Goal: Transaction & Acquisition: Register for event/course

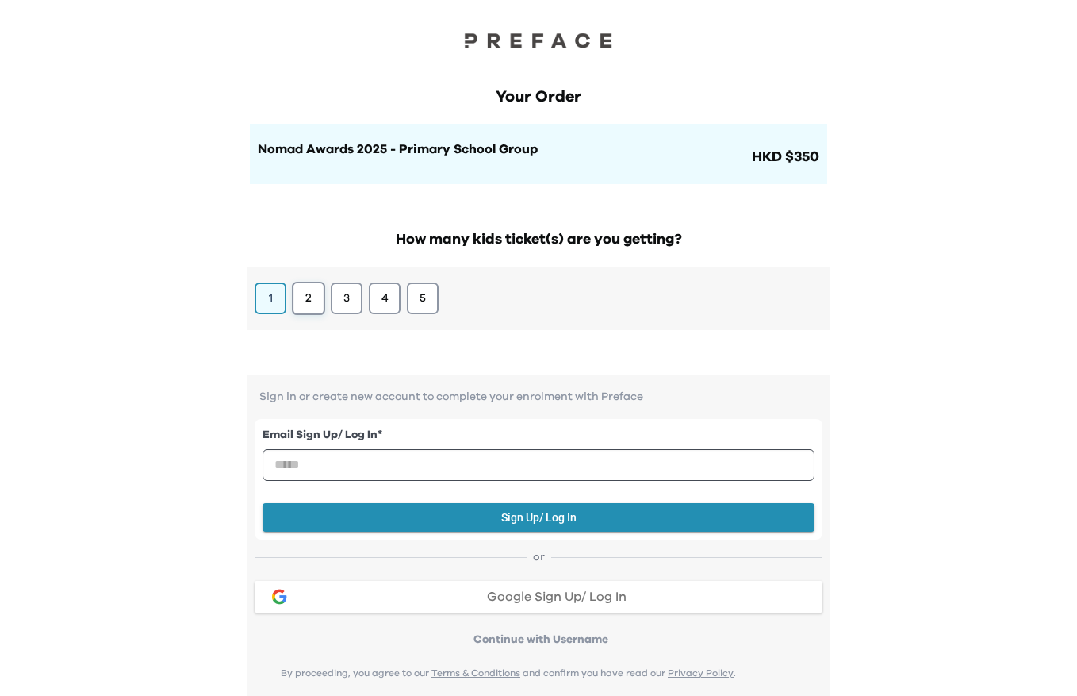
click at [305, 307] on button "2" at bounding box center [308, 298] width 33 height 33
click at [281, 298] on button "1" at bounding box center [270, 298] width 33 height 33
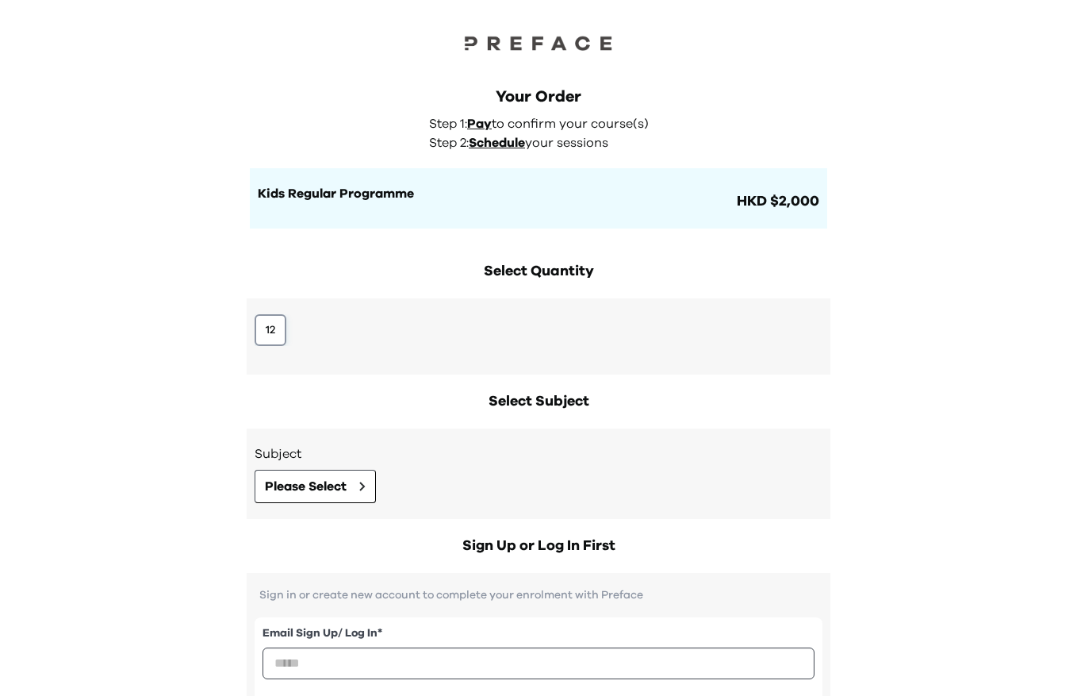
click at [276, 335] on button "12" at bounding box center [271, 330] width 32 height 32
click at [339, 487] on span "Please Select" at bounding box center [306, 486] width 82 height 19
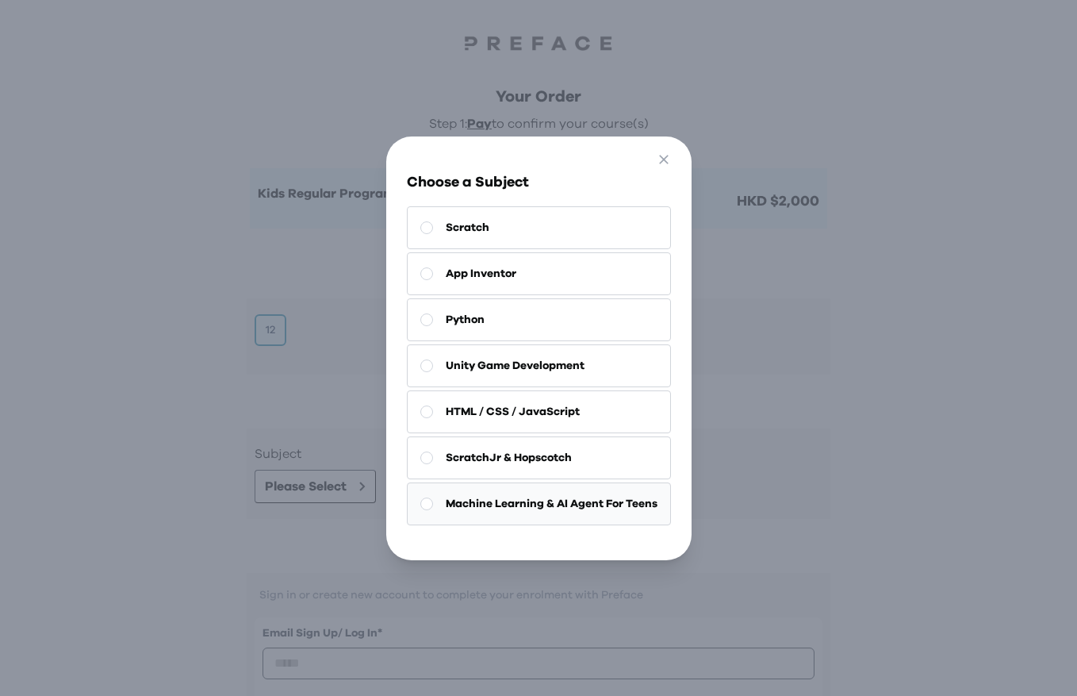
click at [590, 489] on button "Machine Learning & AI Agent For Teens" at bounding box center [539, 503] width 264 height 43
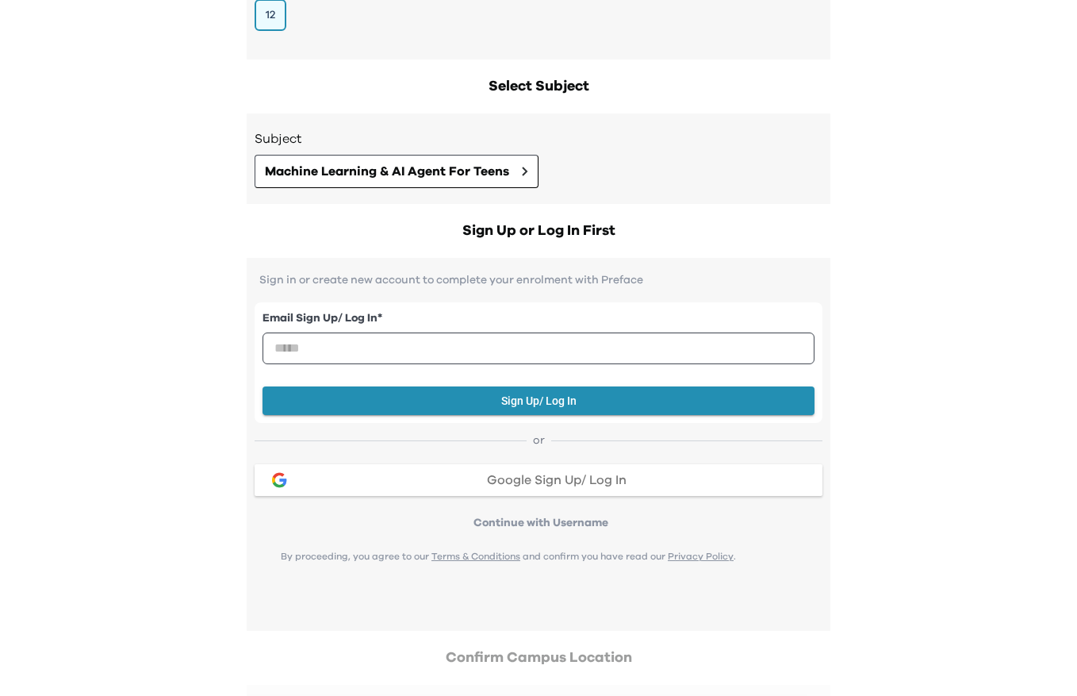
scroll to position [339, 0]
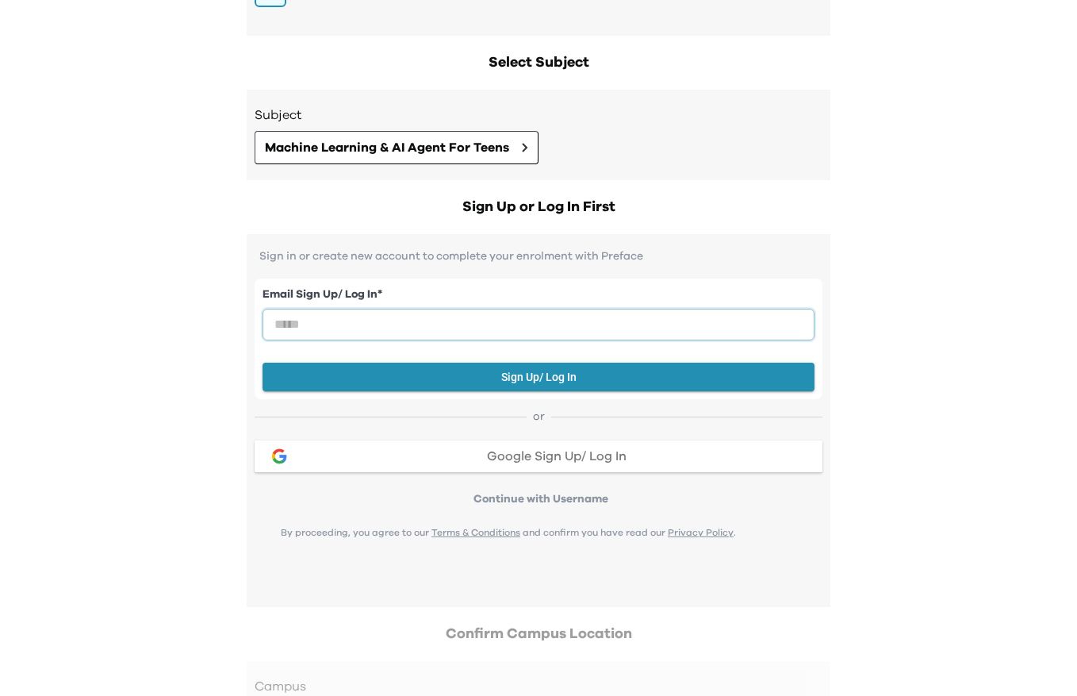
click at [547, 325] on input "email" at bounding box center [539, 325] width 552 height 32
type input "**********"
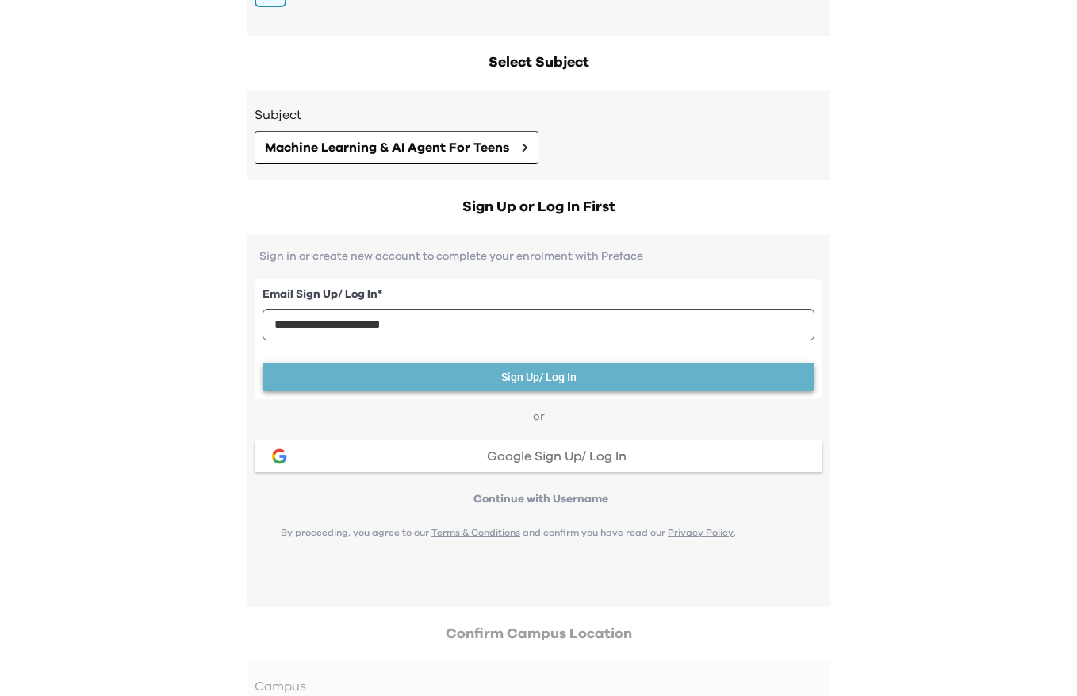
click at [545, 381] on button "Sign Up/ Log In" at bounding box center [539, 376] width 552 height 29
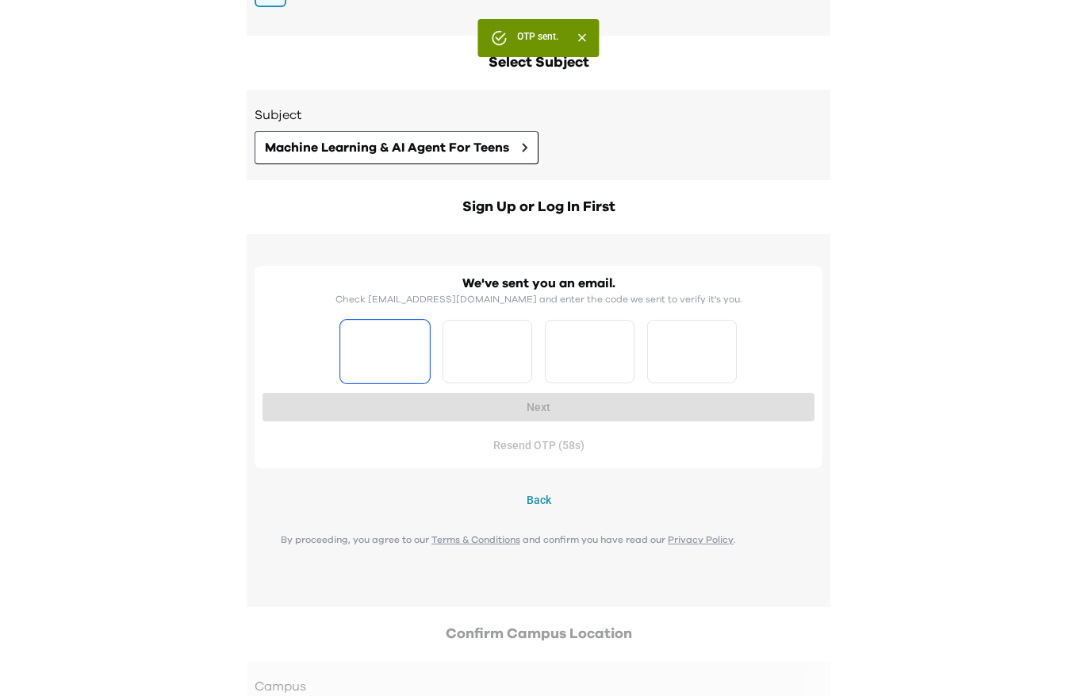
click at [399, 355] on input "Please enter OTP character 1" at bounding box center [385, 351] width 90 height 63
click at [367, 357] on input "Please enter OTP character 1" at bounding box center [385, 351] width 90 height 63
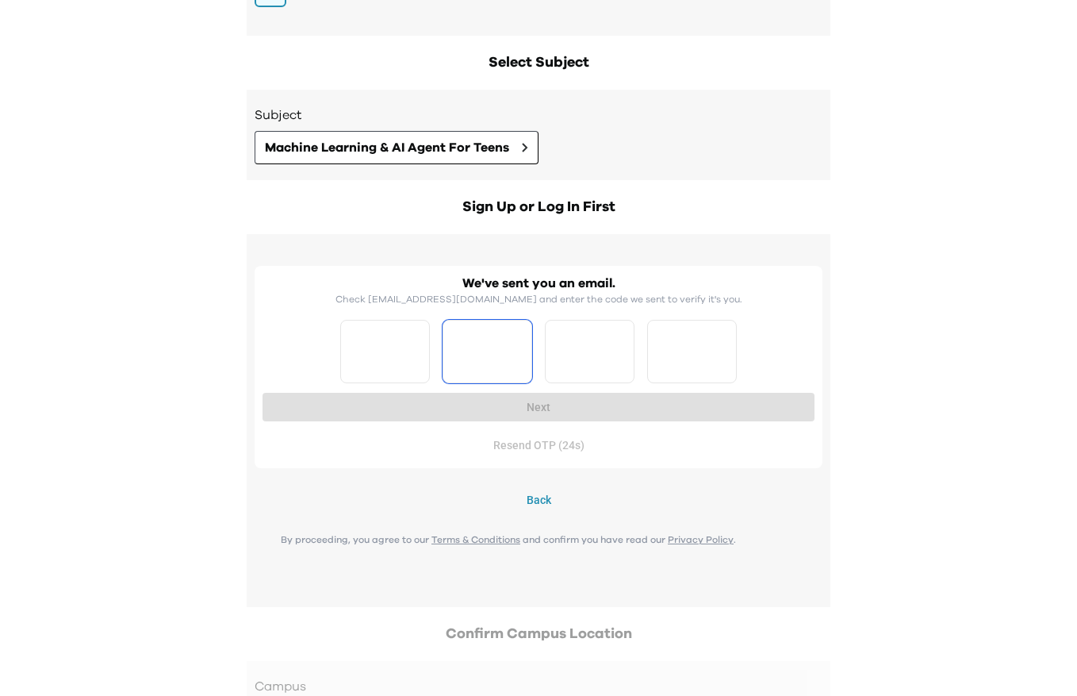
click at [420, 347] on input "*" at bounding box center [385, 351] width 90 height 63
click at [420, 358] on input "*" at bounding box center [385, 351] width 90 height 63
click at [447, 289] on div "We've sent you an email. Check circlexround@gmail.com and enter the code we sen…" at bounding box center [539, 328] width 552 height 109
click at [535, 451] on button "Resend OTP" at bounding box center [539, 445] width 552 height 29
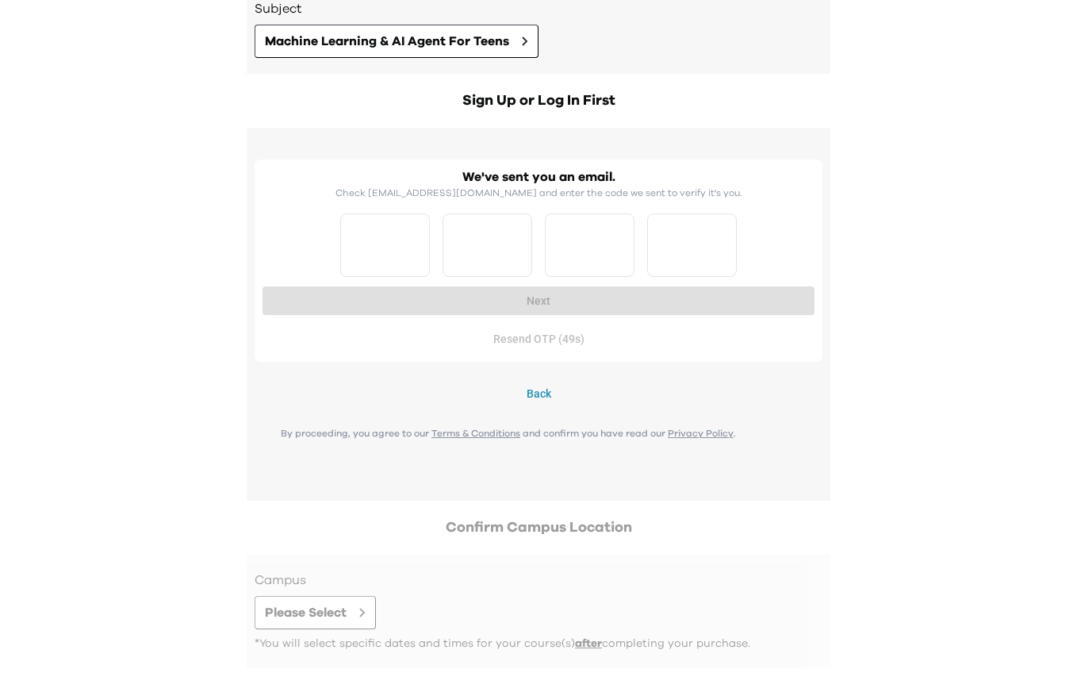
scroll to position [516, 0]
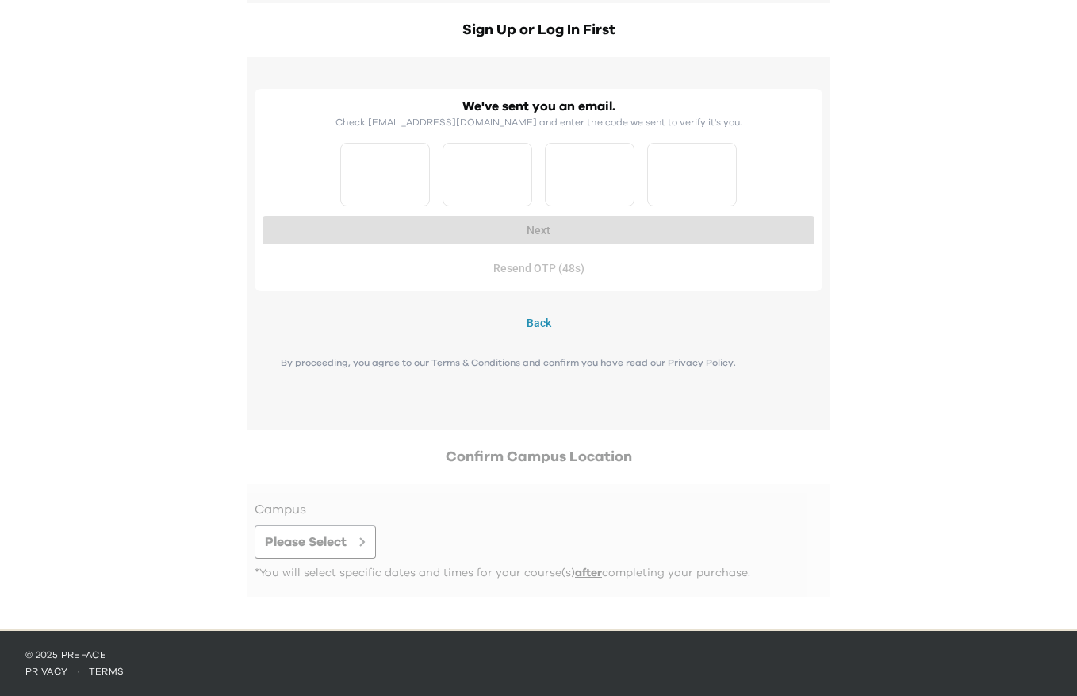
click at [339, 549] on div at bounding box center [539, 540] width 568 height 81
click at [355, 546] on div at bounding box center [539, 540] width 568 height 81
click at [380, 166] on input "*" at bounding box center [385, 174] width 90 height 63
click at [417, 163] on input "*" at bounding box center [385, 174] width 90 height 63
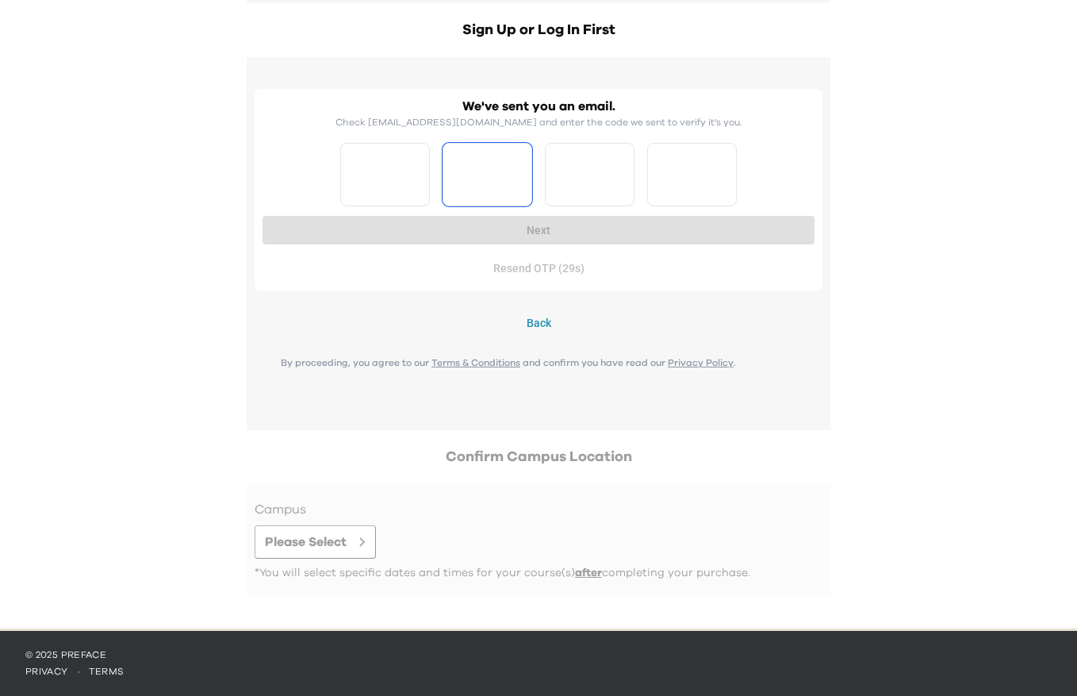
click at [417, 163] on input "*" at bounding box center [385, 174] width 90 height 63
type input "*"
click at [417, 163] on input "*" at bounding box center [385, 174] width 90 height 63
click at [516, 167] on input "*" at bounding box center [488, 174] width 90 height 63
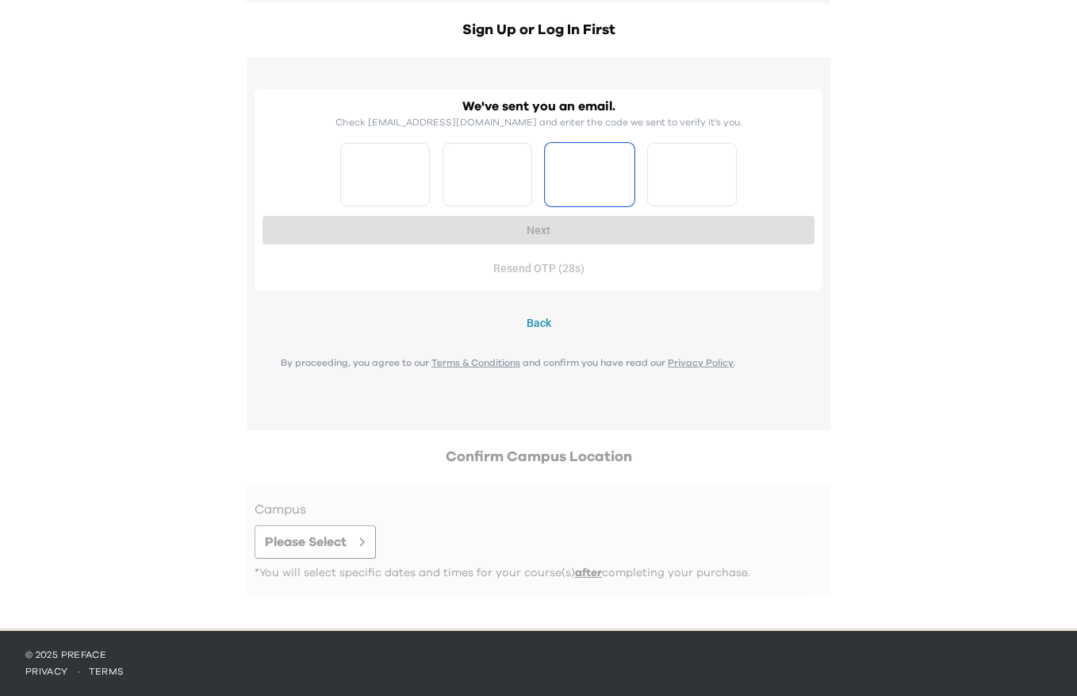
click at [516, 167] on input "*" at bounding box center [488, 174] width 90 height 63
type input "*"
click at [516, 167] on input "*" at bounding box center [488, 174] width 90 height 63
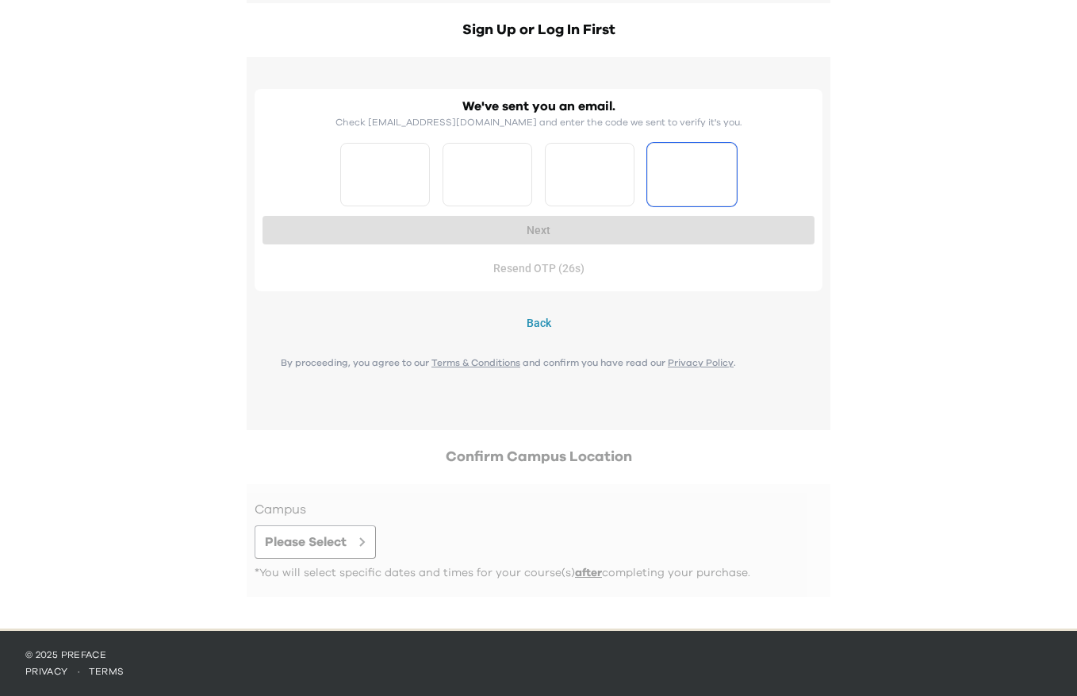
click at [623, 168] on input "*" at bounding box center [590, 174] width 90 height 63
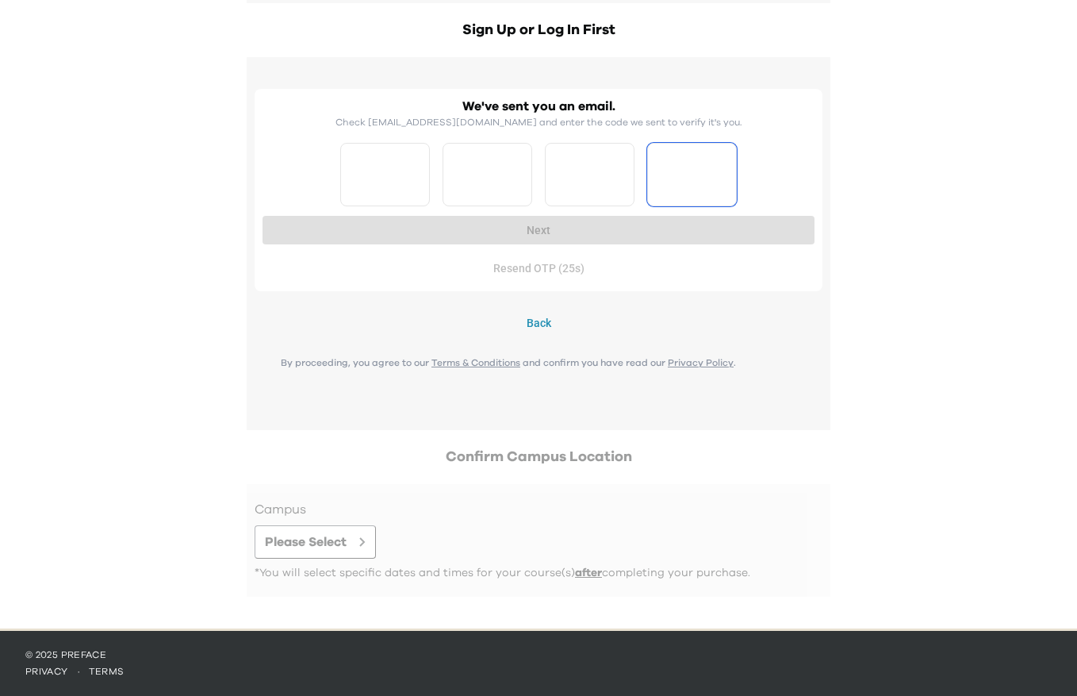
click at [623, 168] on input "*" at bounding box center [590, 174] width 90 height 63
type input "*"
click at [623, 178] on input "*" at bounding box center [590, 174] width 90 height 63
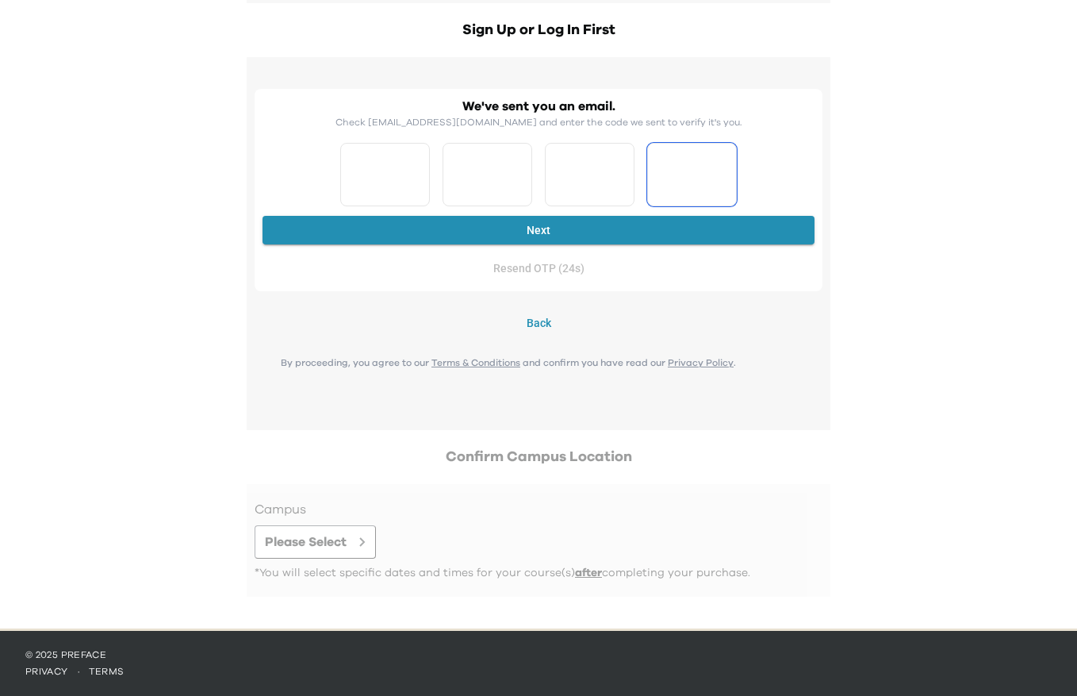
click at [723, 173] on input "*" at bounding box center [692, 174] width 90 height 63
type input "*"
click at [723, 173] on input "*" at bounding box center [692, 174] width 90 height 63
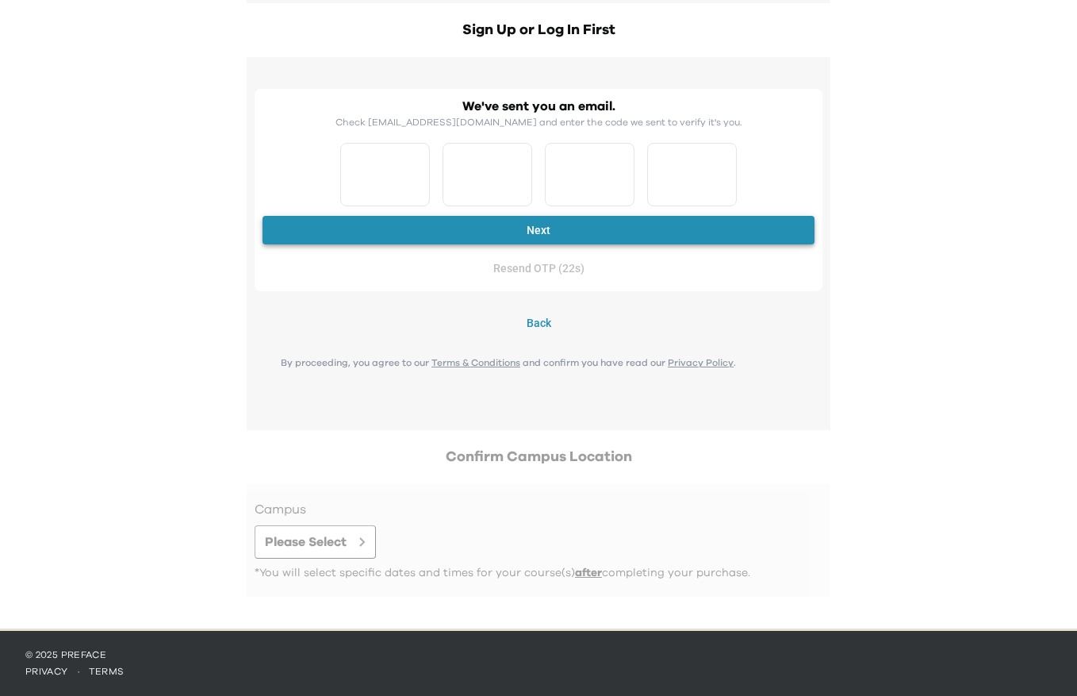
click at [607, 237] on button "Next" at bounding box center [539, 230] width 552 height 29
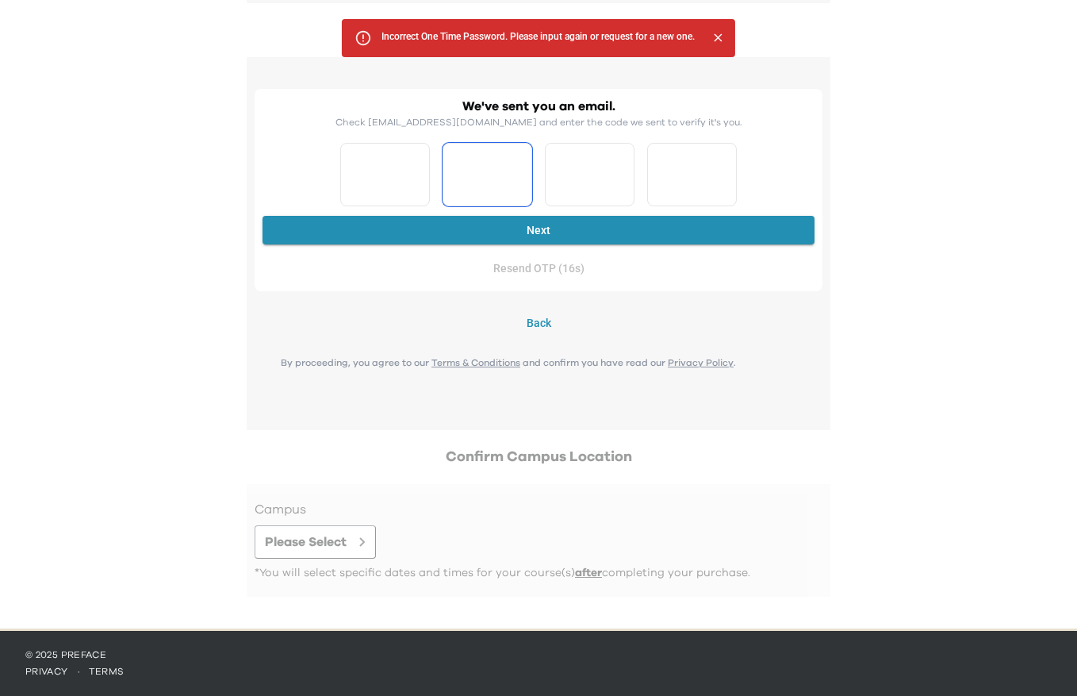
click at [417, 182] on input "*" at bounding box center [385, 174] width 90 height 63
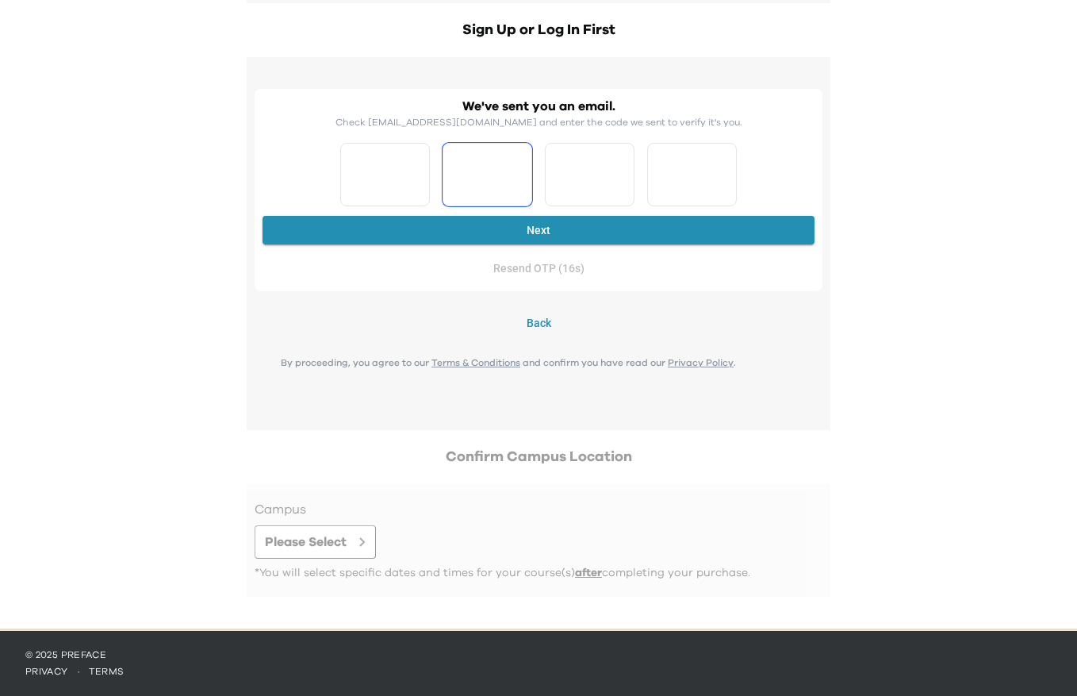
click at [417, 182] on input "*" at bounding box center [385, 174] width 90 height 63
type input "*"
click at [417, 182] on input "*" at bounding box center [385, 174] width 90 height 63
click at [523, 166] on input "*" at bounding box center [488, 174] width 90 height 63
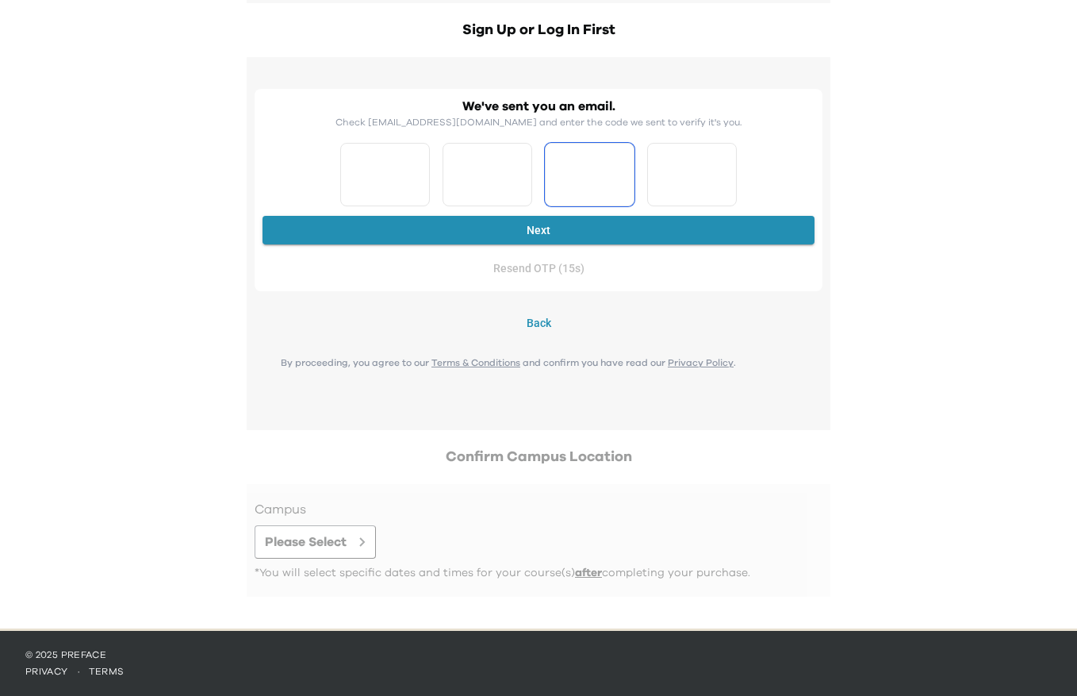
click at [523, 166] on input "*" at bounding box center [488, 174] width 90 height 63
type input "*"
click at [523, 166] on input "*" at bounding box center [488, 174] width 90 height 63
click at [625, 184] on input "*" at bounding box center [590, 174] width 90 height 63
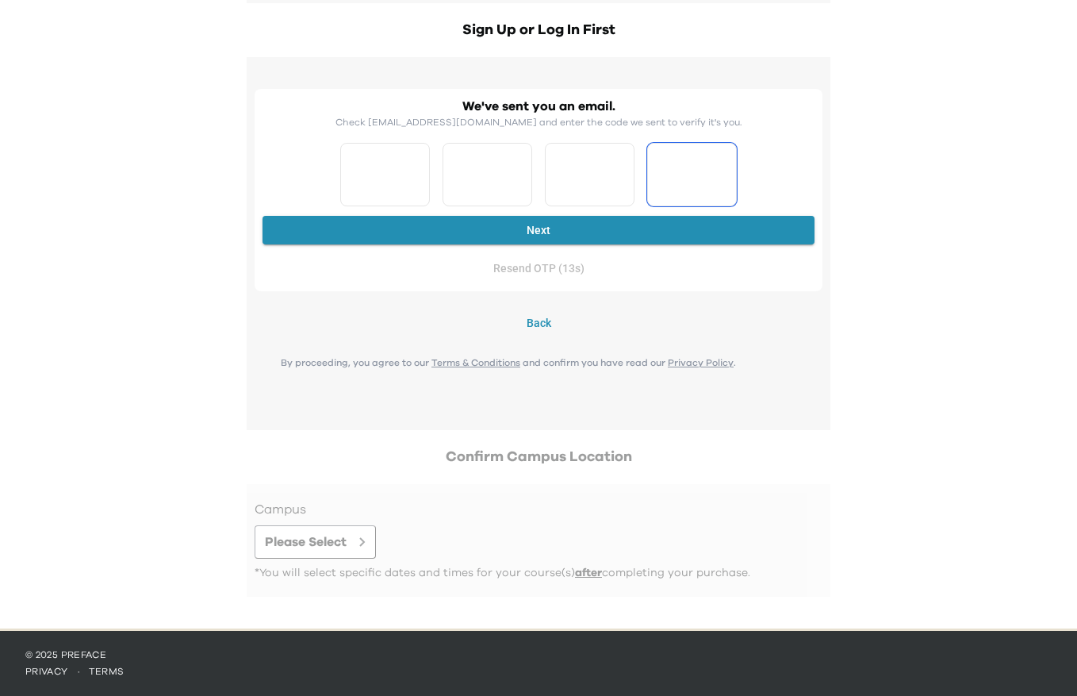
click at [625, 184] on input "*" at bounding box center [590, 174] width 90 height 63
type input "*"
click at [625, 184] on input "*" at bounding box center [590, 174] width 90 height 63
click at [726, 184] on input "*" at bounding box center [692, 174] width 90 height 63
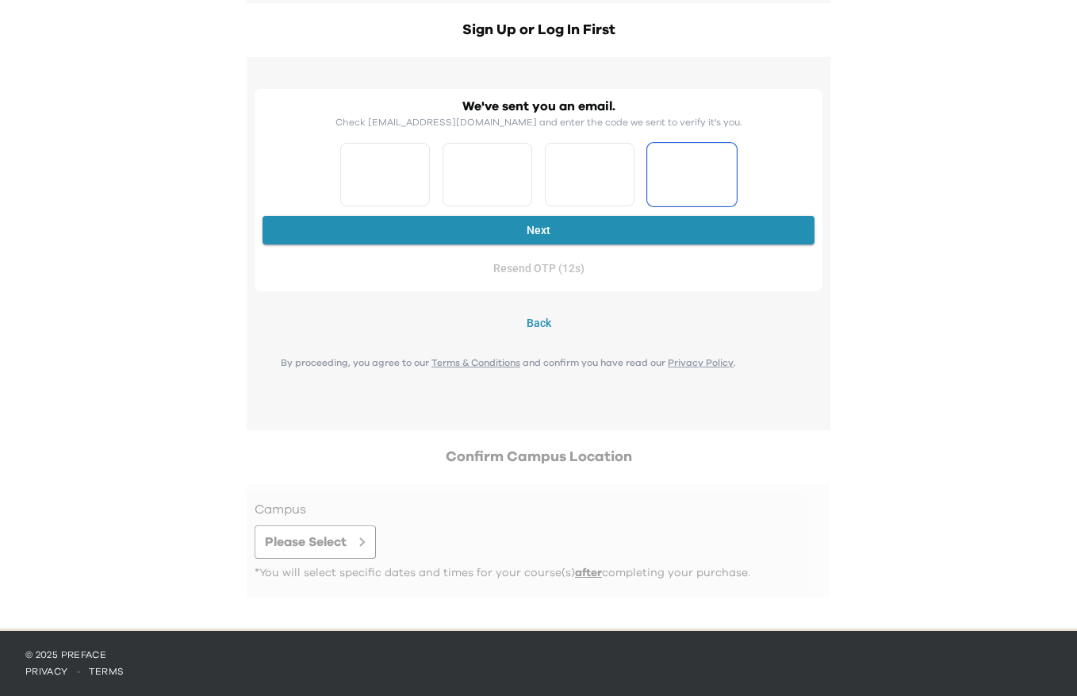
click at [726, 184] on input "*" at bounding box center [692, 174] width 90 height 63
type input "*"
click at [726, 184] on input "*" at bounding box center [692, 174] width 90 height 63
click at [715, 232] on button "Next" at bounding box center [539, 230] width 552 height 29
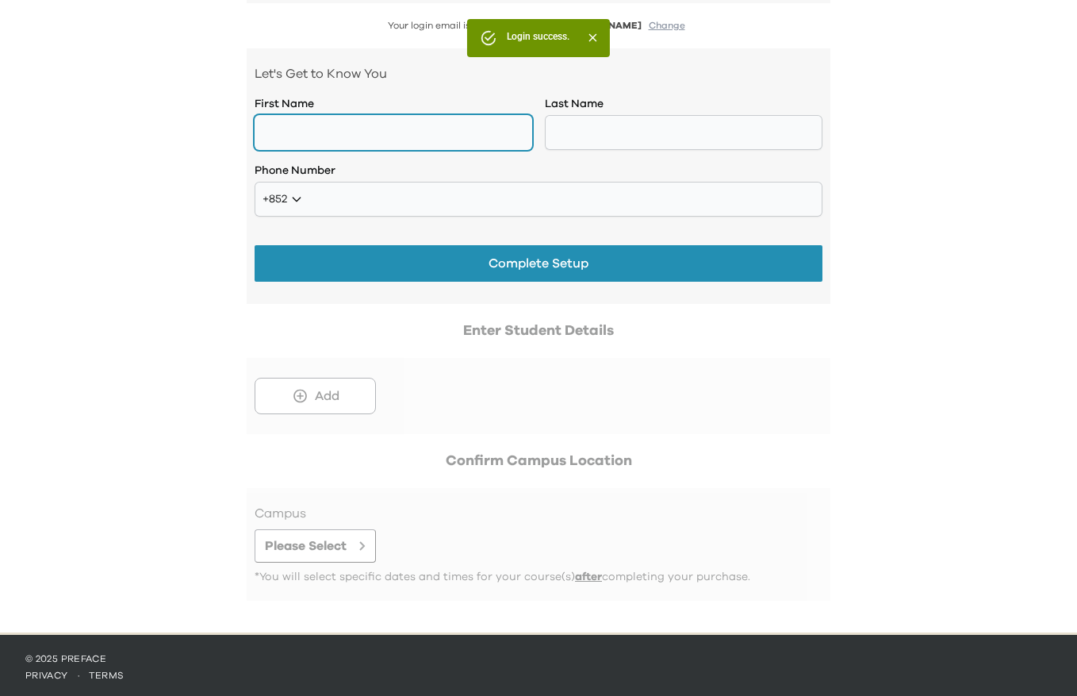
click at [427, 125] on input "text" at bounding box center [394, 132] width 278 height 35
type input "******"
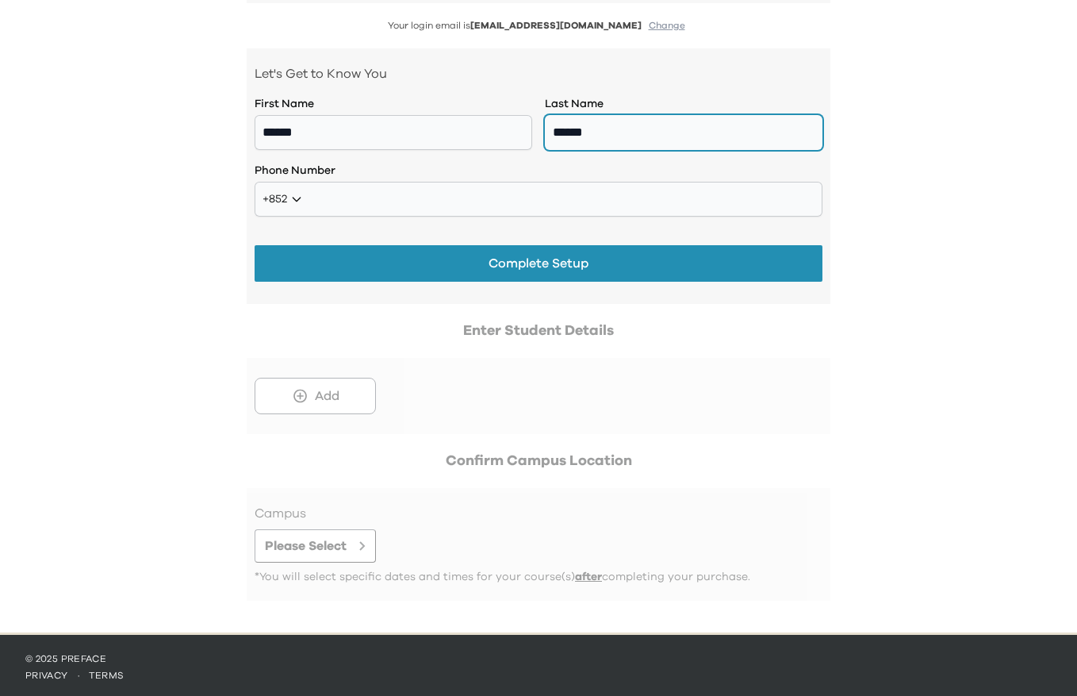
type input "******"
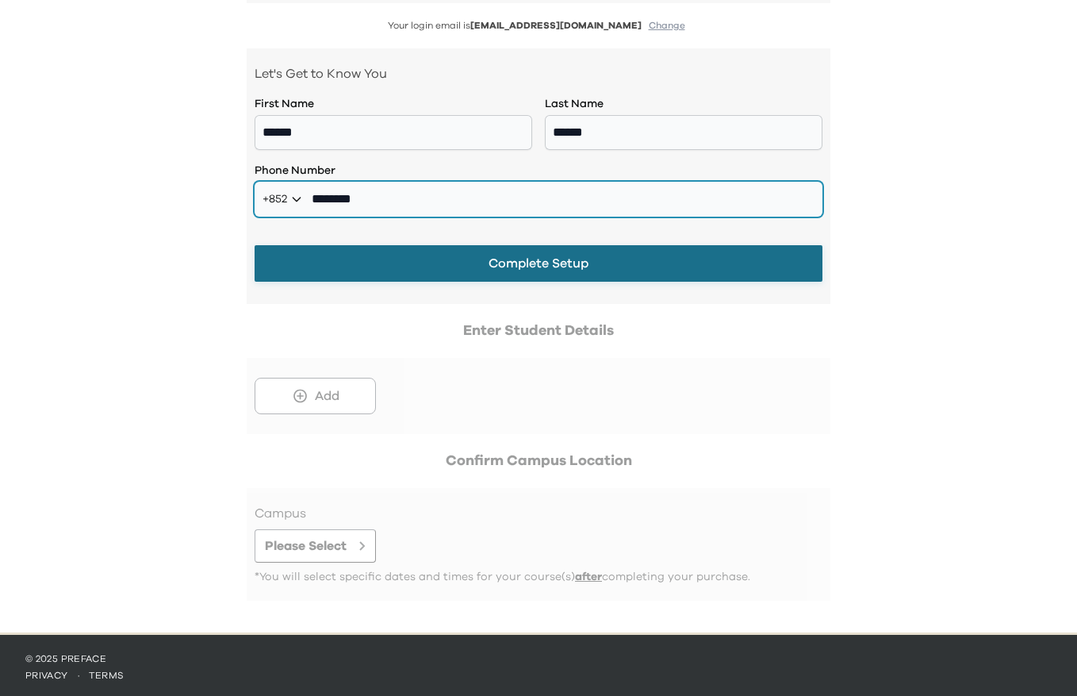
type input "********"
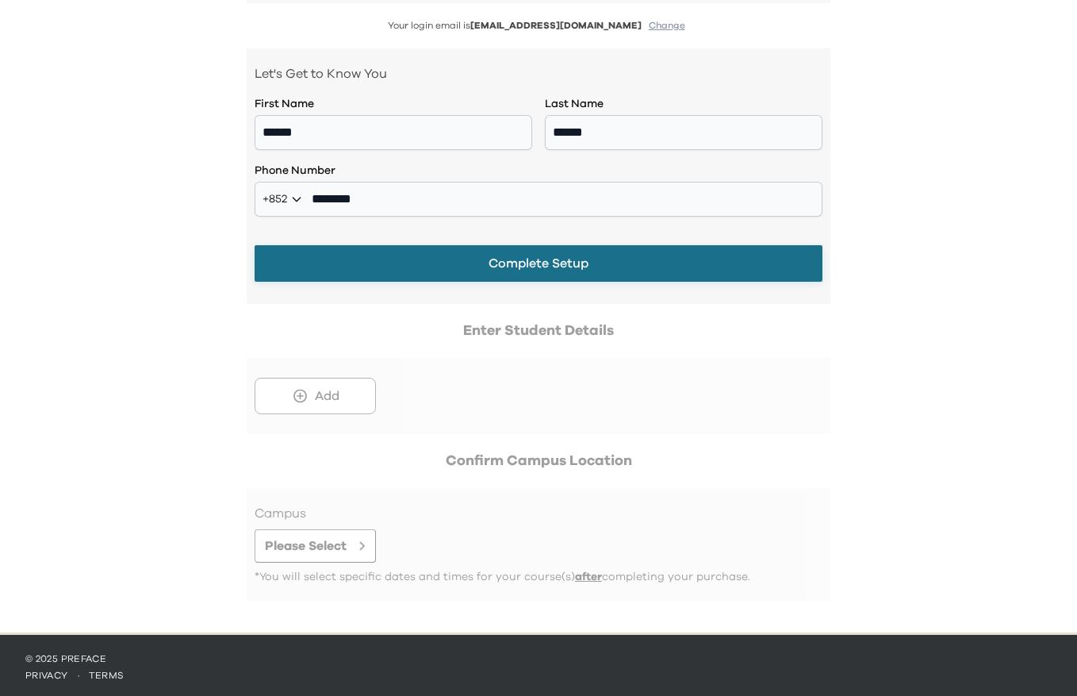
click at [574, 269] on button "Complete Setup" at bounding box center [539, 263] width 568 height 36
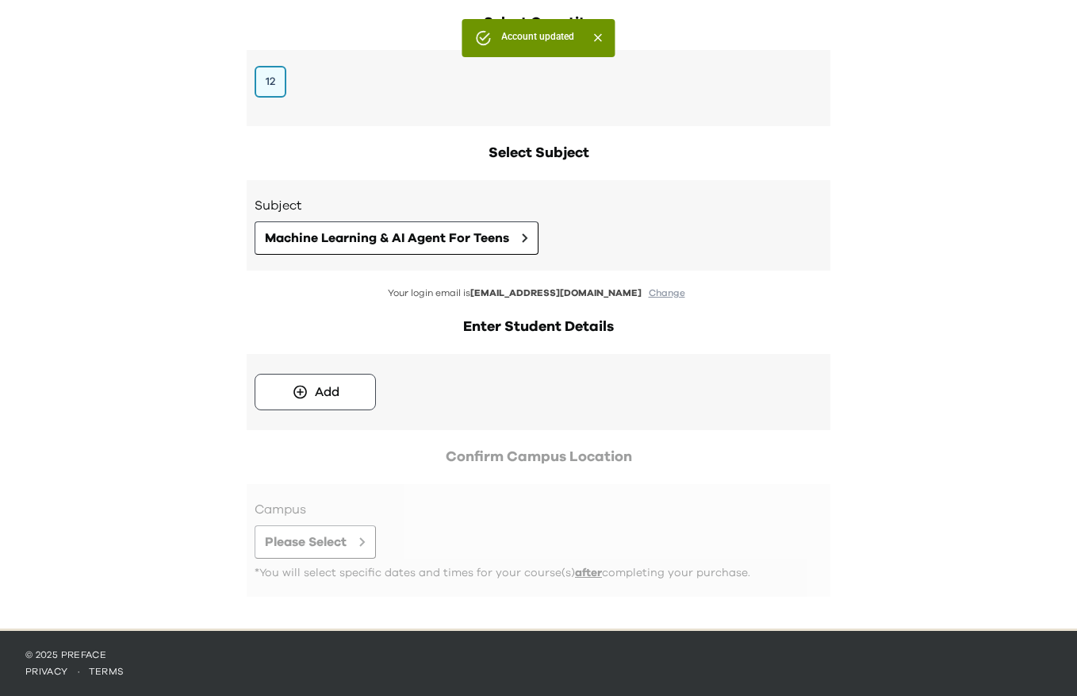
scroll to position [248, 0]
click at [347, 392] on button "Add" at bounding box center [315, 392] width 121 height 36
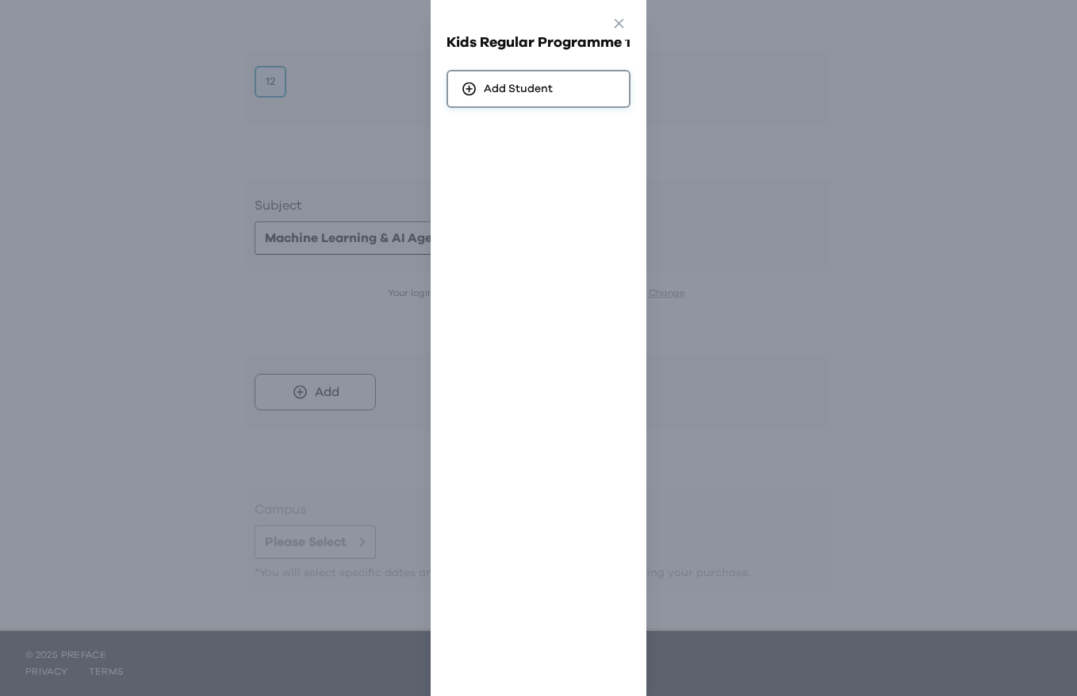
click at [524, 71] on div "Add Student" at bounding box center [539, 89] width 184 height 38
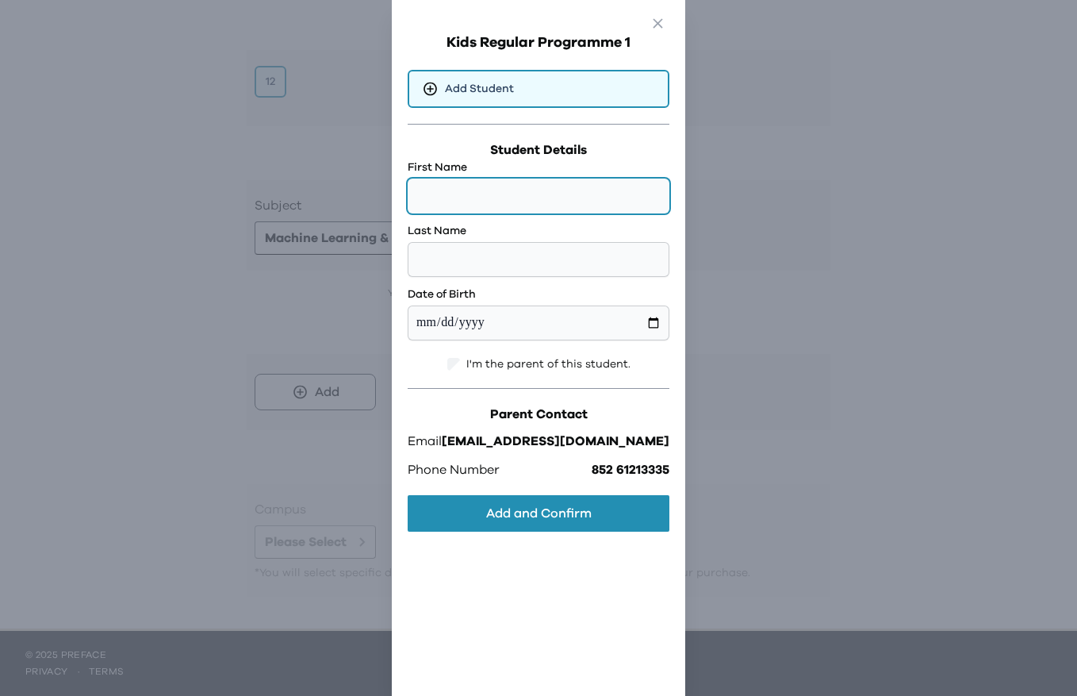
click at [532, 196] on input "text" at bounding box center [539, 195] width 262 height 35
type input "****"
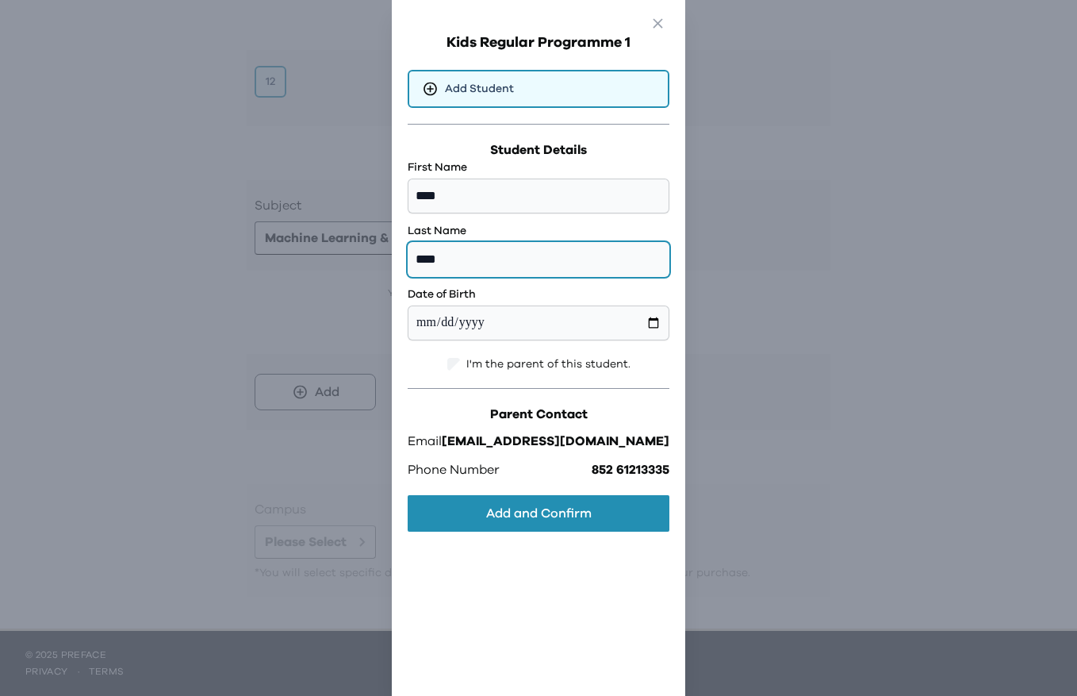
type input "****"
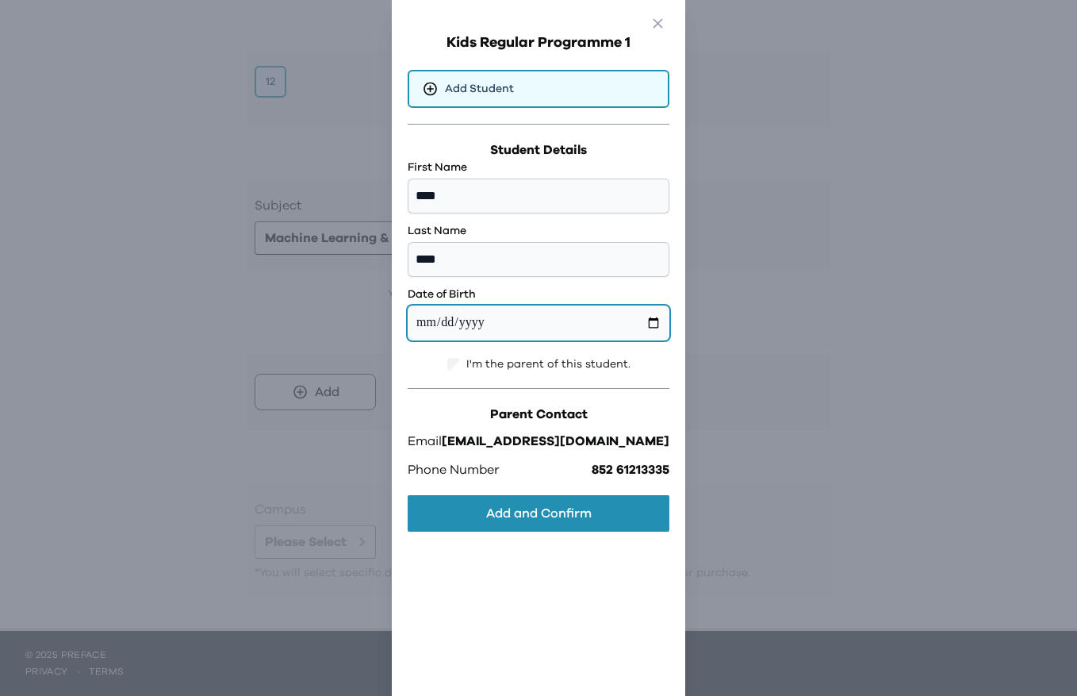
click at [490, 328] on input "date" at bounding box center [539, 322] width 262 height 35
click at [620, 326] on input "date" at bounding box center [539, 322] width 262 height 35
type input "**********"
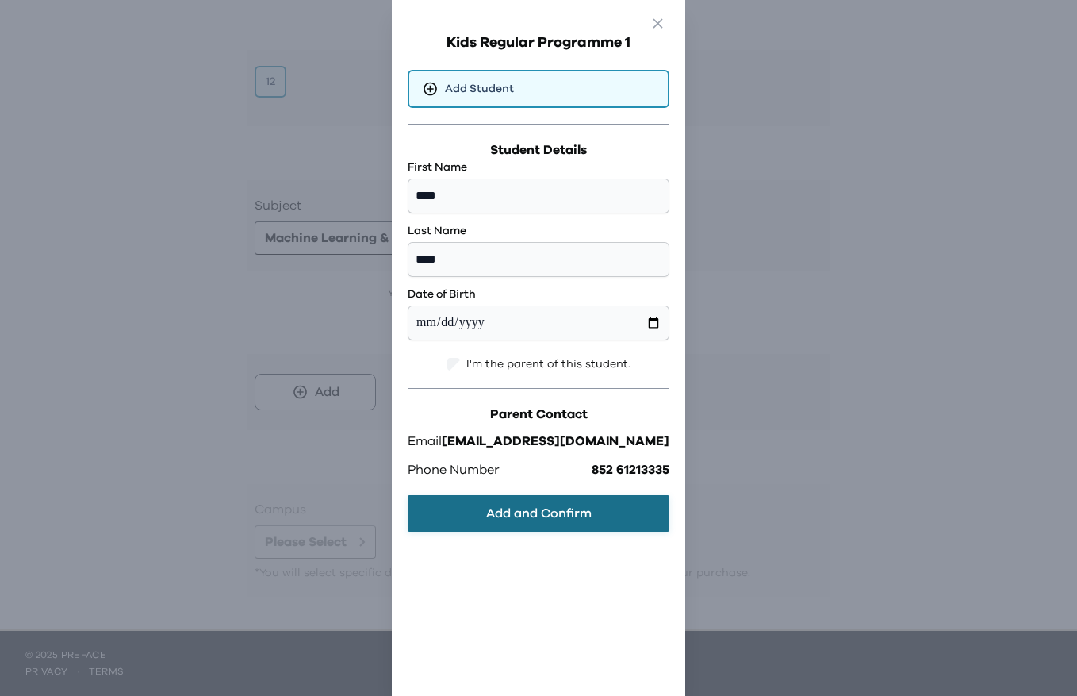
click at [548, 512] on button "Add and Confirm" at bounding box center [539, 513] width 262 height 36
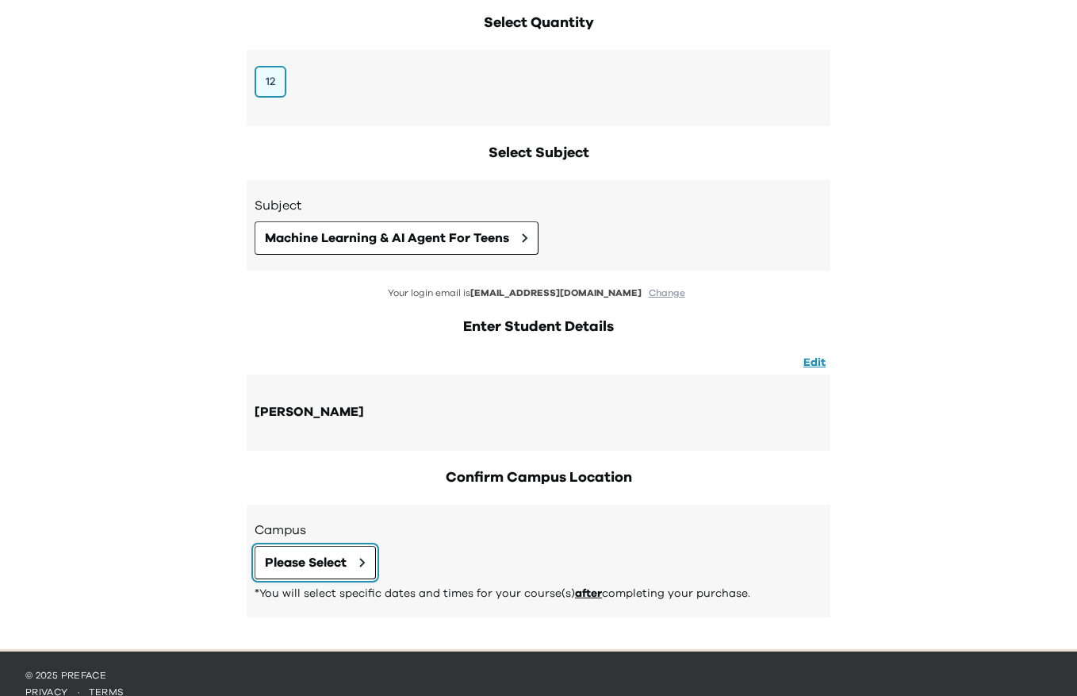
click at [346, 571] on span "Please Select" at bounding box center [306, 562] width 82 height 19
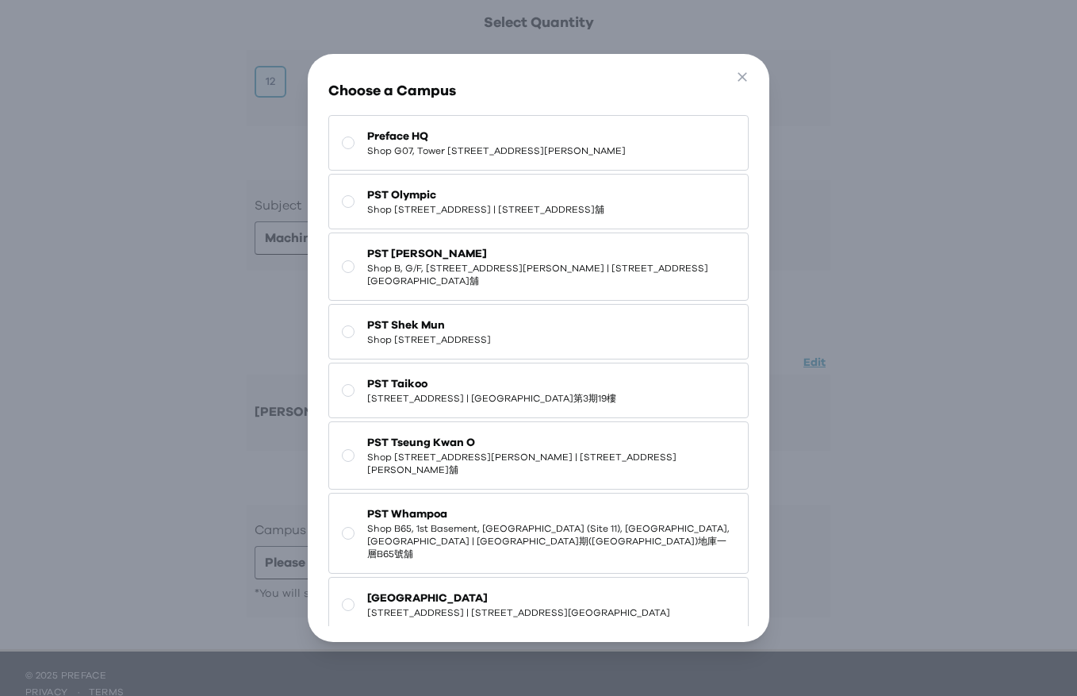
scroll to position [0, 0]
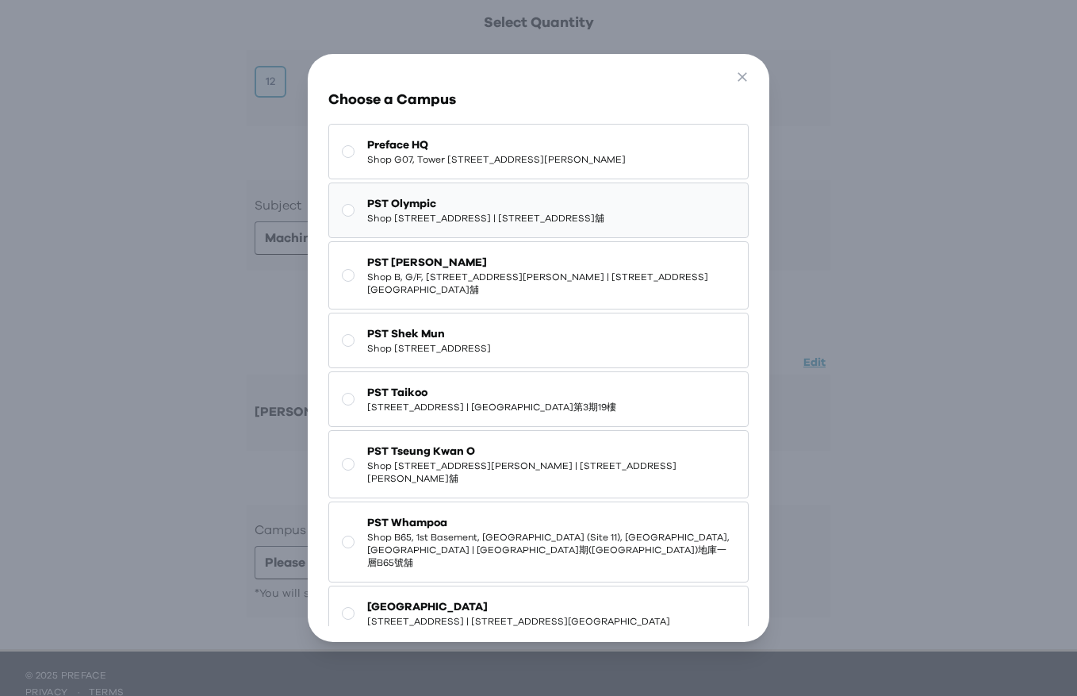
click at [604, 224] on span "Shop [STREET_ADDRESS] | [STREET_ADDRESS]舖" at bounding box center [485, 218] width 237 height 13
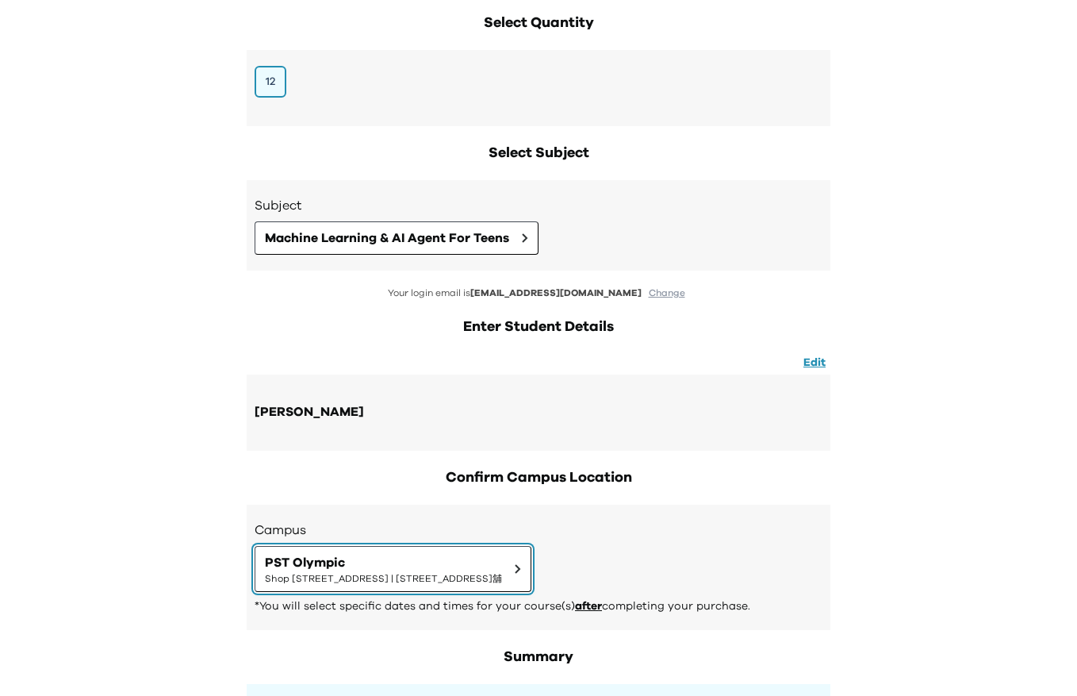
drag, startPoint x: 263, startPoint y: 559, endPoint x: 352, endPoint y: 566, distance: 89.1
click at [352, 566] on button "PST Olympic Shop 118-119, 1/F, Olympian City 1, 11 Hoi Fai Road, Tai Kok Tsui |…" at bounding box center [393, 569] width 277 height 46
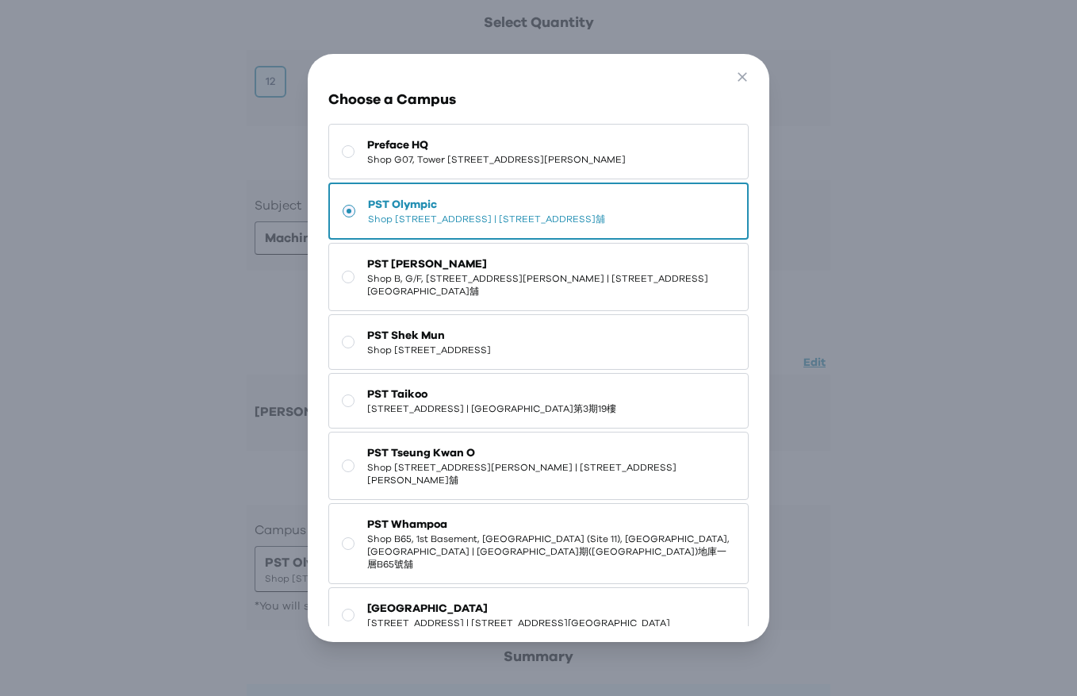
click at [363, 217] on button "PST Olympic Shop 118-119, 1/F, Olympian City 1, 11 Hoi Fai Road, Tai Kok Tsui |…" at bounding box center [538, 210] width 420 height 57
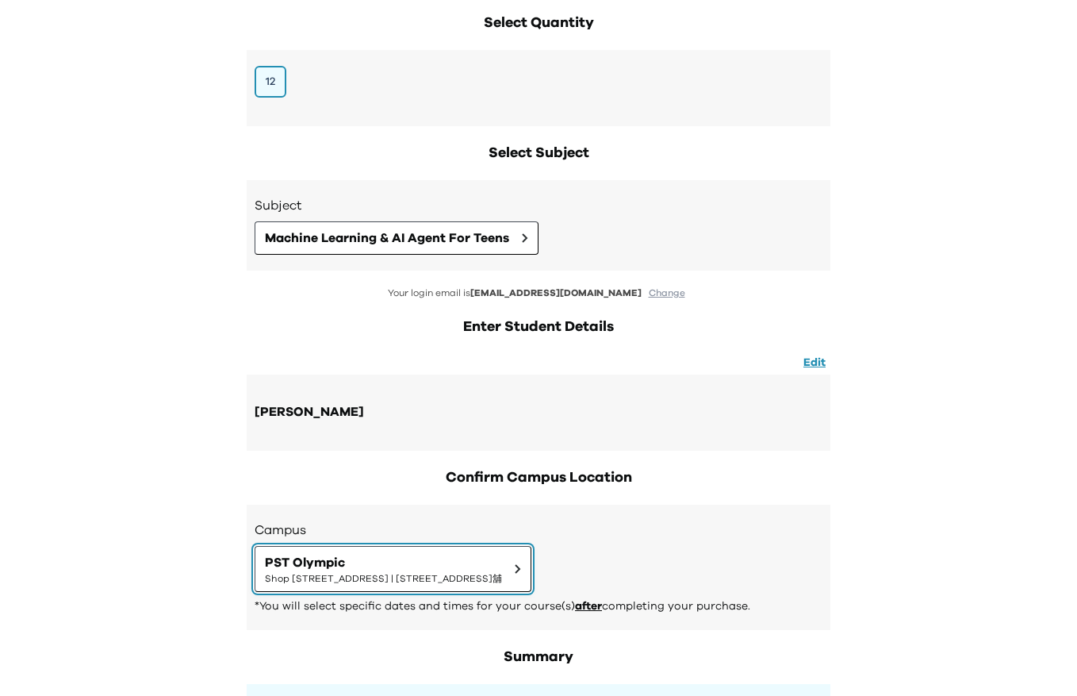
click at [531, 566] on button "PST Olympic Shop 118-119, 1/F, Olympian City 1, 11 Hoi Fai Road, Tai Kok Tsui |…" at bounding box center [393, 569] width 277 height 46
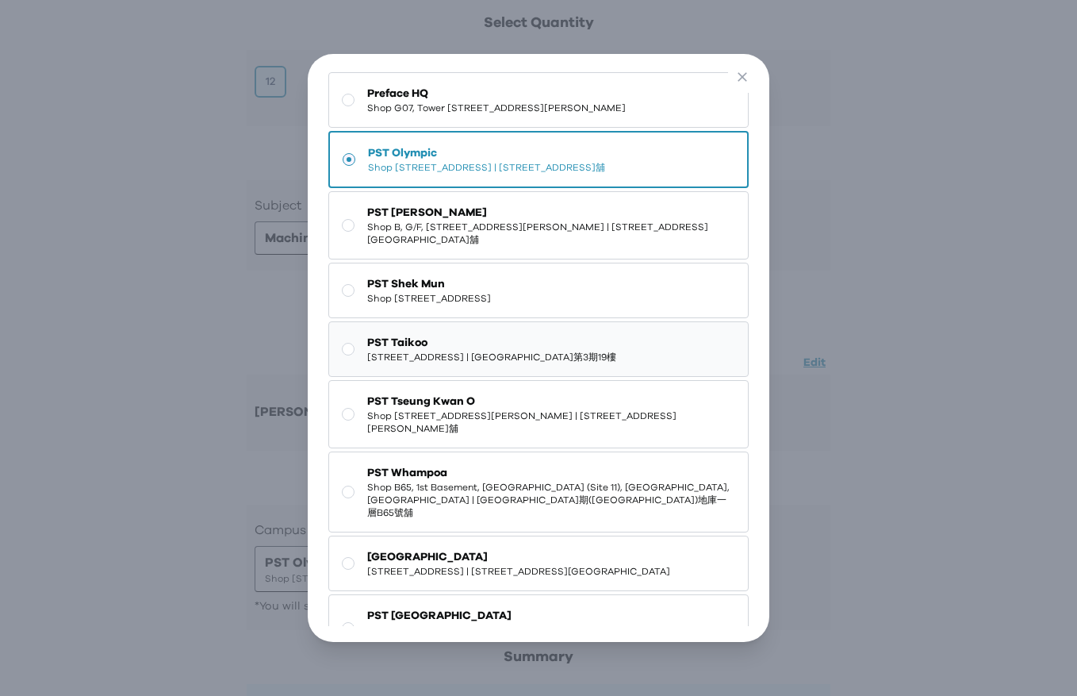
scroll to position [1, 0]
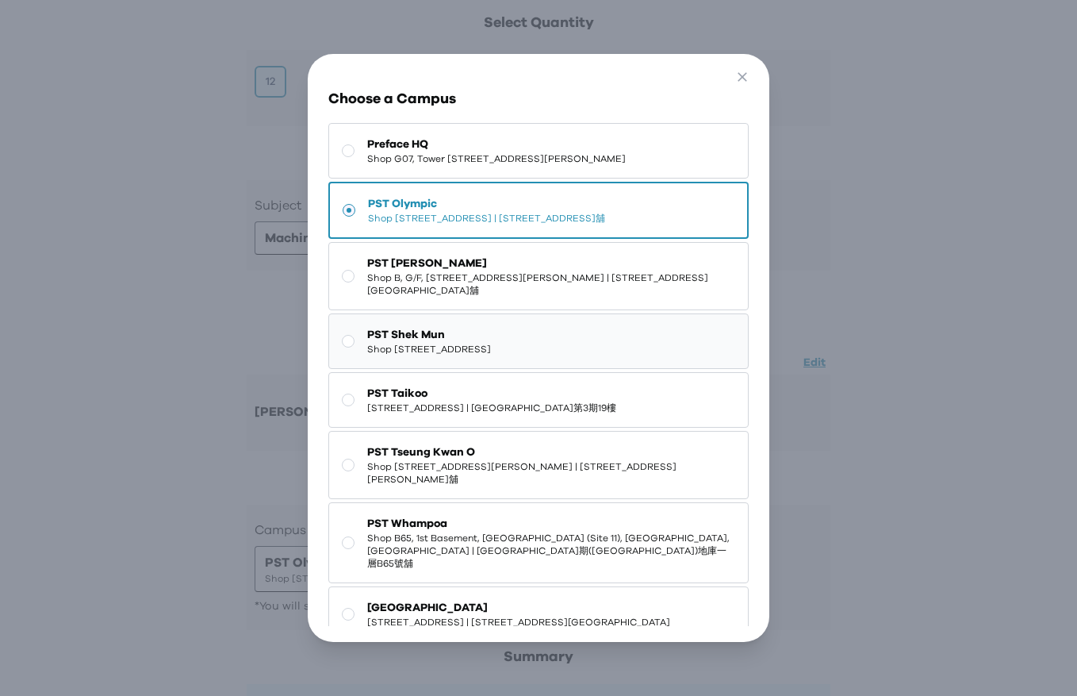
click at [491, 355] on span "Shop [STREET_ADDRESS]" at bounding box center [429, 349] width 124 height 13
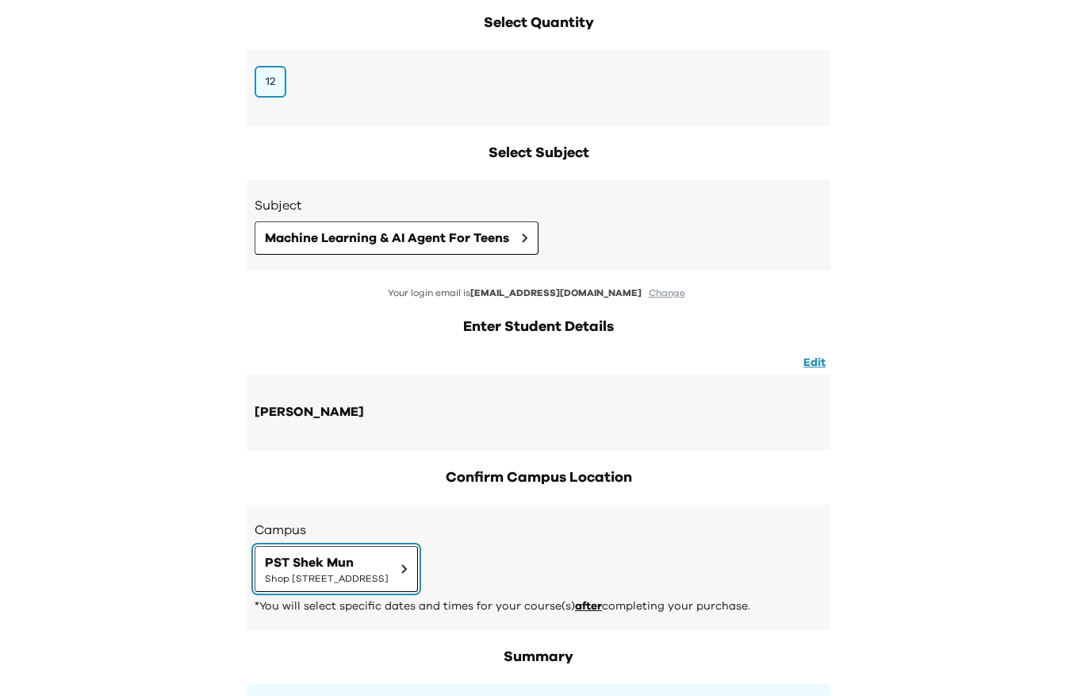
click at [418, 585] on button "PST Shek Mun Shop 227, 2/F, Kings Wing Plaza 1, No.3 On Kwan Street, Shek Mun |…" at bounding box center [336, 569] width 163 height 46
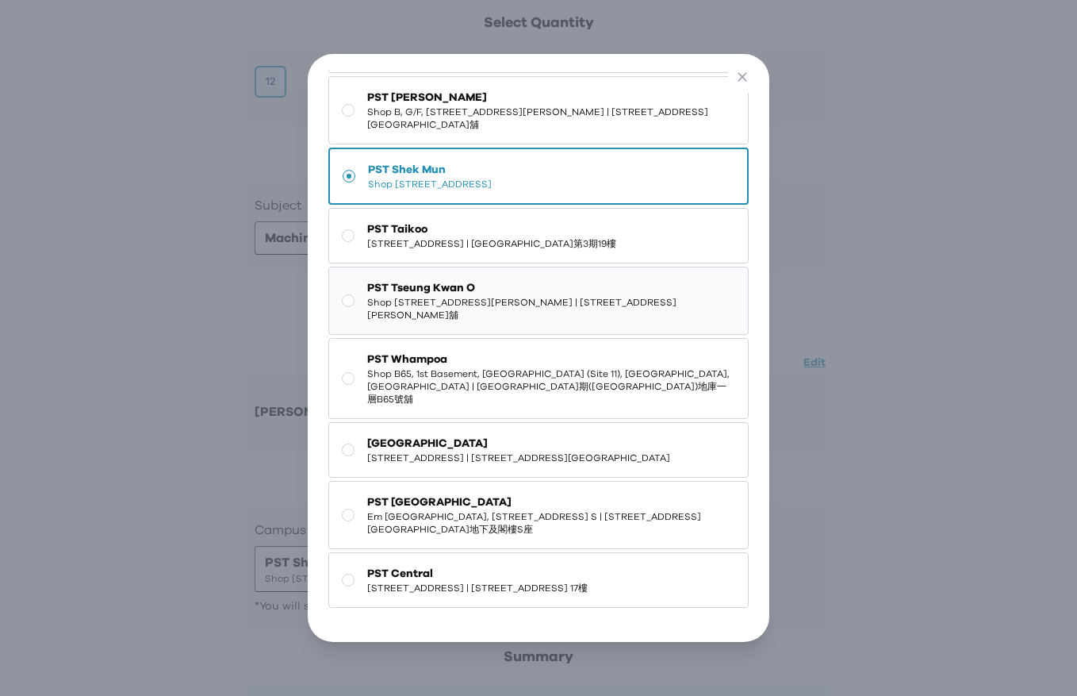
scroll to position [0, 0]
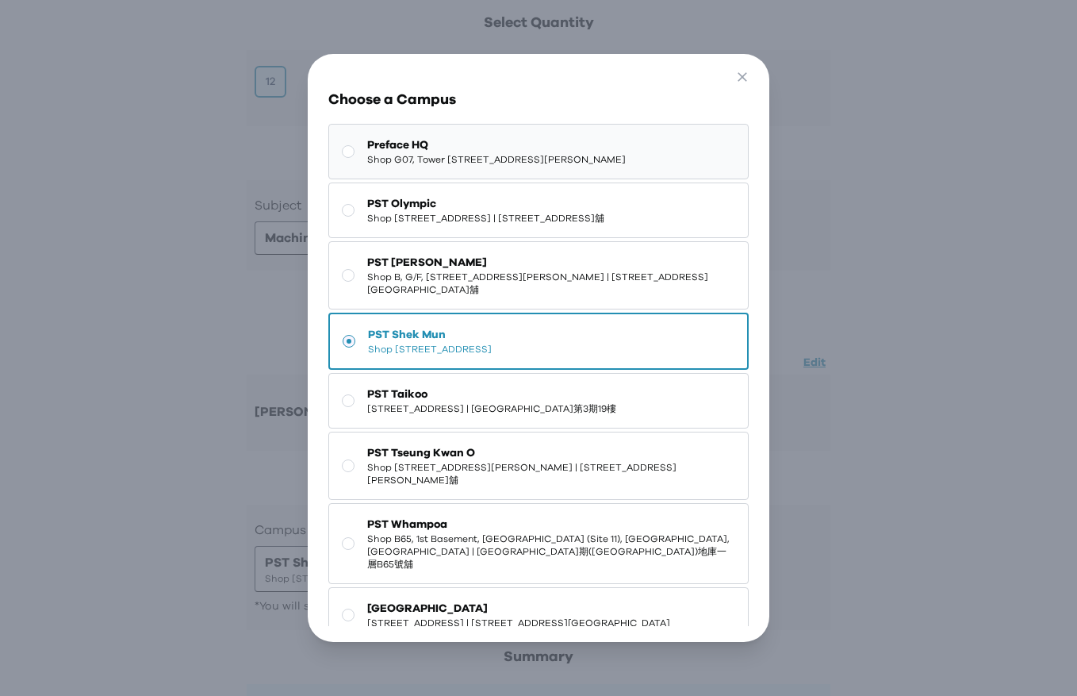
click at [626, 144] on span "Preface HQ" at bounding box center [496, 145] width 259 height 16
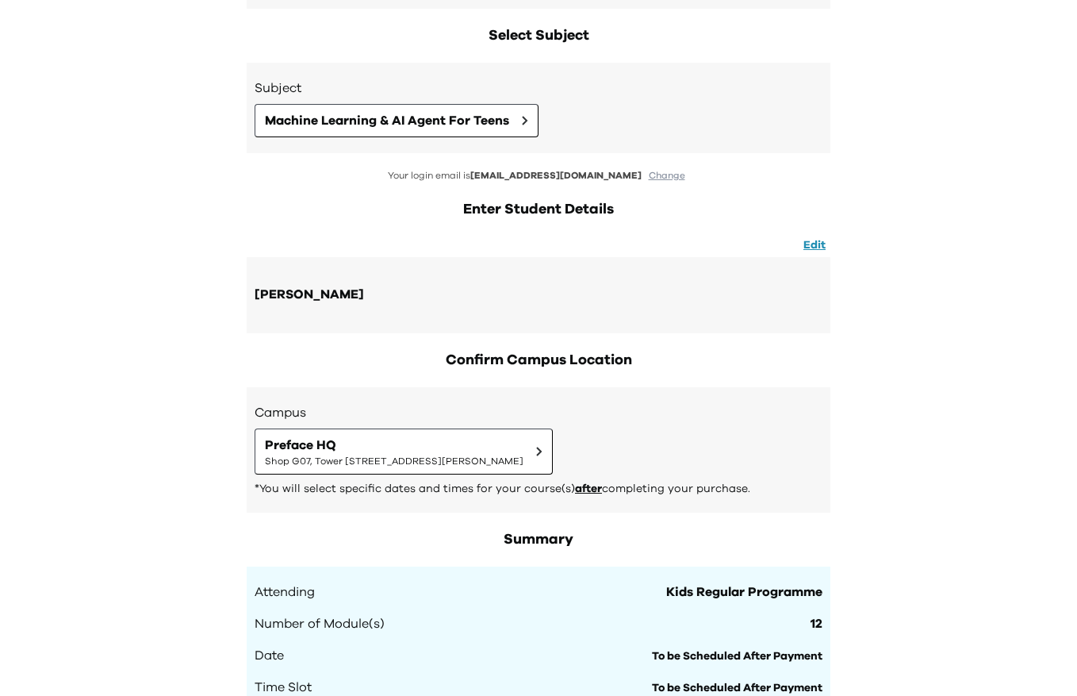
scroll to position [358, 0]
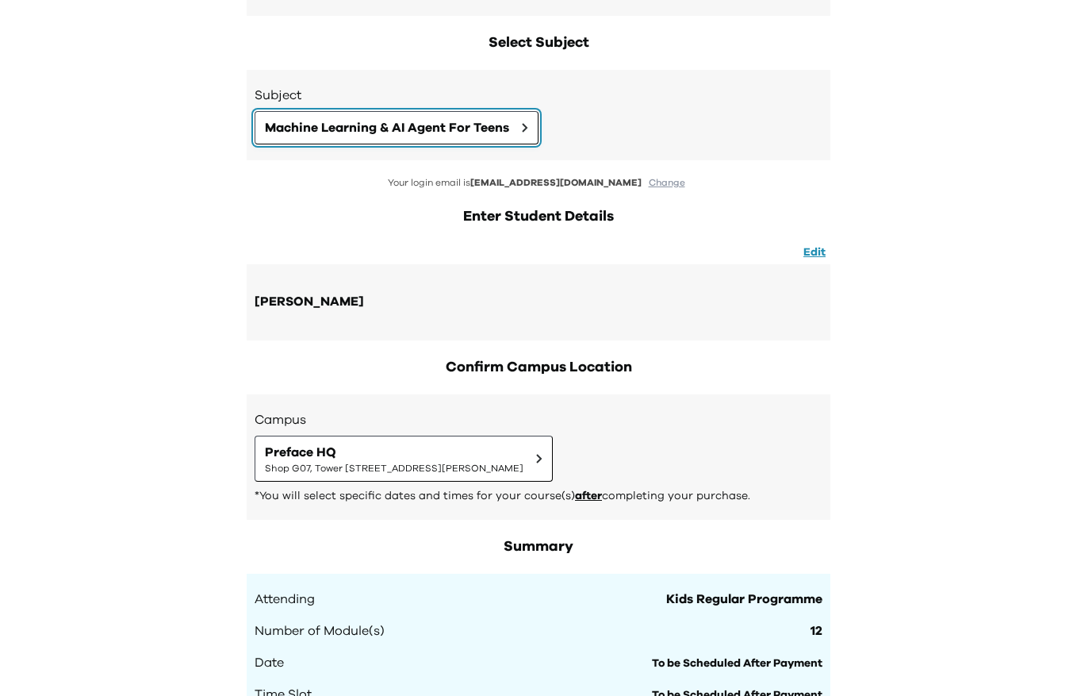
click at [477, 131] on span "Machine Learning & AI Agent For Teens" at bounding box center [387, 127] width 244 height 19
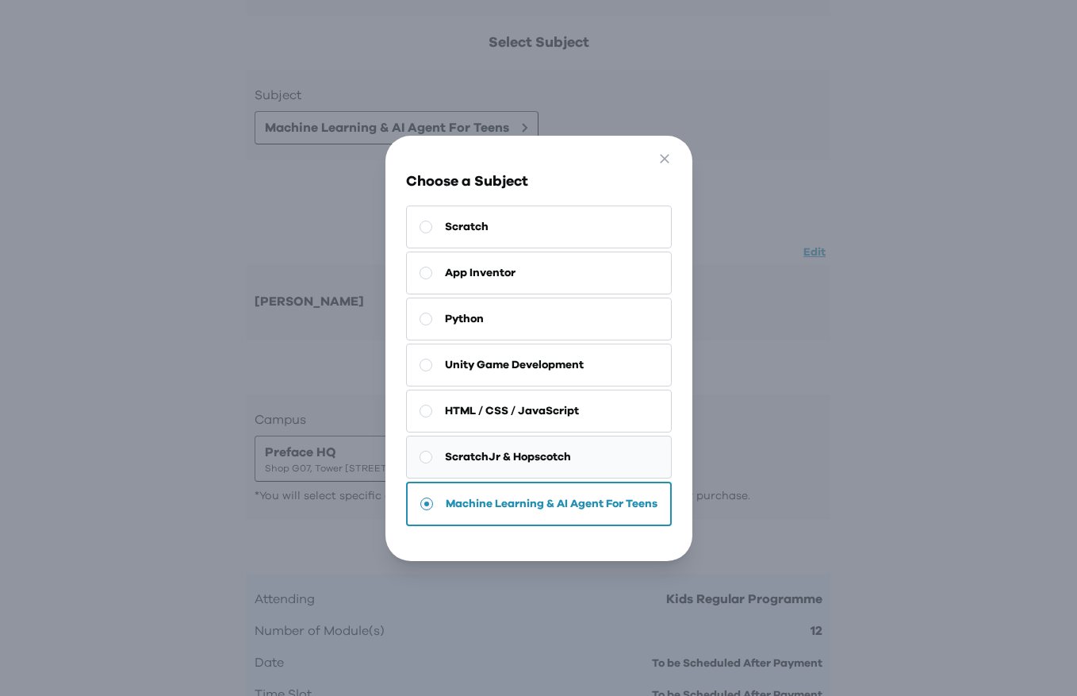
click at [623, 461] on button "ScratchJr & Hopscotch" at bounding box center [539, 456] width 266 height 43
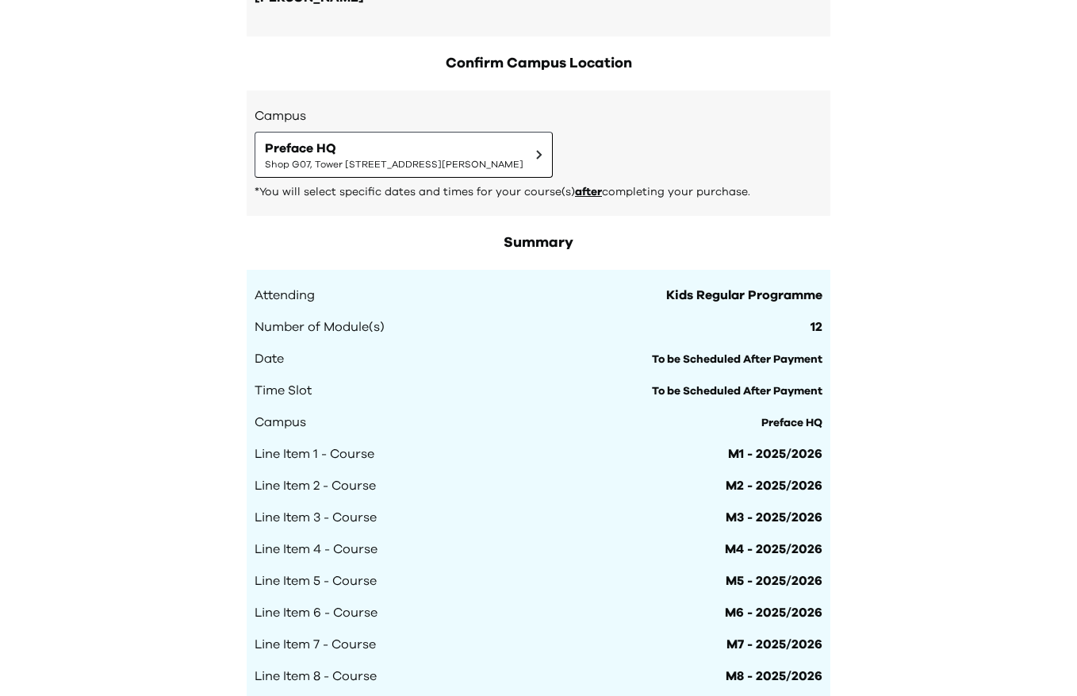
scroll to position [676, 0]
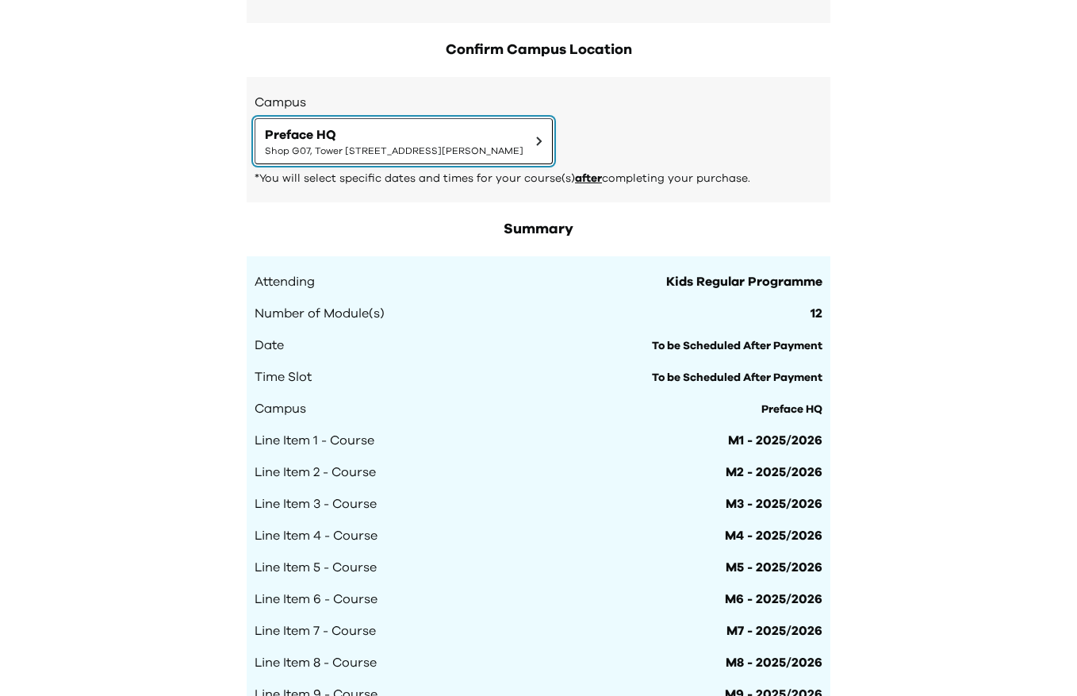
click at [523, 134] on span "Preface HQ" at bounding box center [394, 134] width 259 height 19
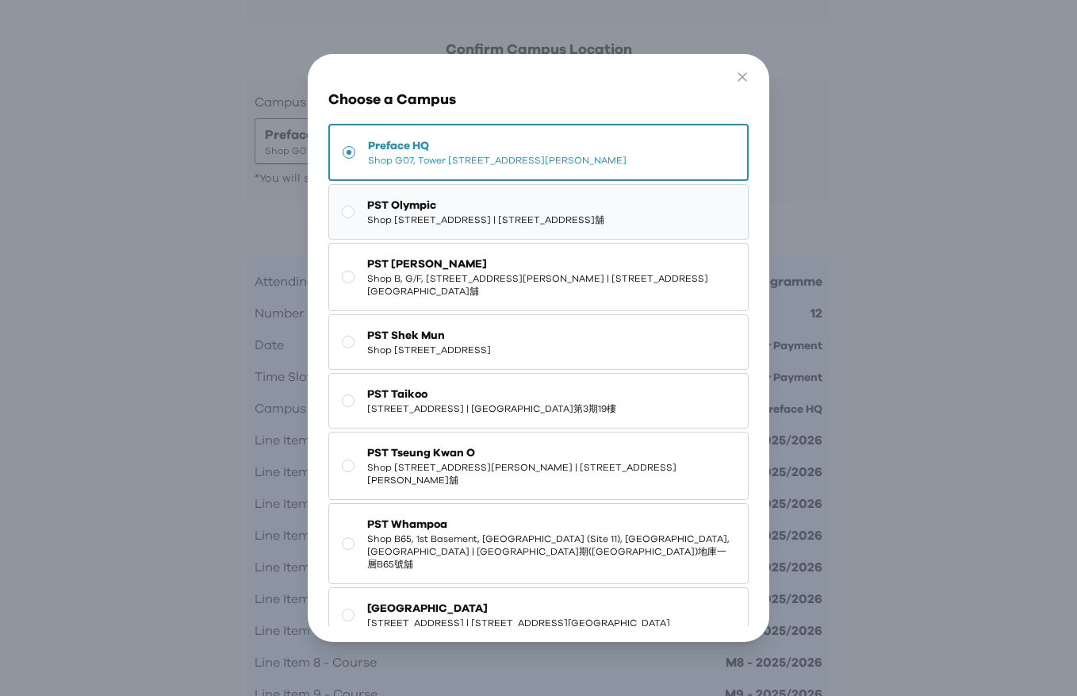
click at [604, 226] on span "Shop [STREET_ADDRESS] | [STREET_ADDRESS]舖" at bounding box center [485, 219] width 237 height 13
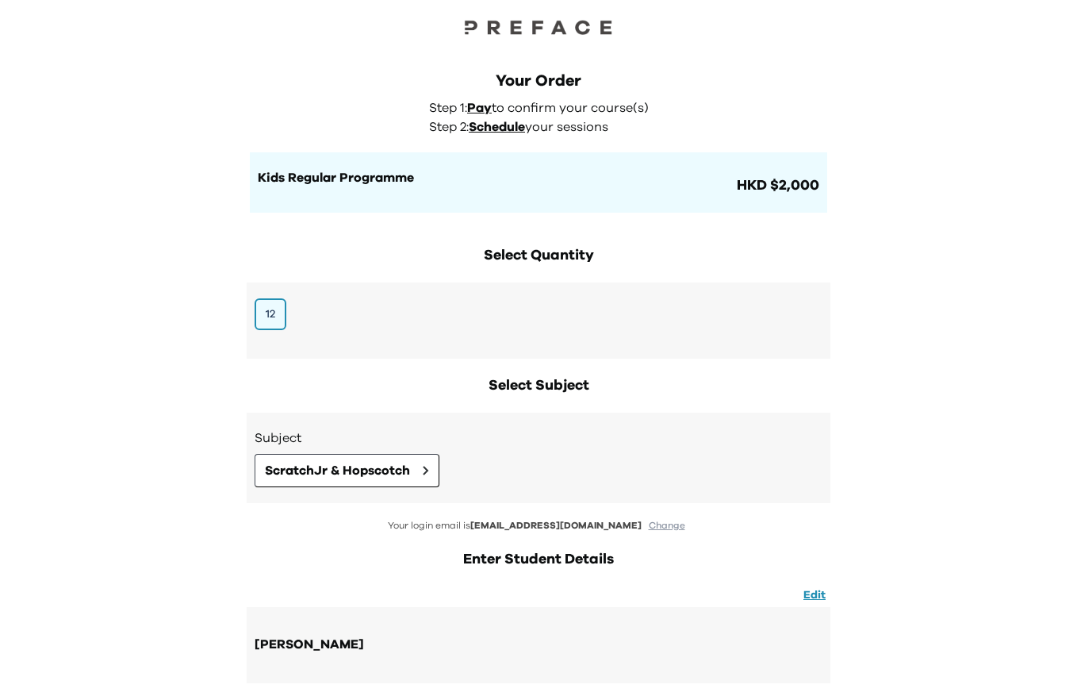
scroll to position [0, 0]
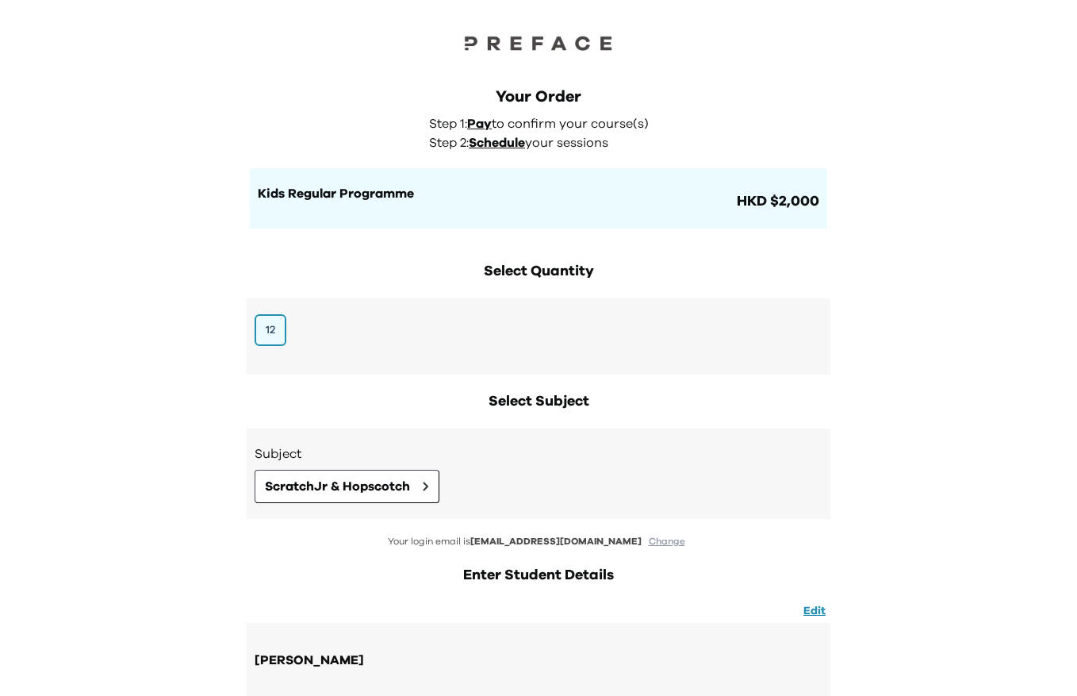
click at [438, 194] on h1 "Kids Regular Programme" at bounding box center [496, 193] width 476 height 19
click at [346, 202] on h1 "Kids Regular Programme" at bounding box center [496, 193] width 476 height 19
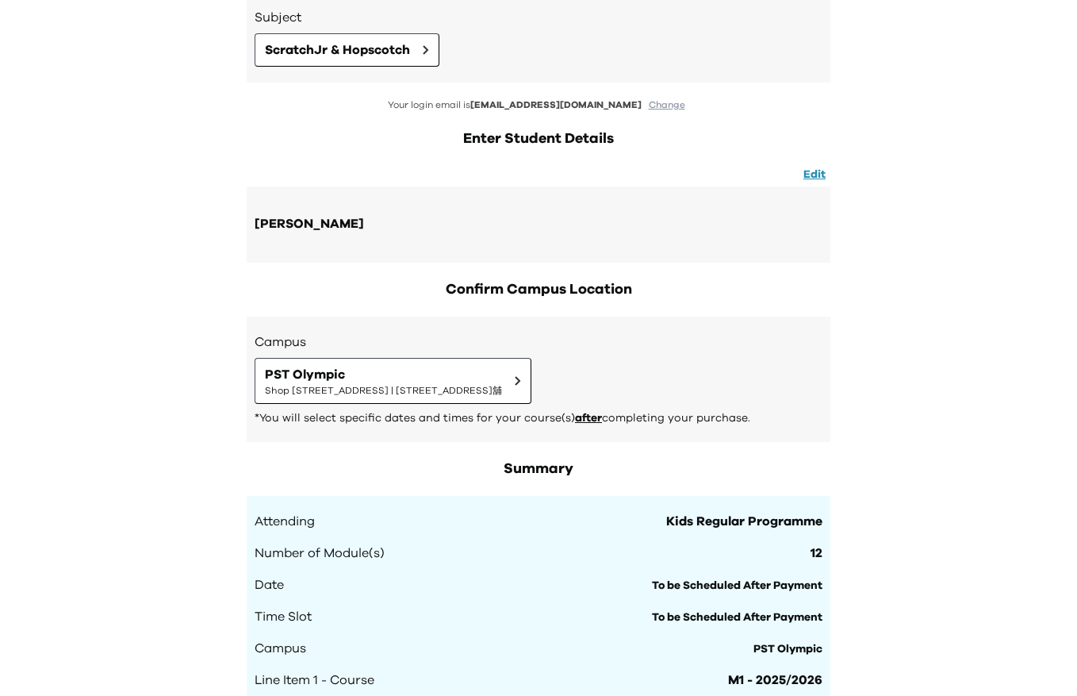
scroll to position [86, 0]
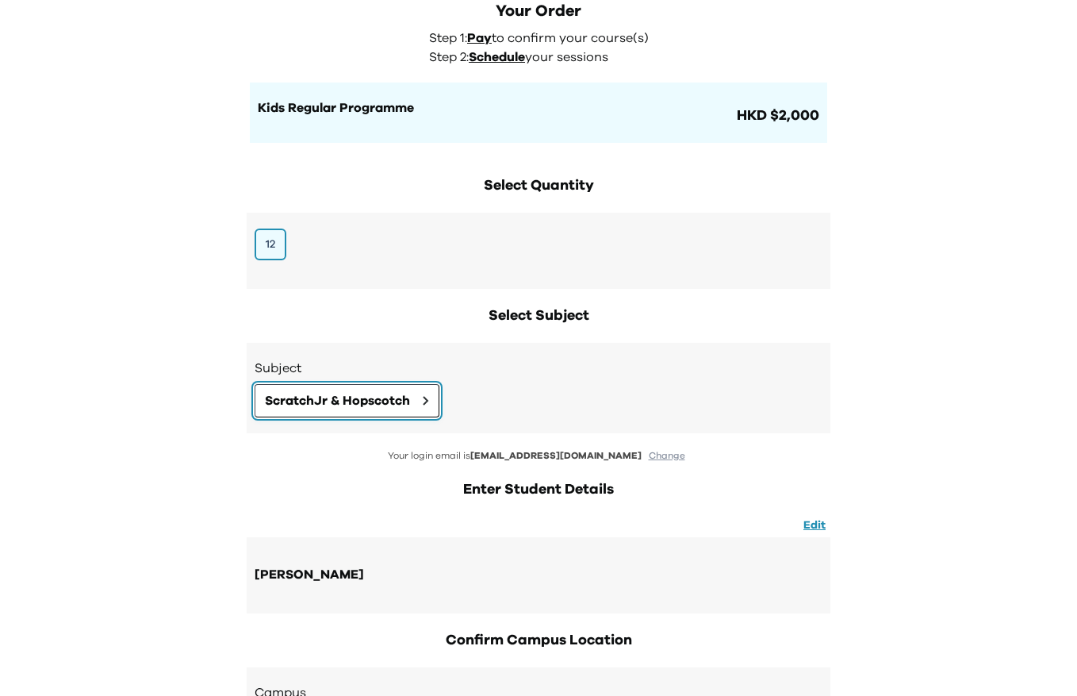
click at [405, 401] on span "ScratchJr & Hopscotch" at bounding box center [337, 400] width 145 height 19
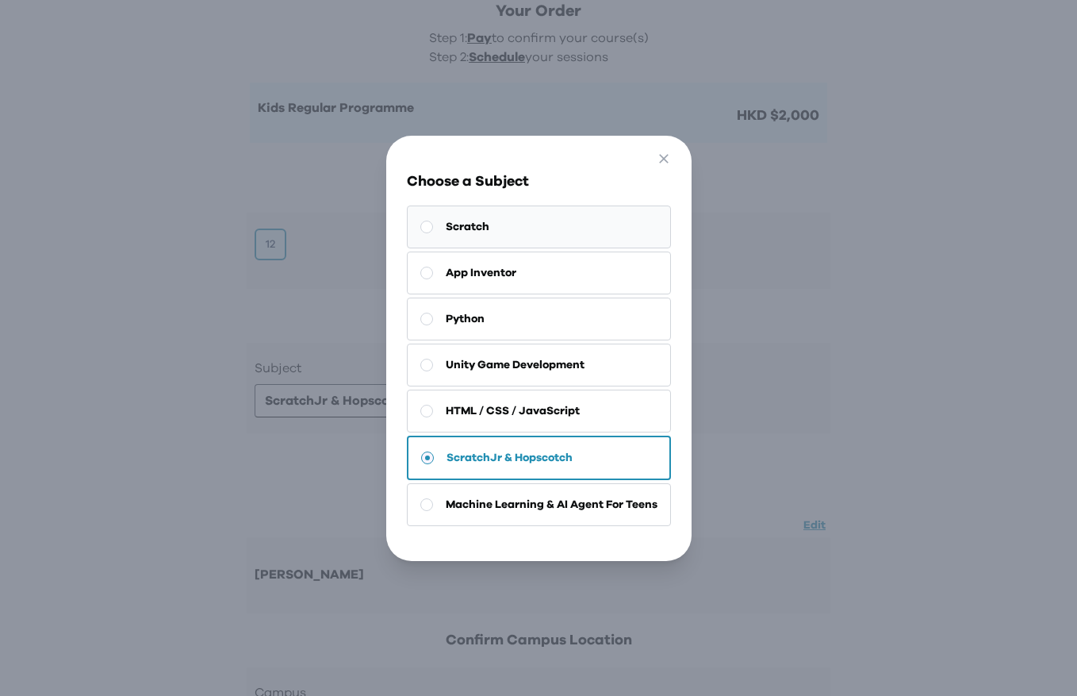
click at [490, 232] on button "Scratch" at bounding box center [539, 226] width 264 height 43
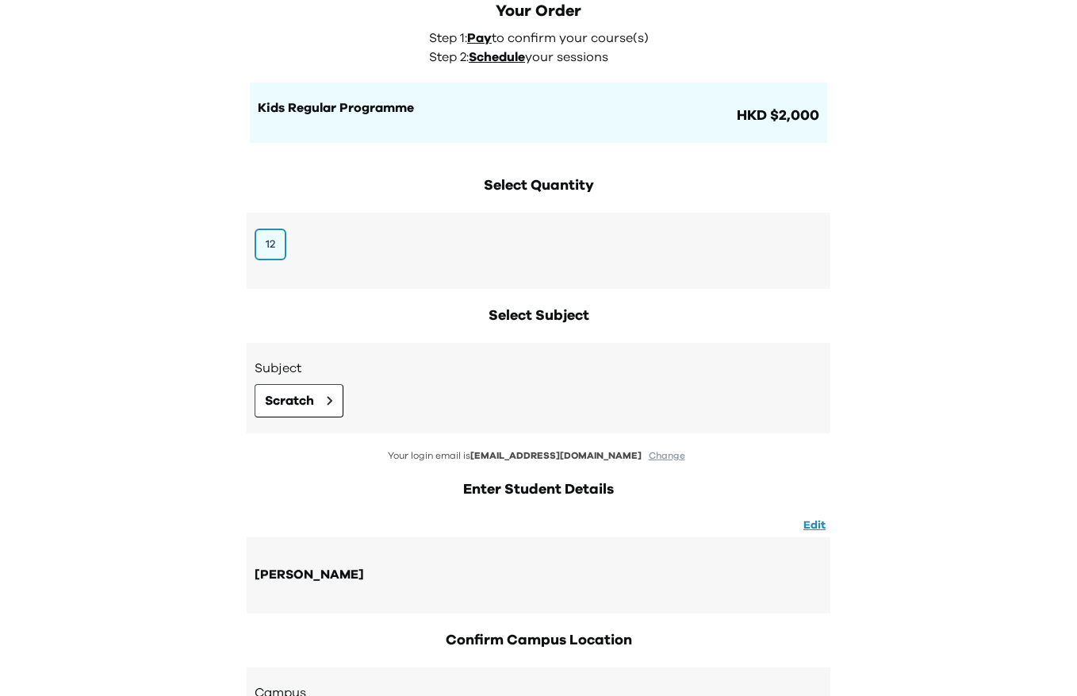
scroll to position [0, 0]
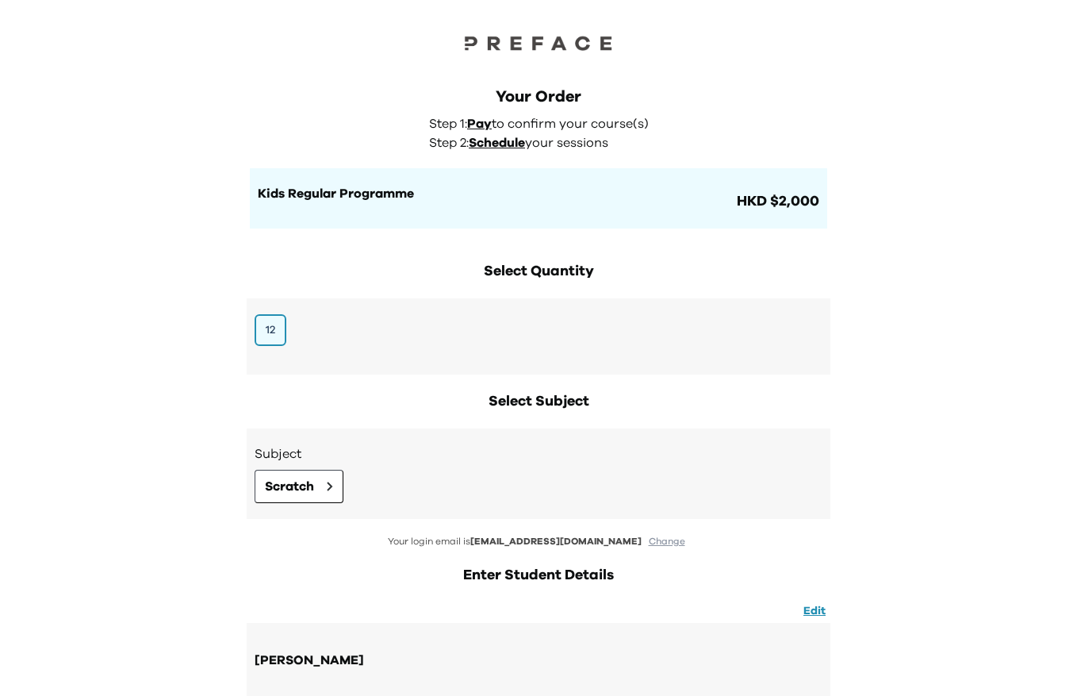
click at [363, 198] on h1 "Kids Regular Programme" at bounding box center [496, 193] width 476 height 19
click at [500, 29] on div at bounding box center [538, 27] width 1077 height 54
click at [272, 314] on div "12" at bounding box center [539, 330] width 568 height 32
click at [272, 330] on button "12" at bounding box center [271, 330] width 32 height 32
click at [330, 335] on div "12" at bounding box center [539, 330] width 568 height 32
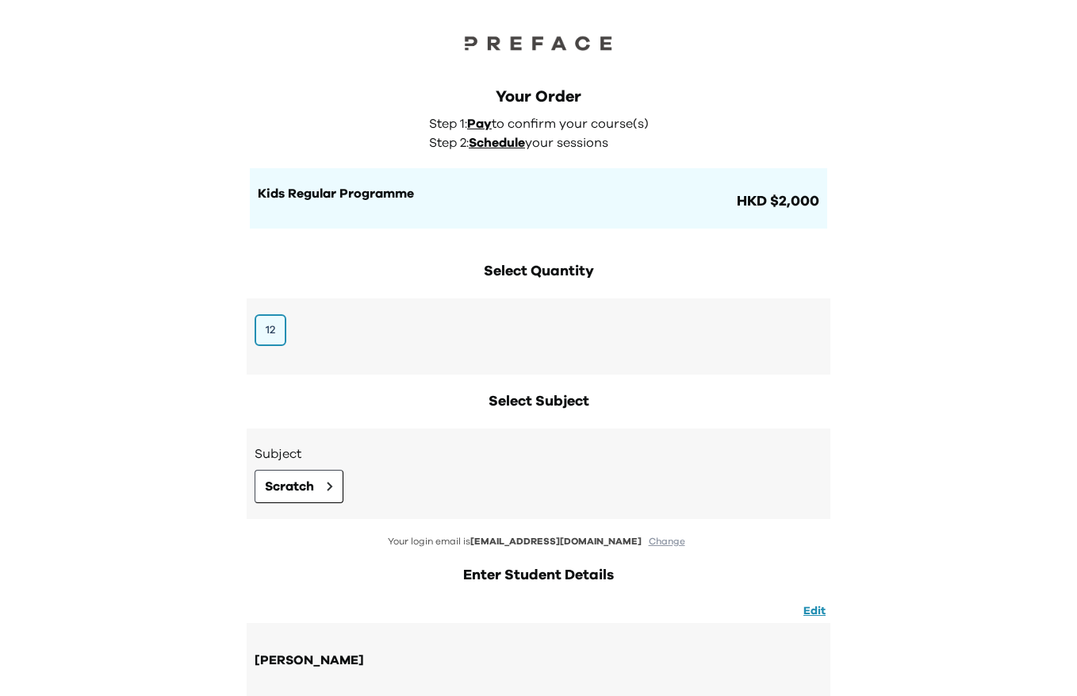
click at [530, 286] on div "Select Quantity 12" at bounding box center [539, 317] width 584 height 114
click at [528, 274] on h2 "Select Quantity" at bounding box center [539, 271] width 584 height 22
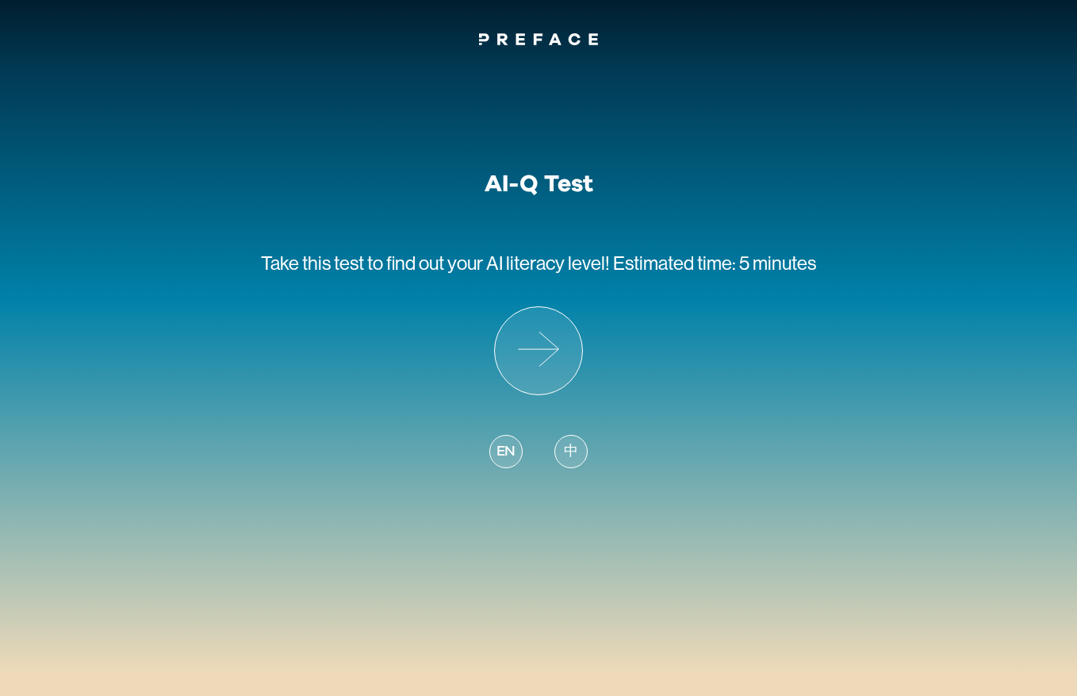
click at [574, 453] on span "中" at bounding box center [571, 451] width 14 height 21
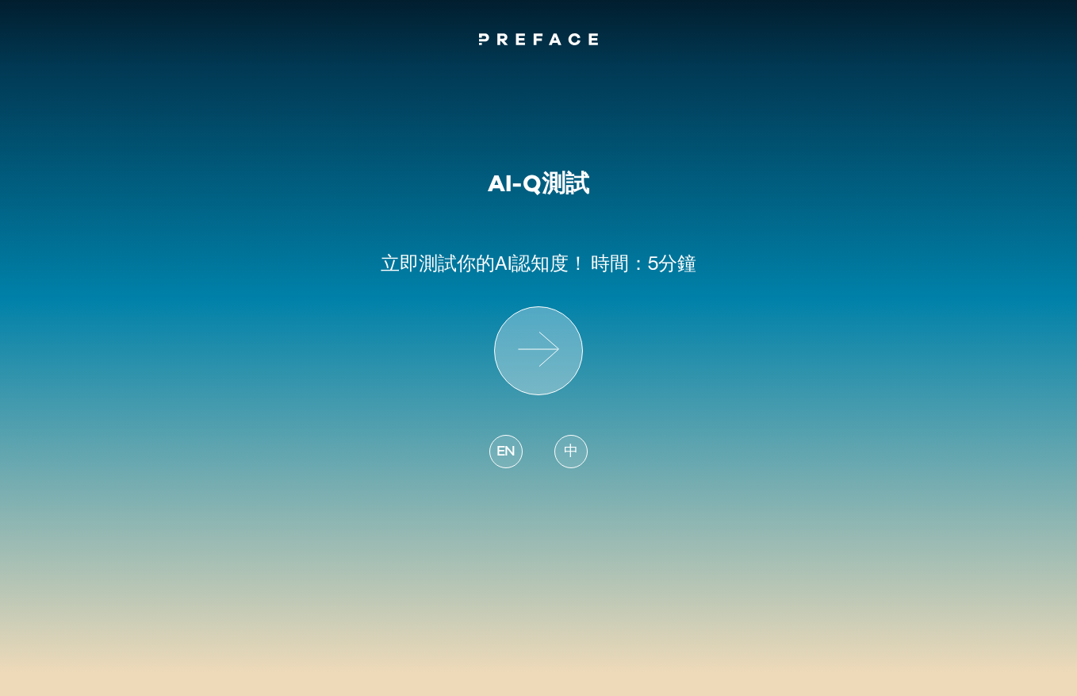
click at [550, 371] on icon at bounding box center [538, 350] width 87 height 87
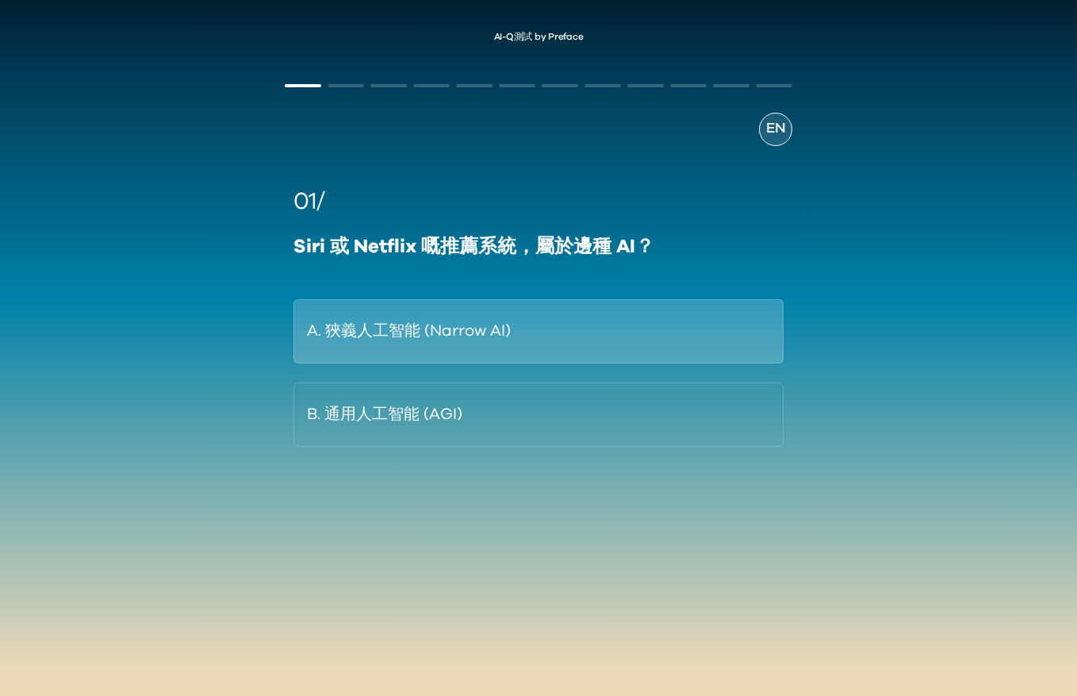
click at [614, 338] on button "A. 狹義人工智能 (Narrow AI)" at bounding box center [538, 331] width 491 height 64
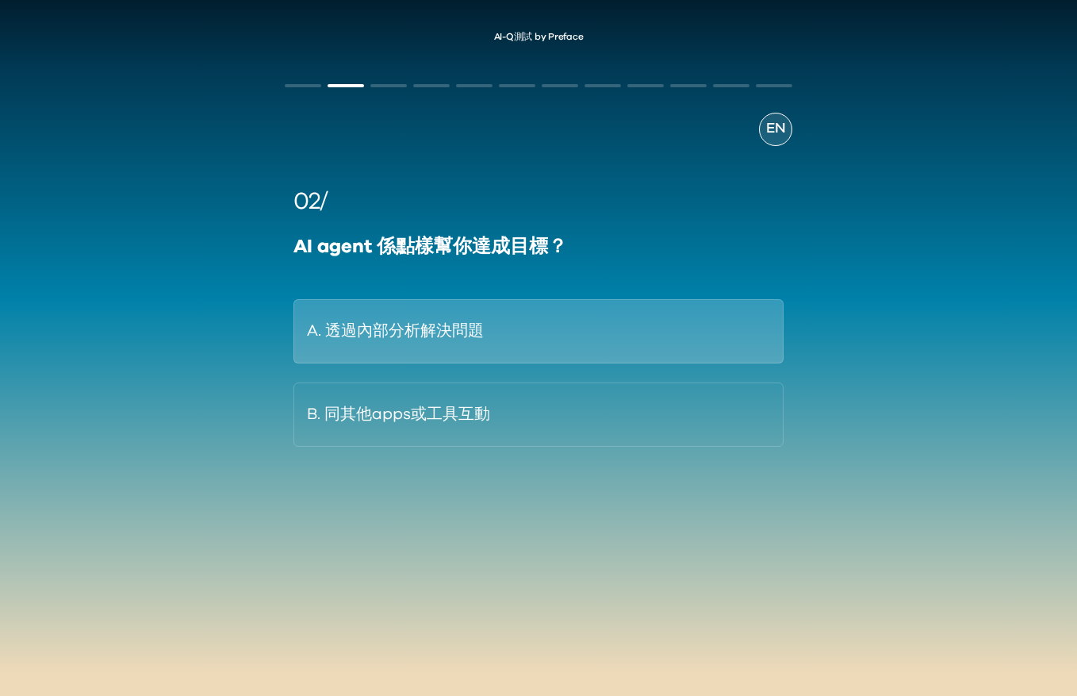
click at [638, 336] on button "A. 透過內部分析解決問題" at bounding box center [538, 331] width 491 height 64
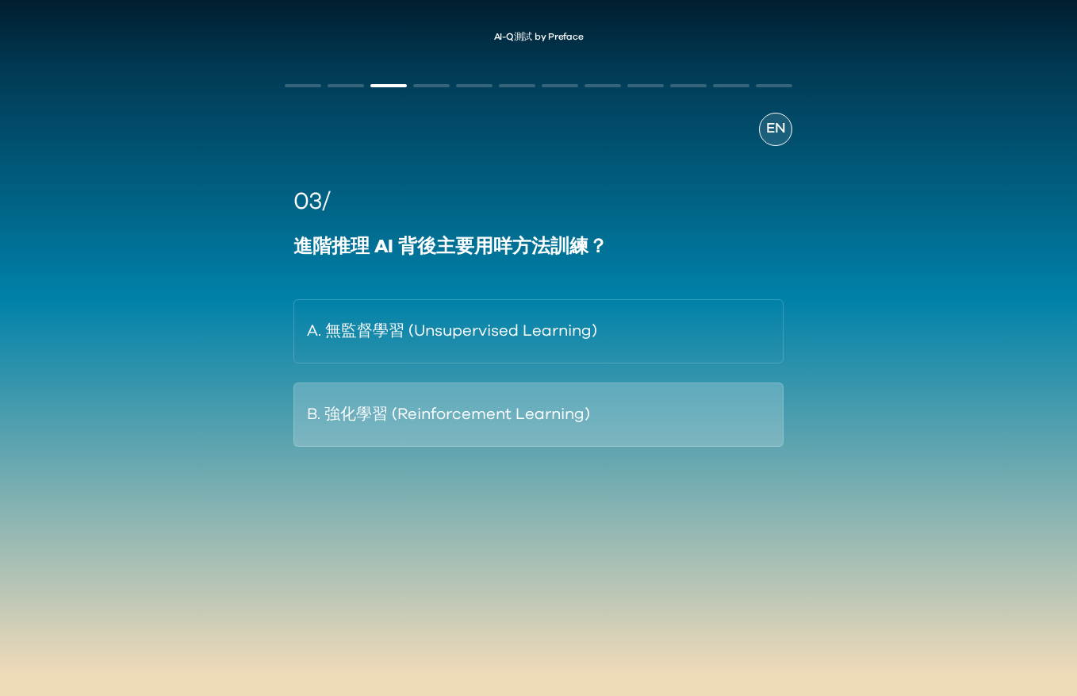
click at [668, 416] on button "B. 強化學習 (Reinforcement Learning)" at bounding box center [538, 414] width 491 height 64
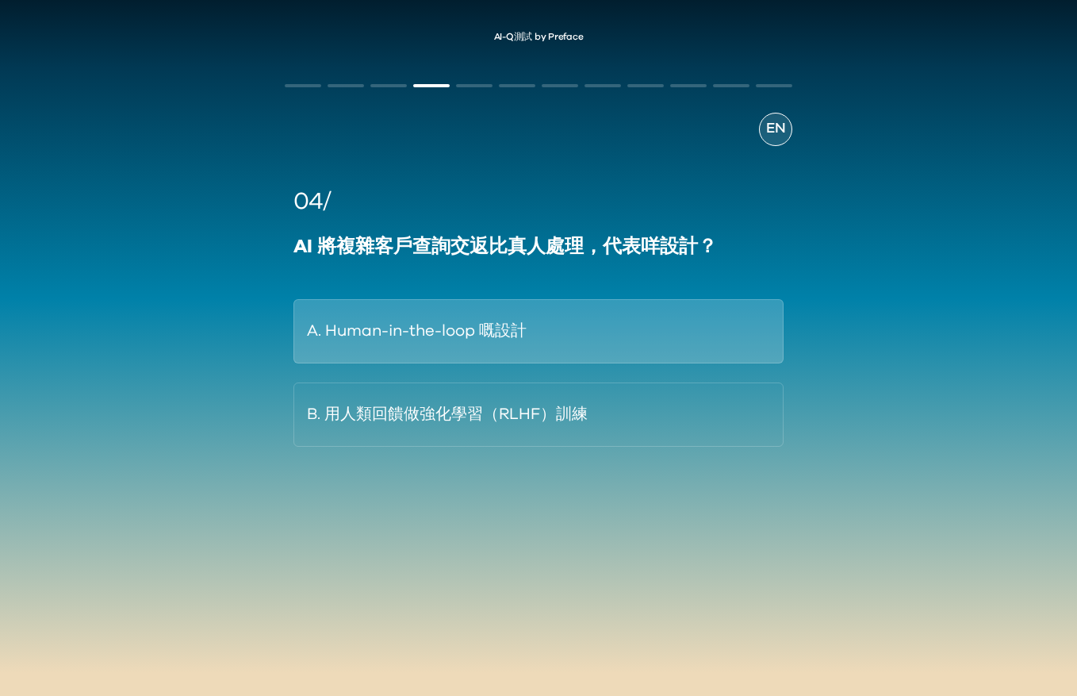
click at [700, 348] on button "A. Human-in-the-loop 嘅設計" at bounding box center [538, 331] width 491 height 64
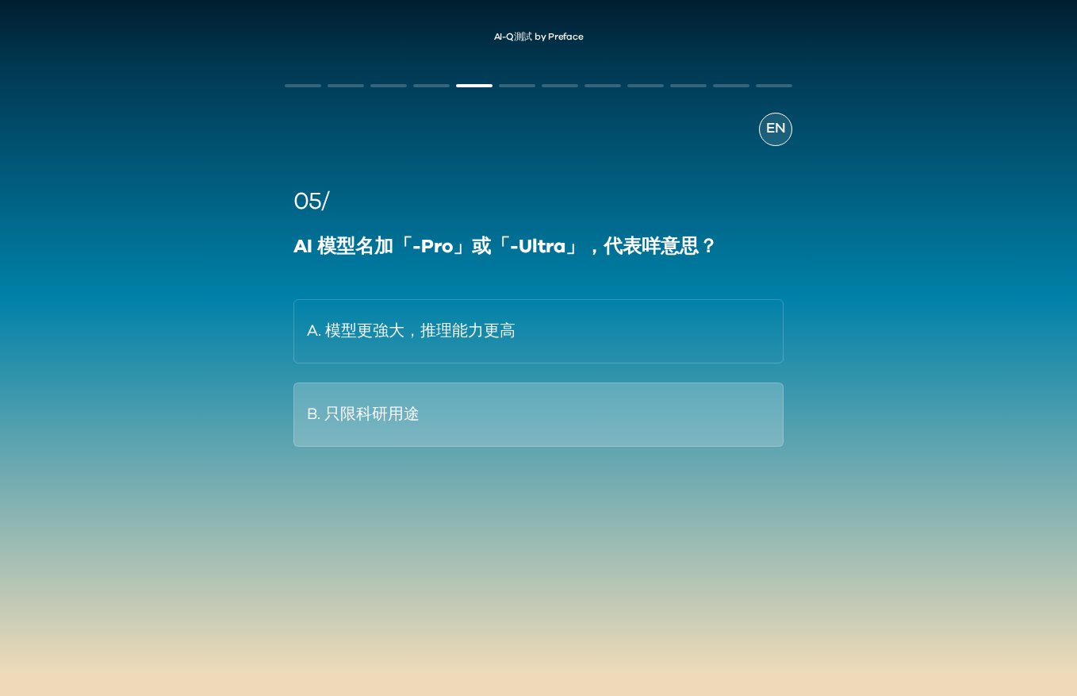
click at [693, 424] on button "B. 只限科研用途" at bounding box center [538, 414] width 491 height 64
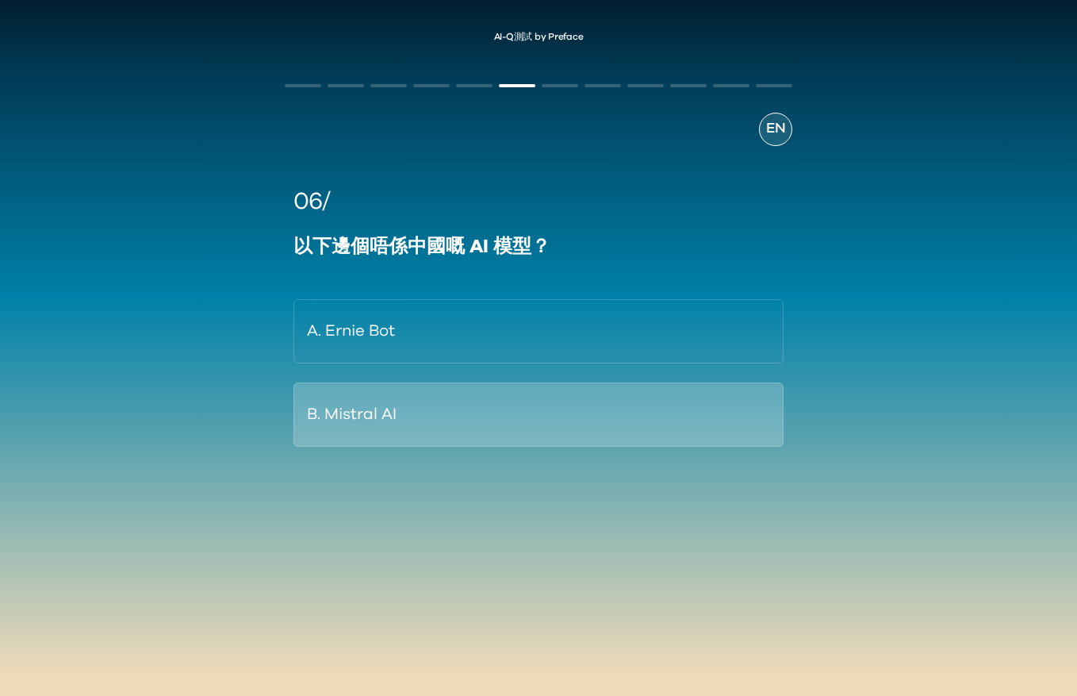
click at [513, 426] on button "B. Mistral AI" at bounding box center [538, 414] width 491 height 64
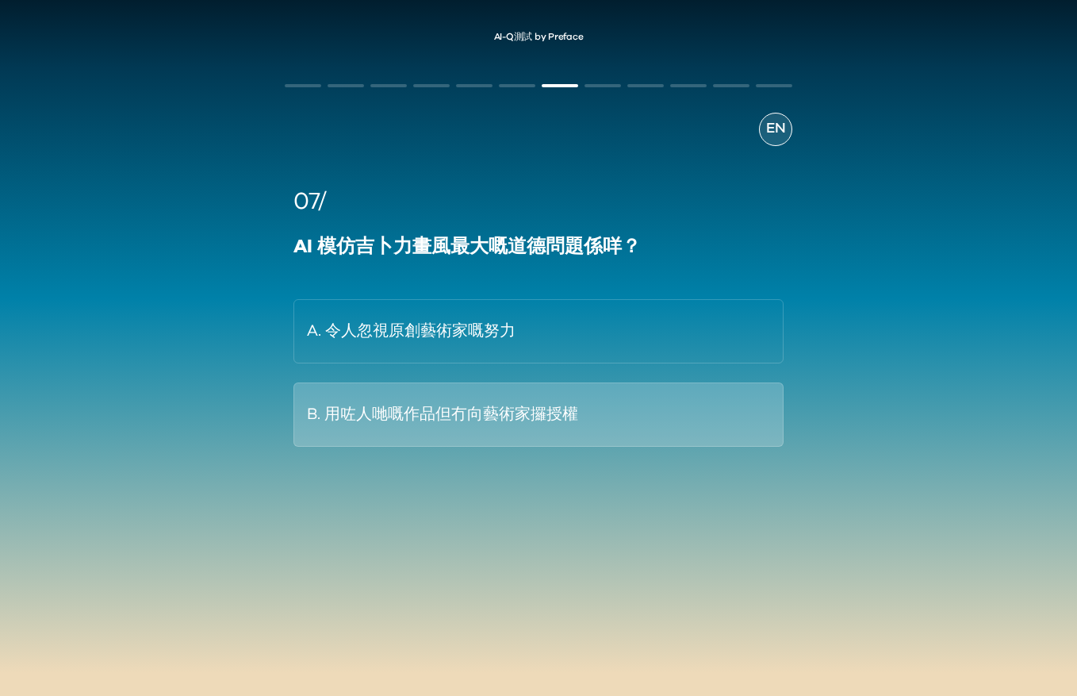
click at [557, 425] on button "B. 用咗人哋嘅作品但冇向藝術家攞授權" at bounding box center [538, 414] width 491 height 64
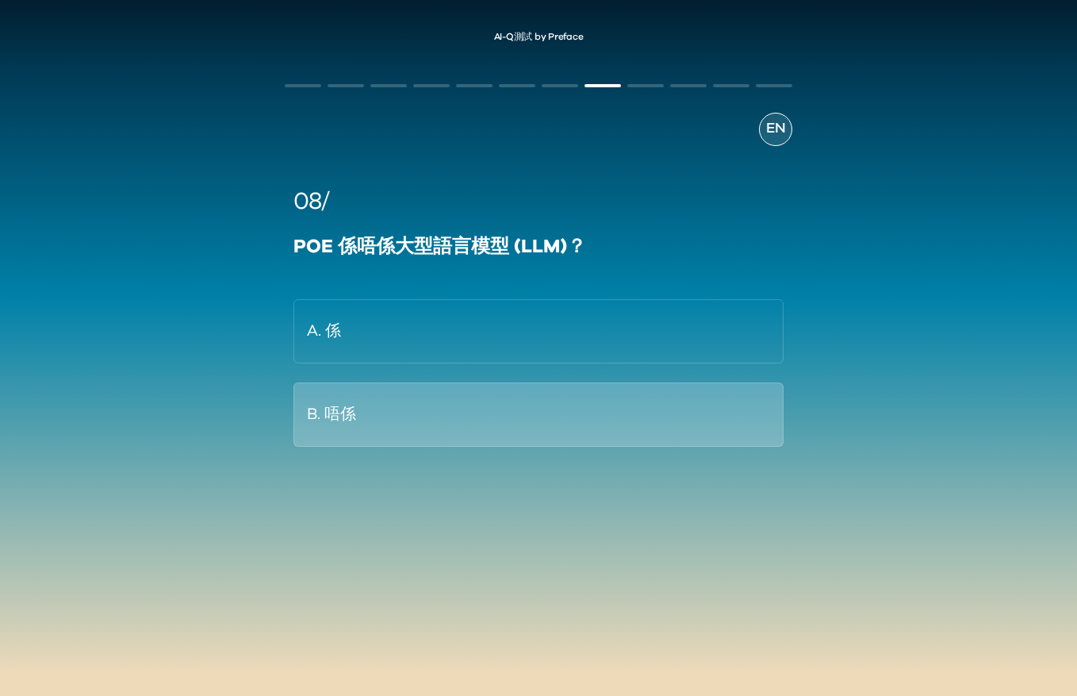
click at [543, 426] on button "B. 唔係" at bounding box center [538, 414] width 491 height 64
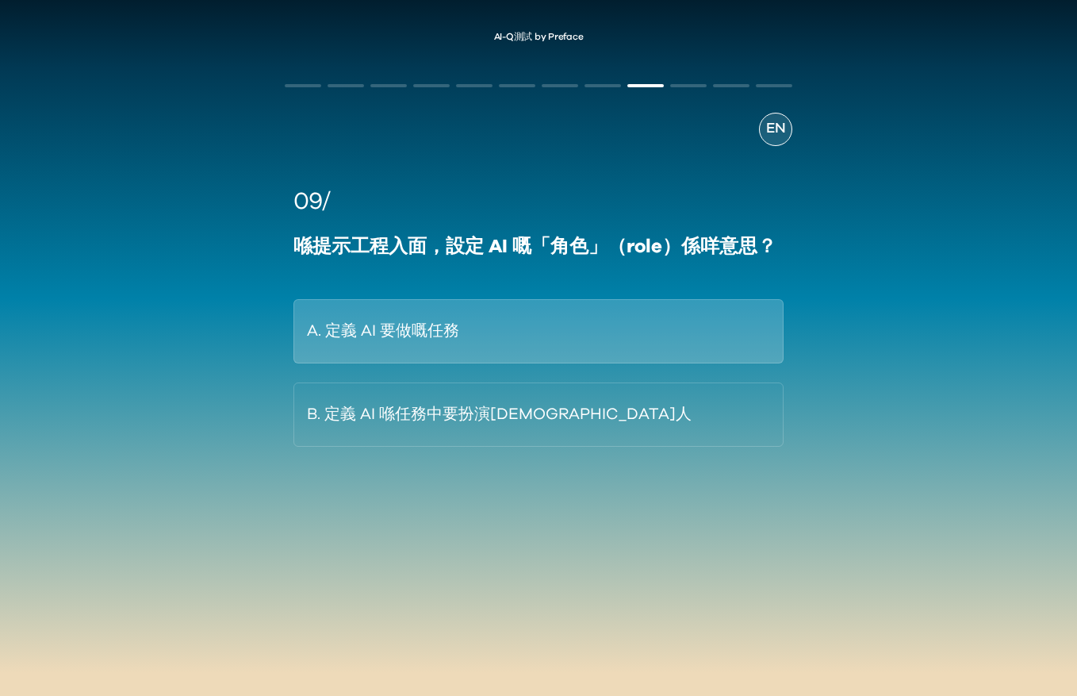
click at [583, 336] on button "A. 定義 AI 要做嘅任務" at bounding box center [538, 331] width 491 height 64
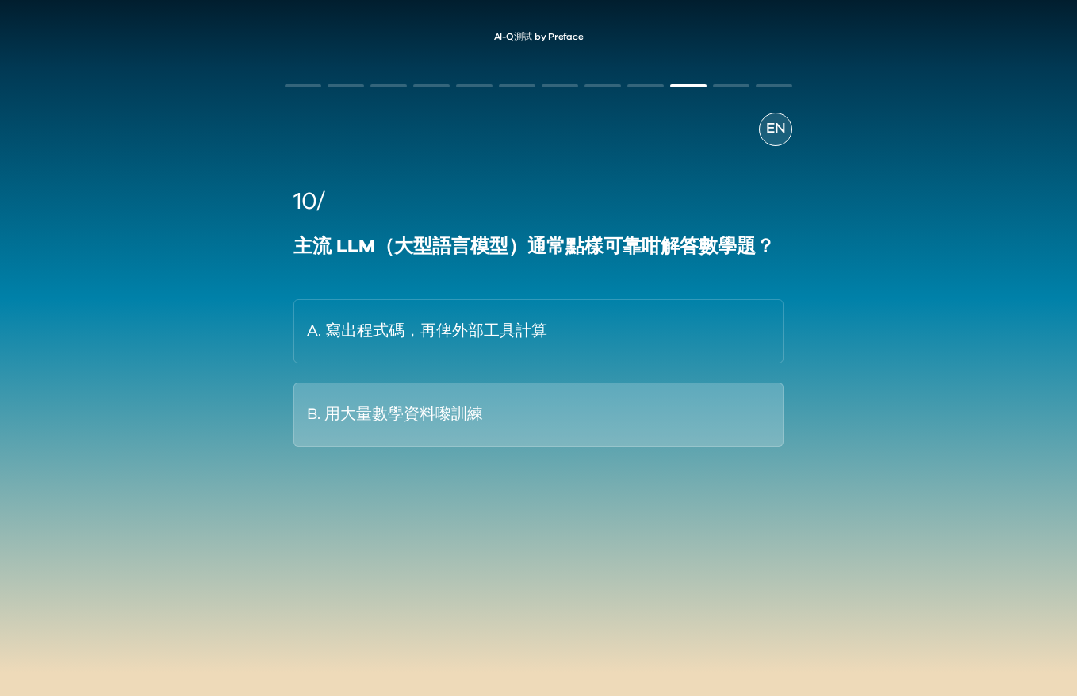
click at [552, 428] on button "B. 用大量數學資料嚟訓練" at bounding box center [538, 414] width 491 height 64
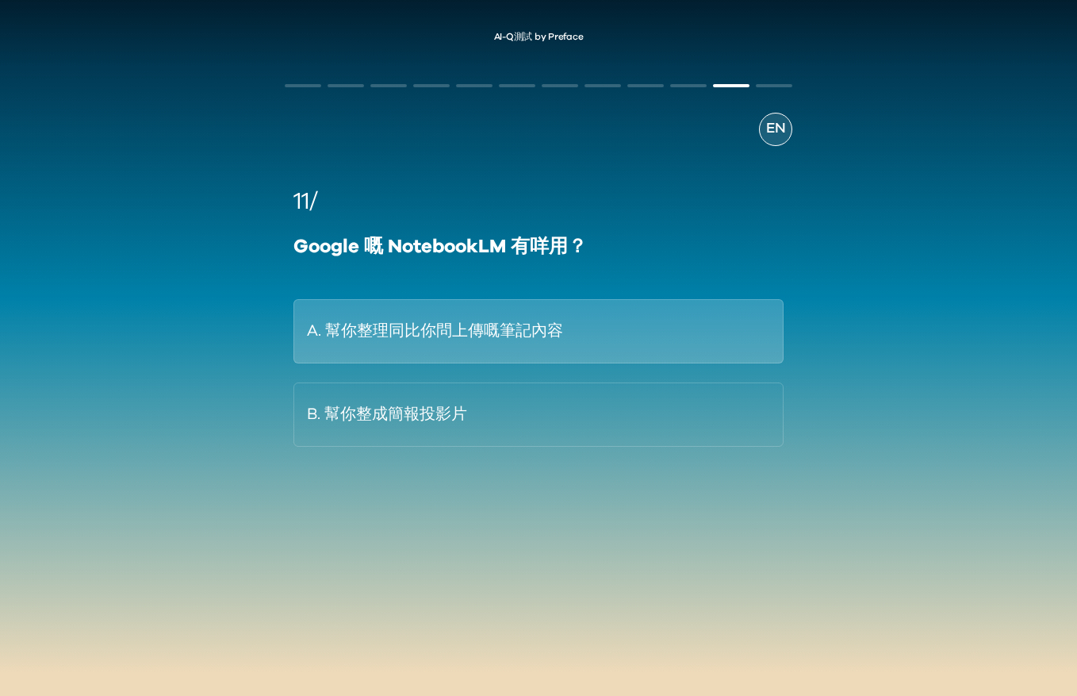
click at [572, 352] on button "A. 幫你整理同比你問上傳嘅筆記內容" at bounding box center [538, 331] width 491 height 64
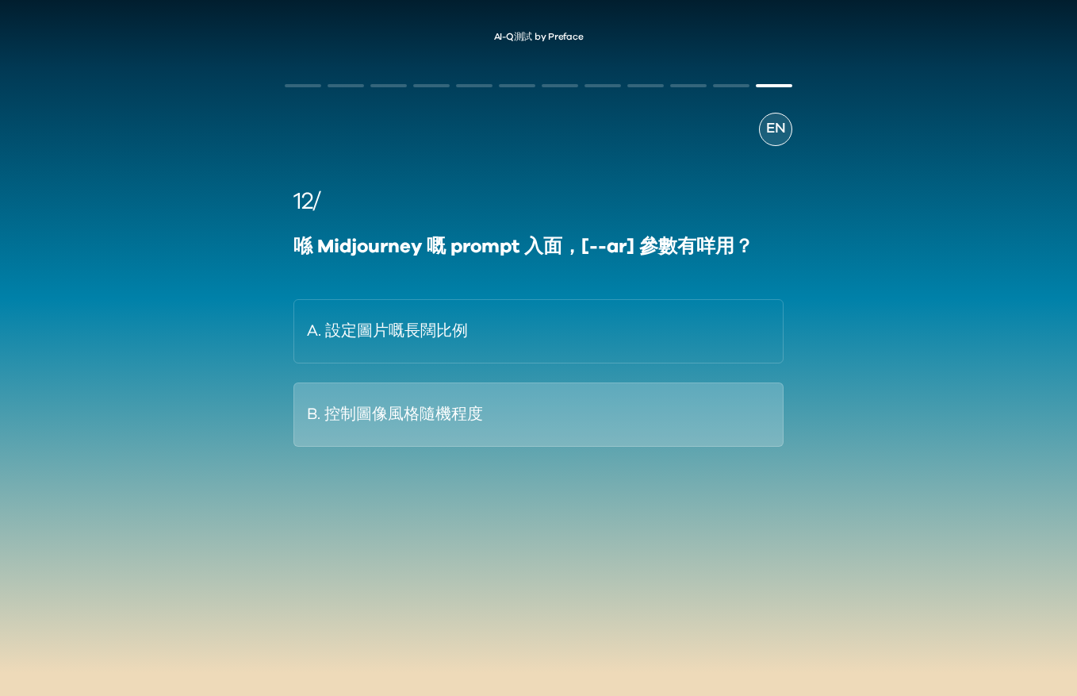
click at [625, 428] on button "B. 控制圖像風格隨機程度" at bounding box center [538, 414] width 491 height 64
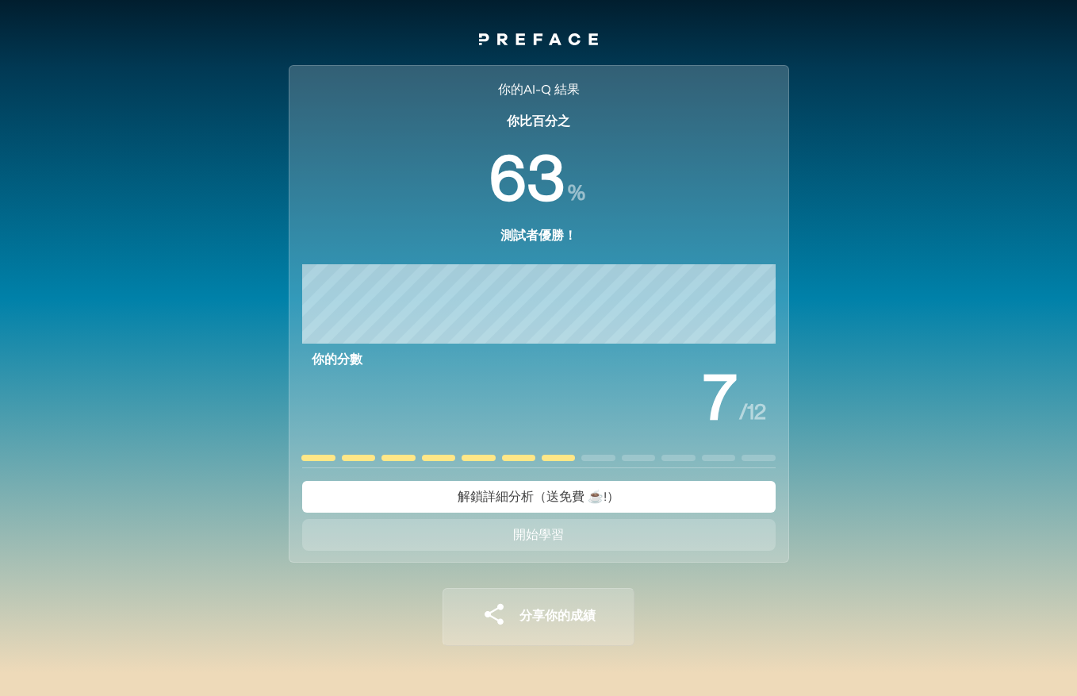
click at [622, 531] on button "開始學習" at bounding box center [539, 535] width 474 height 32
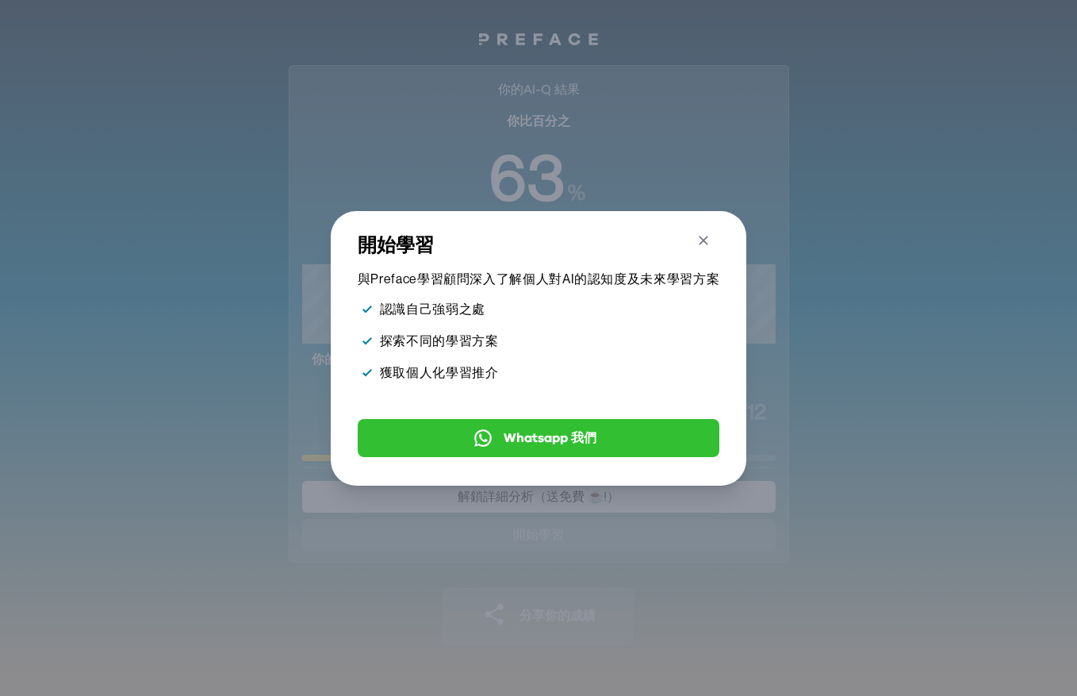
click at [711, 237] on icon "button" at bounding box center [704, 240] width 17 height 17
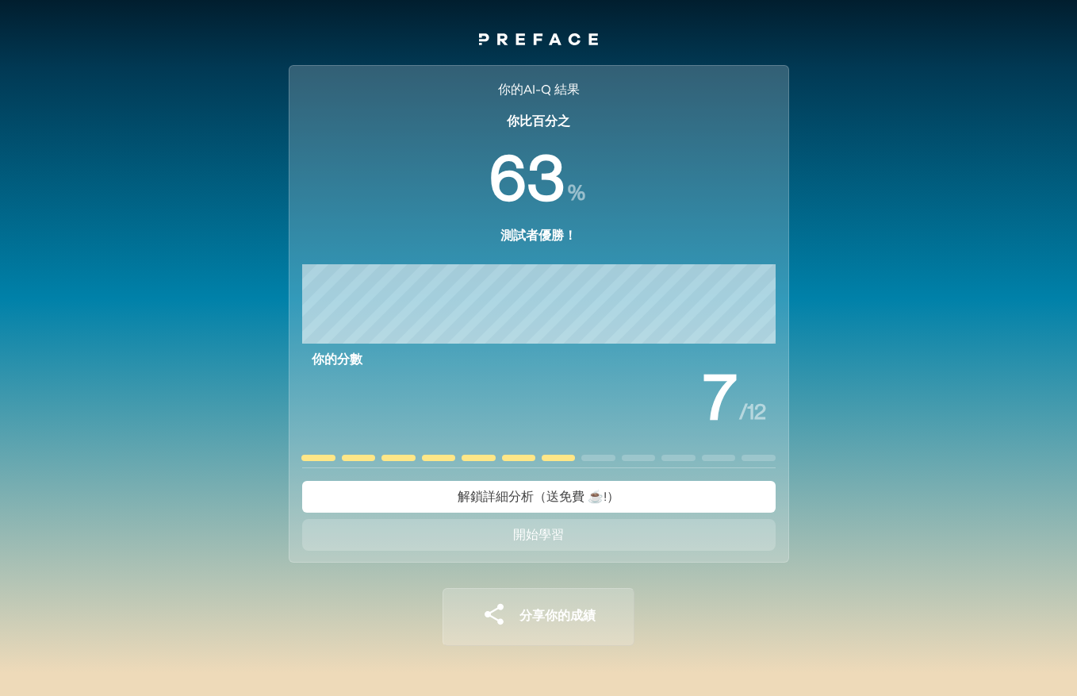
click at [607, 486] on button "解鎖詳細分析（送免費 ☕️!）" at bounding box center [539, 497] width 474 height 32
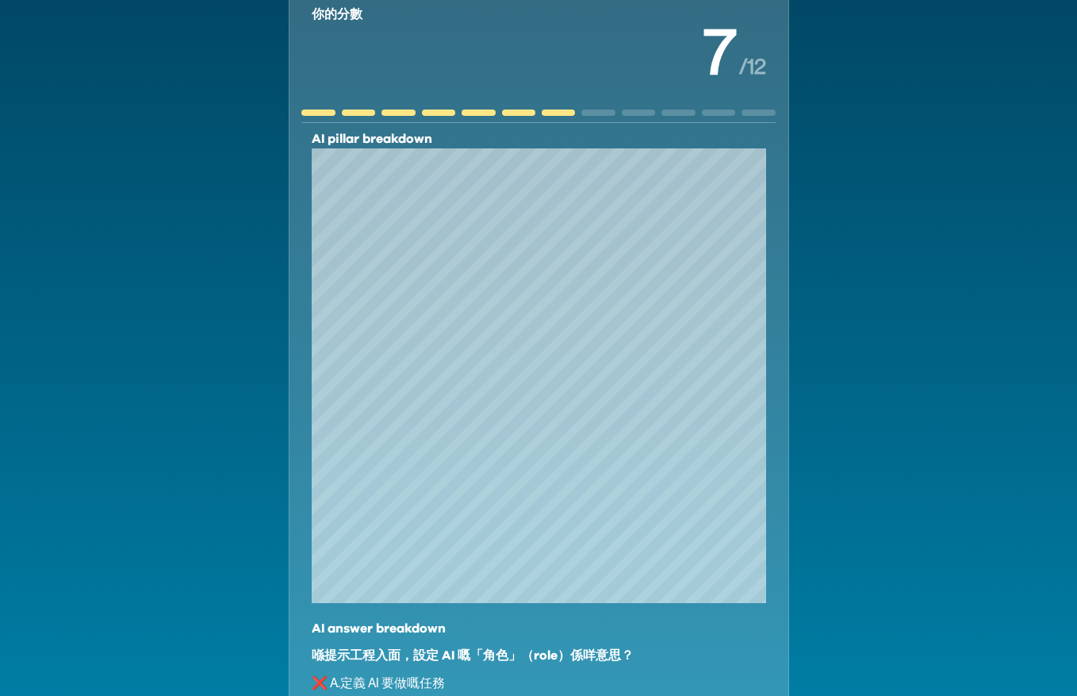
scroll to position [266, 0]
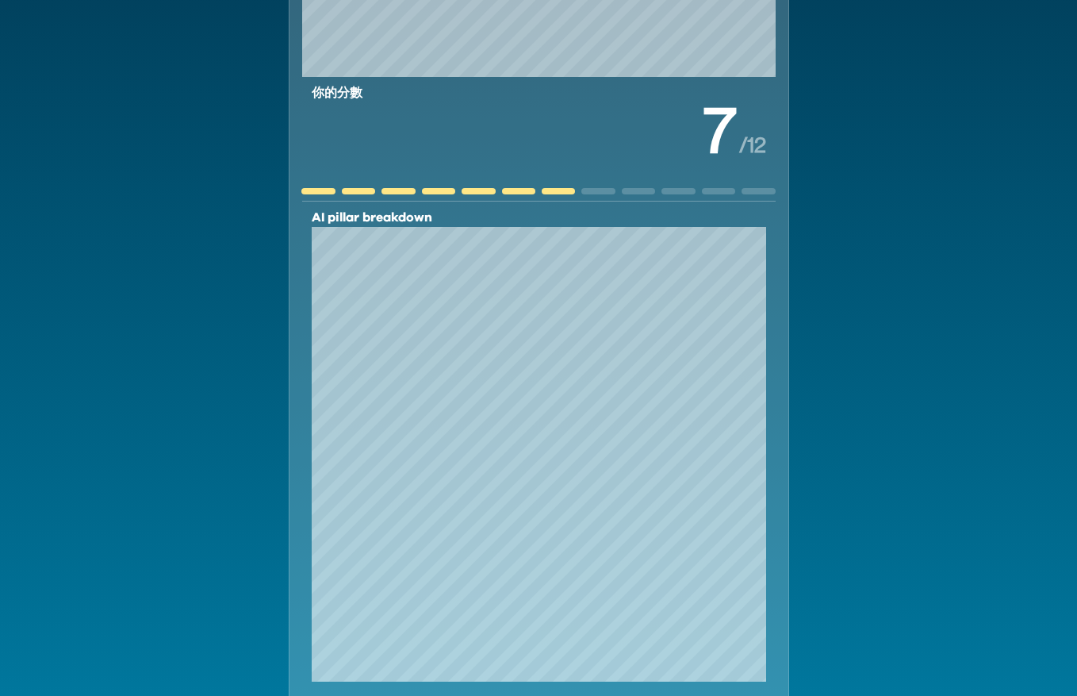
click at [857, 261] on div "你的AI-Q 結果 你比百分之 % 測試者優勝！ 你的分數 / 12 AI pillar breakdown AI answer breakdown 喺提示工…" at bounding box center [538, 530] width 1077 height 1493
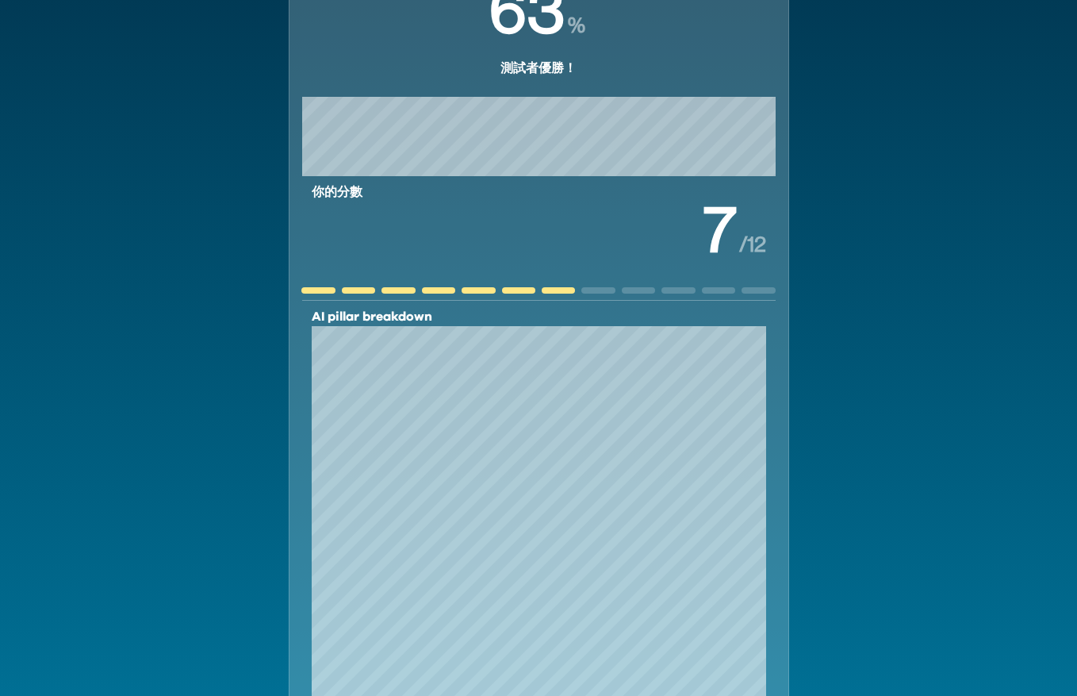
scroll to position [0, 0]
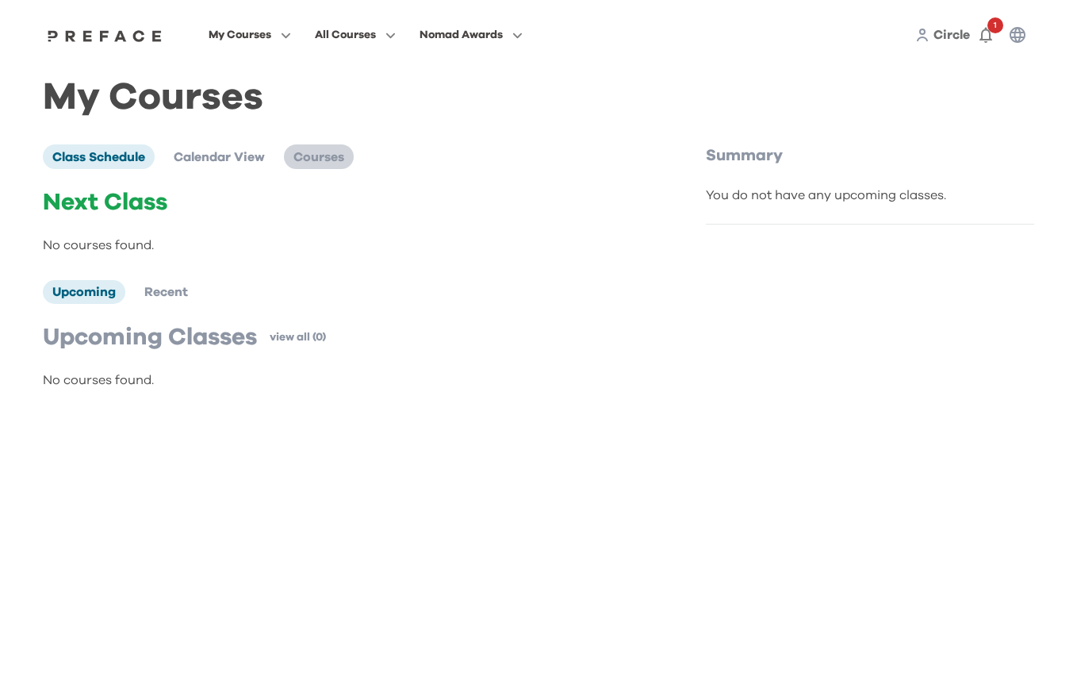
click at [315, 148] on li "Courses" at bounding box center [319, 156] width 70 height 24
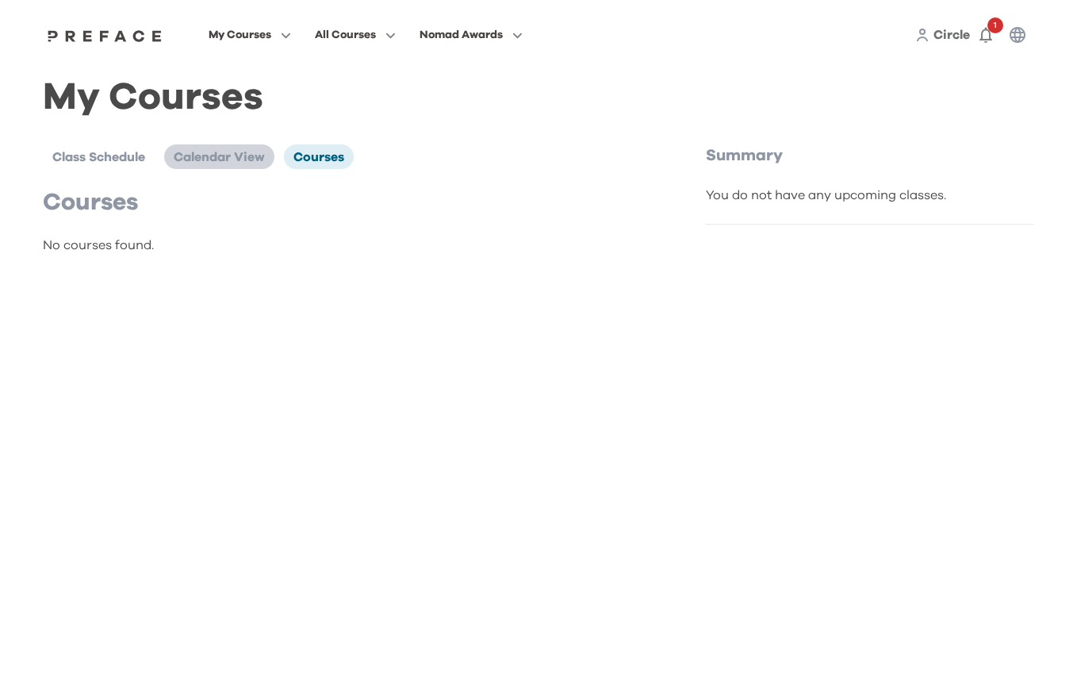
click at [232, 160] on span "Calendar View" at bounding box center [219, 157] width 91 height 13
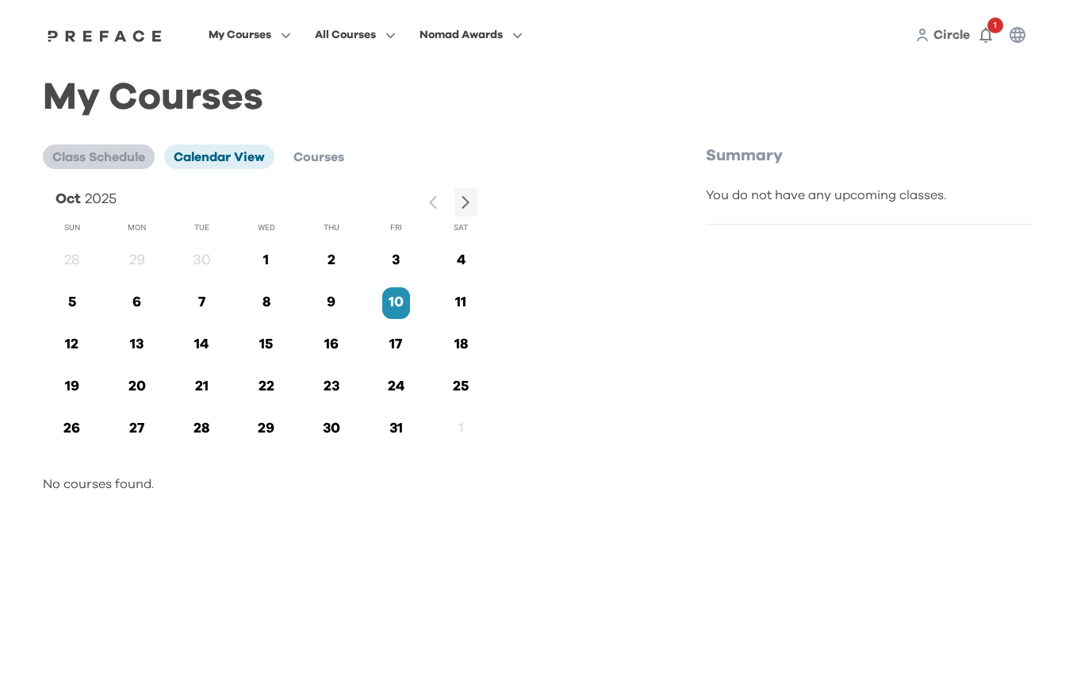
click at [124, 147] on li "Class Schedule" at bounding box center [99, 156] width 112 height 24
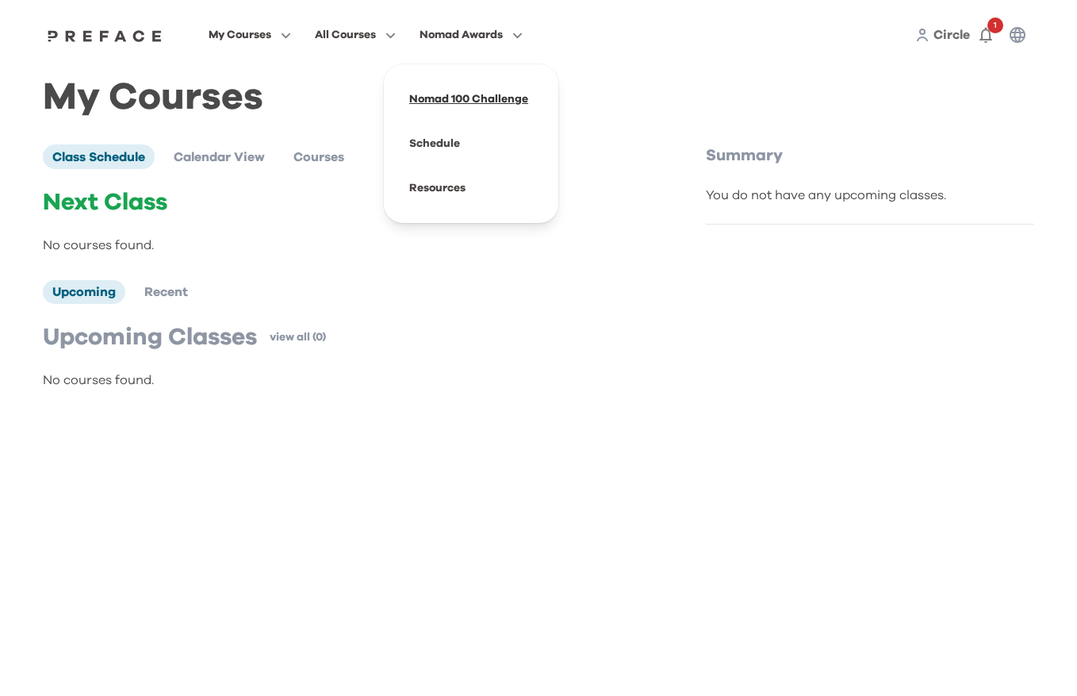
click at [518, 101] on span at bounding box center [471, 99] width 149 height 44
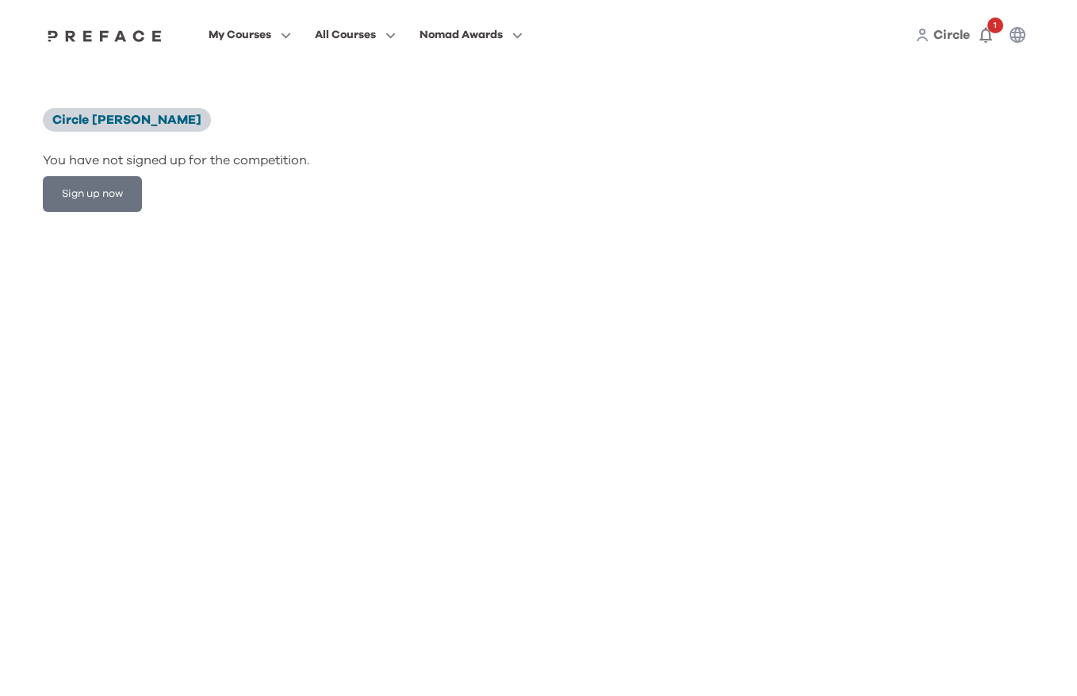
click at [71, 121] on span "Circle [PERSON_NAME]" at bounding box center [126, 119] width 149 height 13
click at [351, 98] on span at bounding box center [355, 99] width 149 height 44
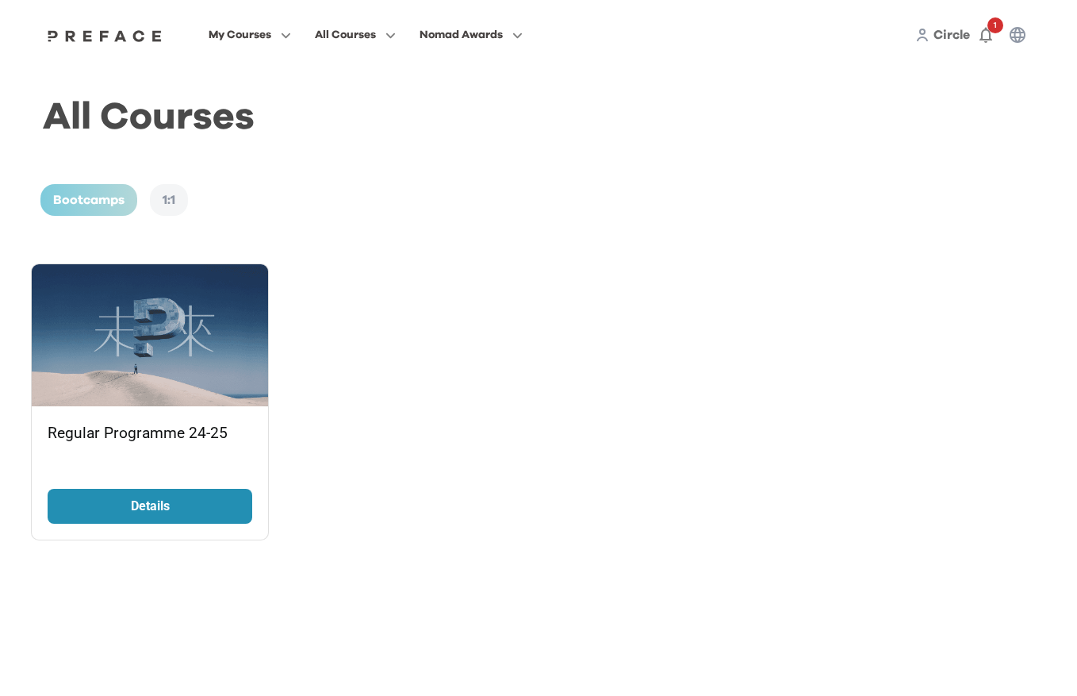
click at [228, 55] on div "My Courses All Courses Nomad Awards Circle 1" at bounding box center [538, 35] width 1015 height 70
click at [206, 509] on p "Details" at bounding box center [149, 506] width 119 height 19
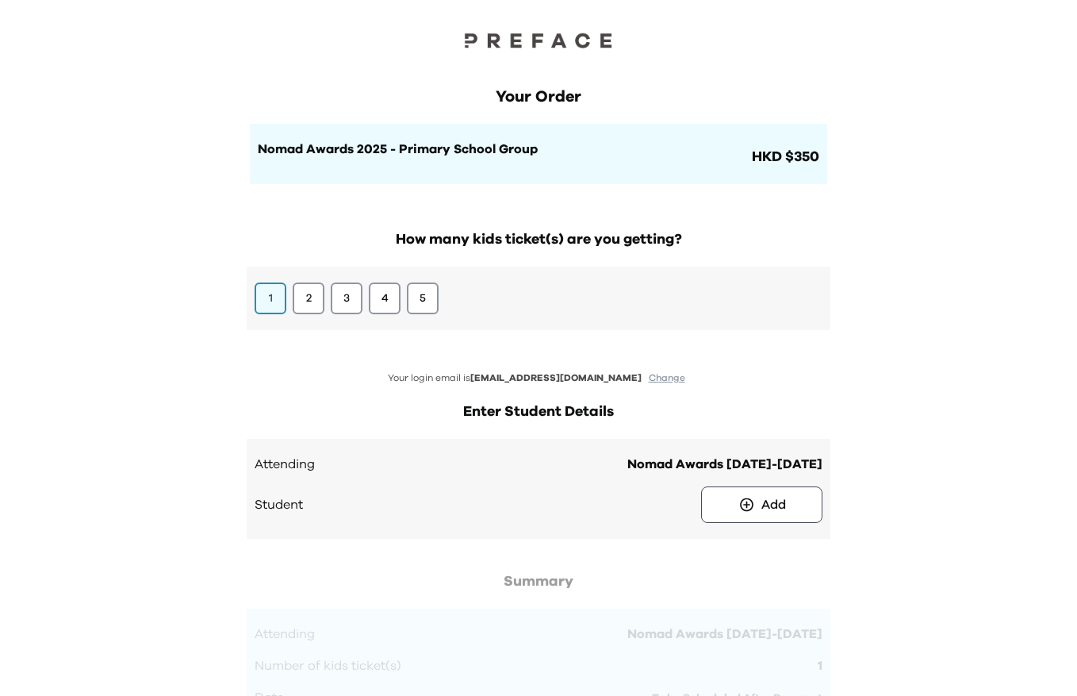
click at [751, 456] on span "Nomad Awards [DATE]-[DATE]" at bounding box center [724, 463] width 195 height 19
click at [295, 461] on span "Attending" at bounding box center [285, 463] width 60 height 19
click at [784, 507] on div "Add" at bounding box center [773, 504] width 25 height 19
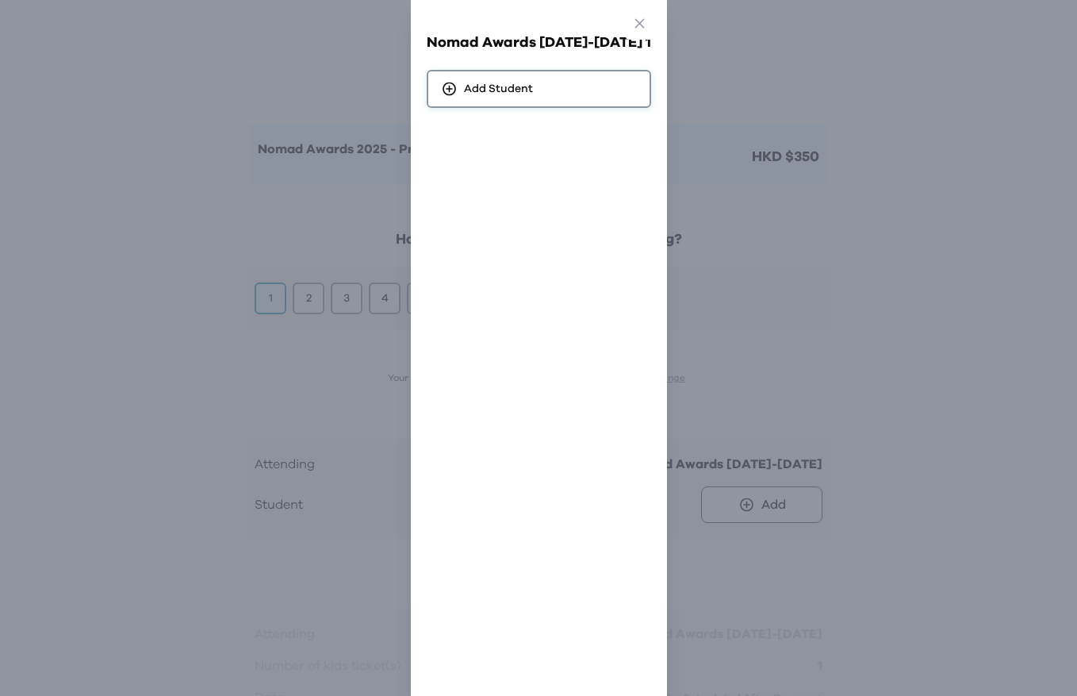
click at [554, 91] on div "Add Student" at bounding box center [539, 89] width 224 height 38
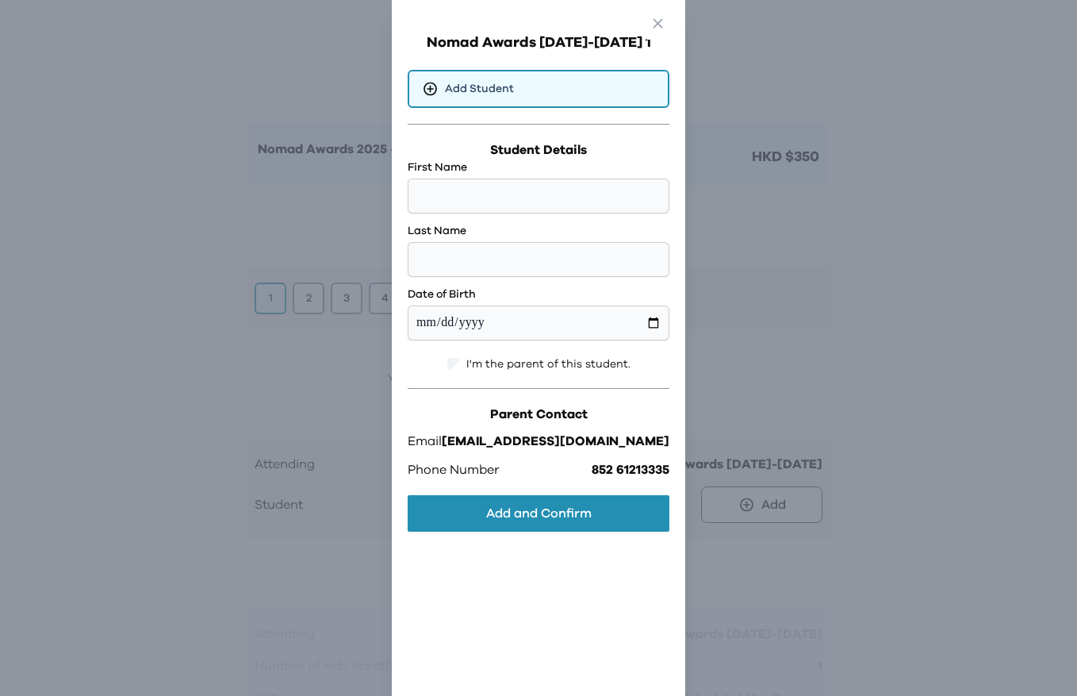
click at [557, 161] on label "First Name" at bounding box center [539, 167] width 262 height 16
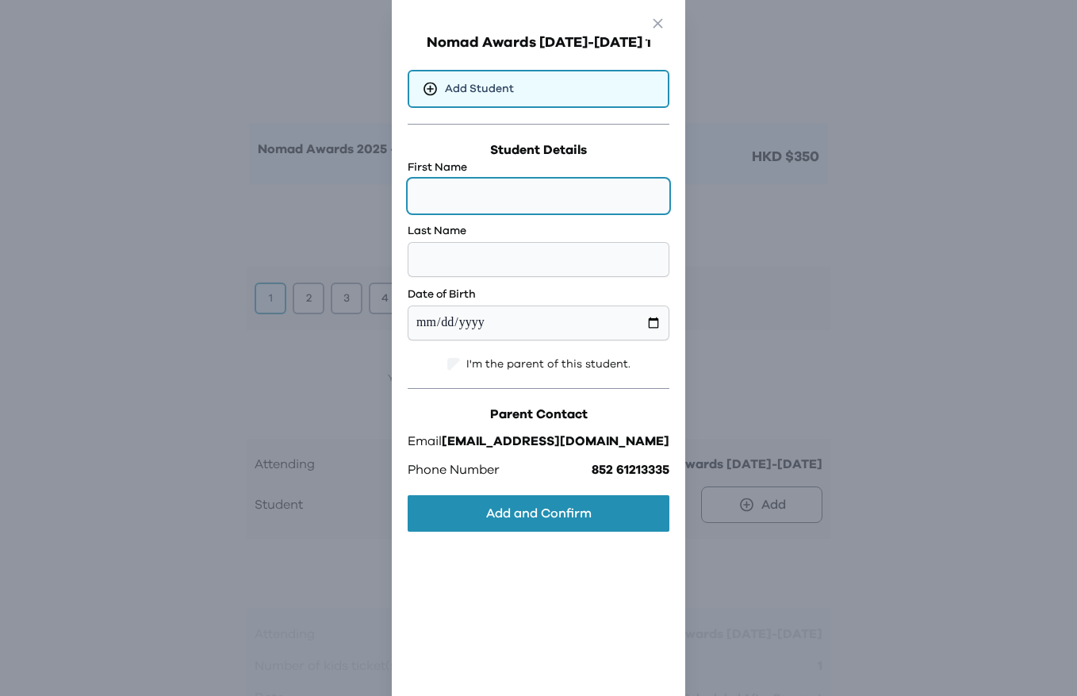
click at [557, 188] on input "text" at bounding box center [539, 195] width 262 height 35
type input "****"
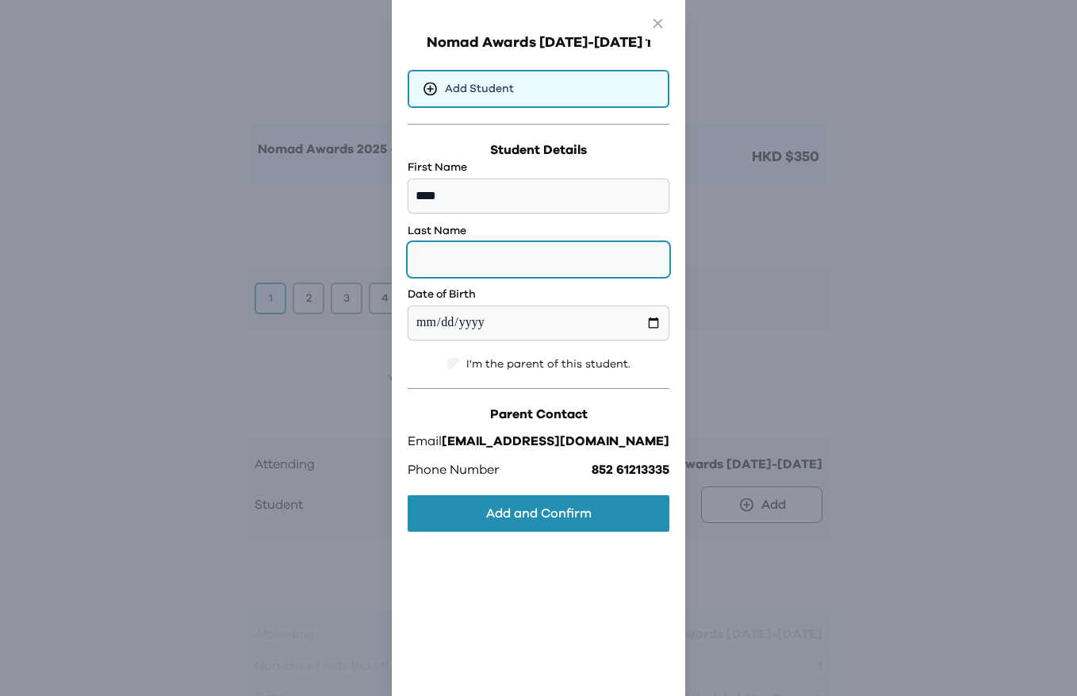
click at [539, 263] on input "text" at bounding box center [539, 259] width 262 height 35
type input "****"
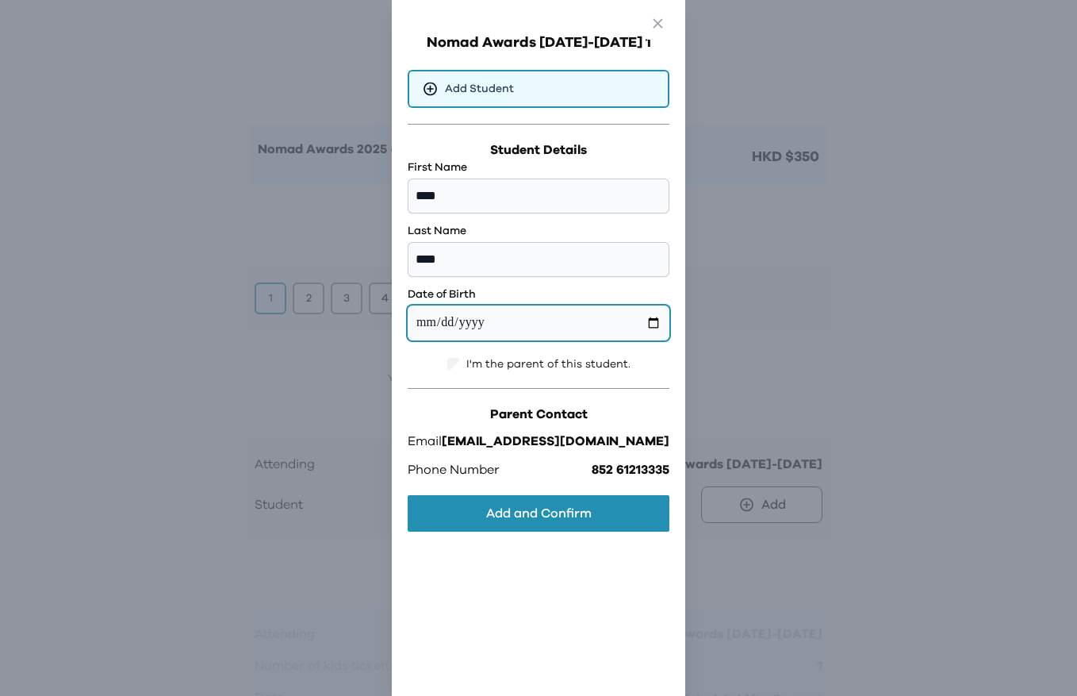
click at [612, 317] on input "date" at bounding box center [539, 322] width 262 height 35
type input "**********"
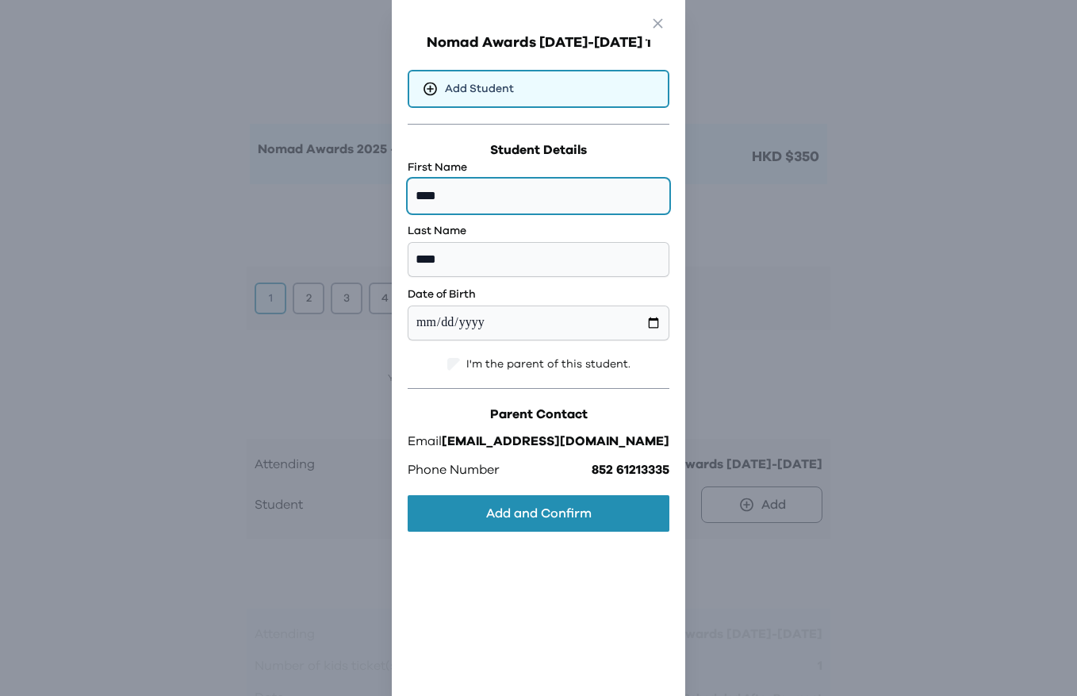
drag, startPoint x: 458, startPoint y: 196, endPoint x: 440, endPoint y: 196, distance: 17.4
click at [440, 196] on div "**********" at bounding box center [539, 285] width 278 height 506
type input "****"
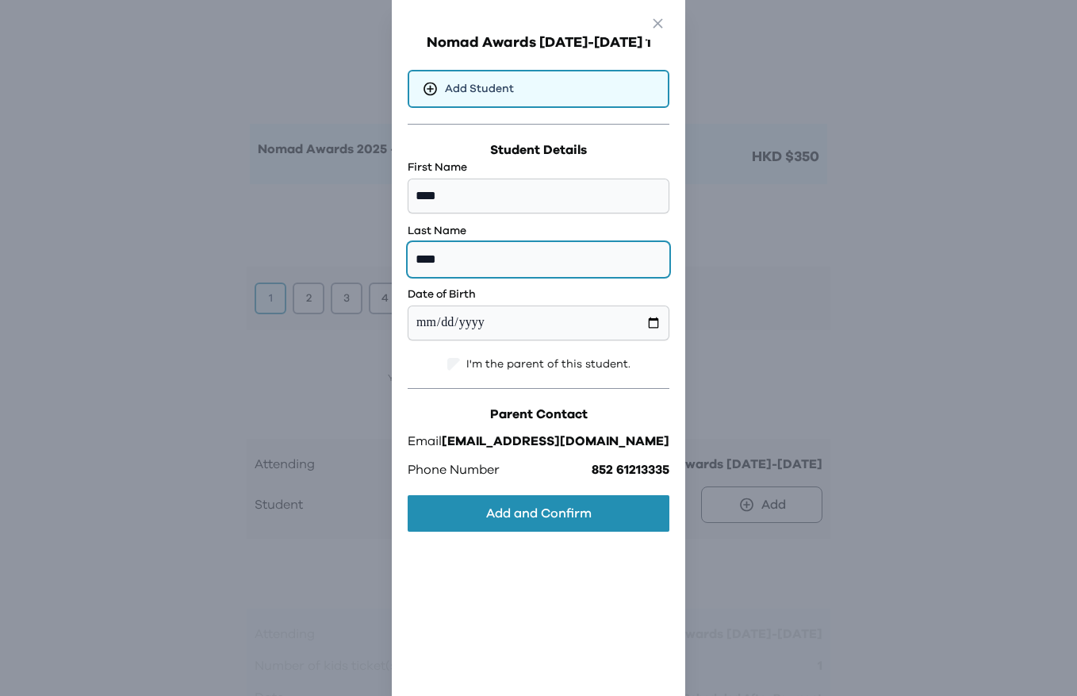
drag, startPoint x: 453, startPoint y: 256, endPoint x: 435, endPoint y: 256, distance: 17.4
click at [435, 256] on div "**********" at bounding box center [539, 285] width 278 height 506
drag, startPoint x: 457, startPoint y: 260, endPoint x: 418, endPoint y: 260, distance: 38.9
click at [423, 260] on div "**********" at bounding box center [538, 348] width 1077 height 696
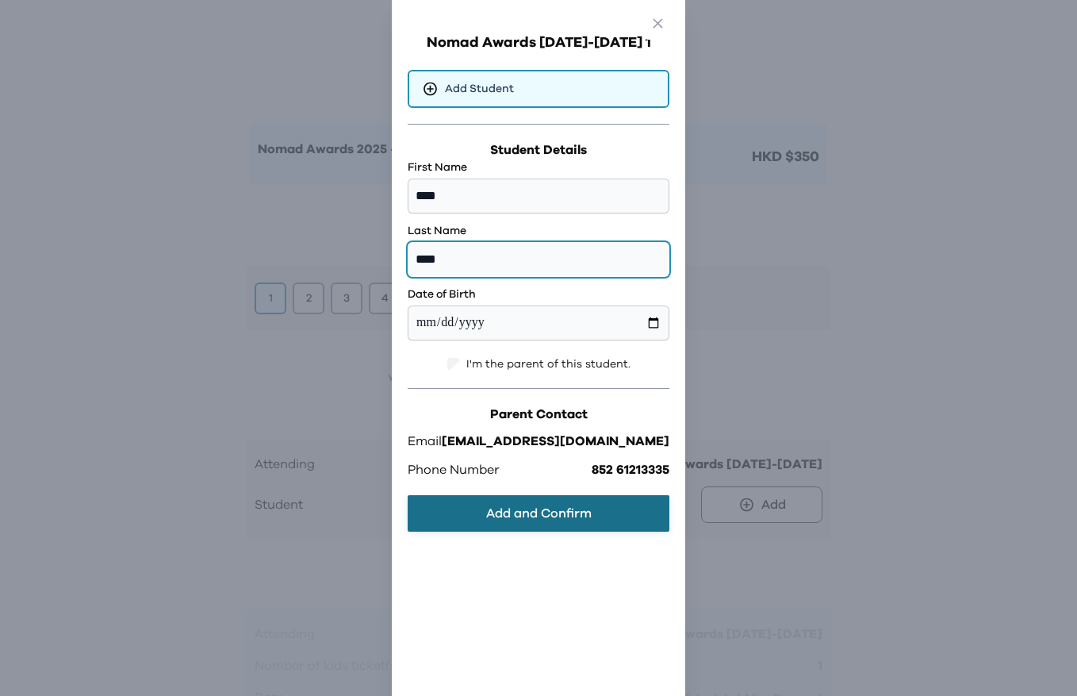
type input "****"
click at [582, 512] on button "Add and Confirm" at bounding box center [539, 513] width 262 height 36
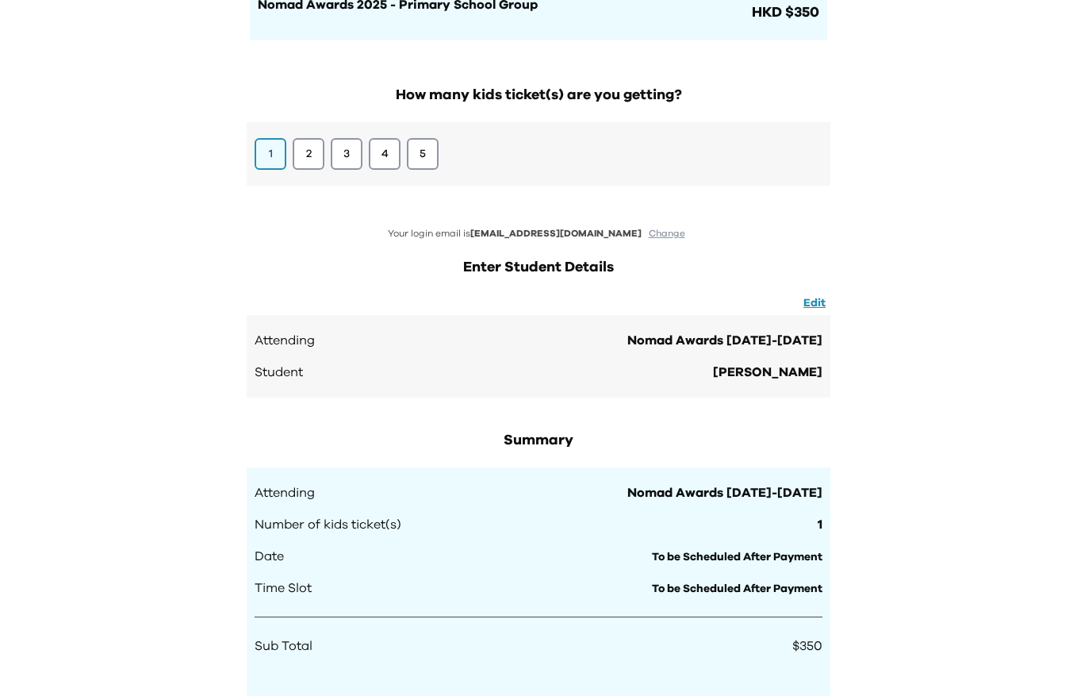
scroll to position [87, 0]
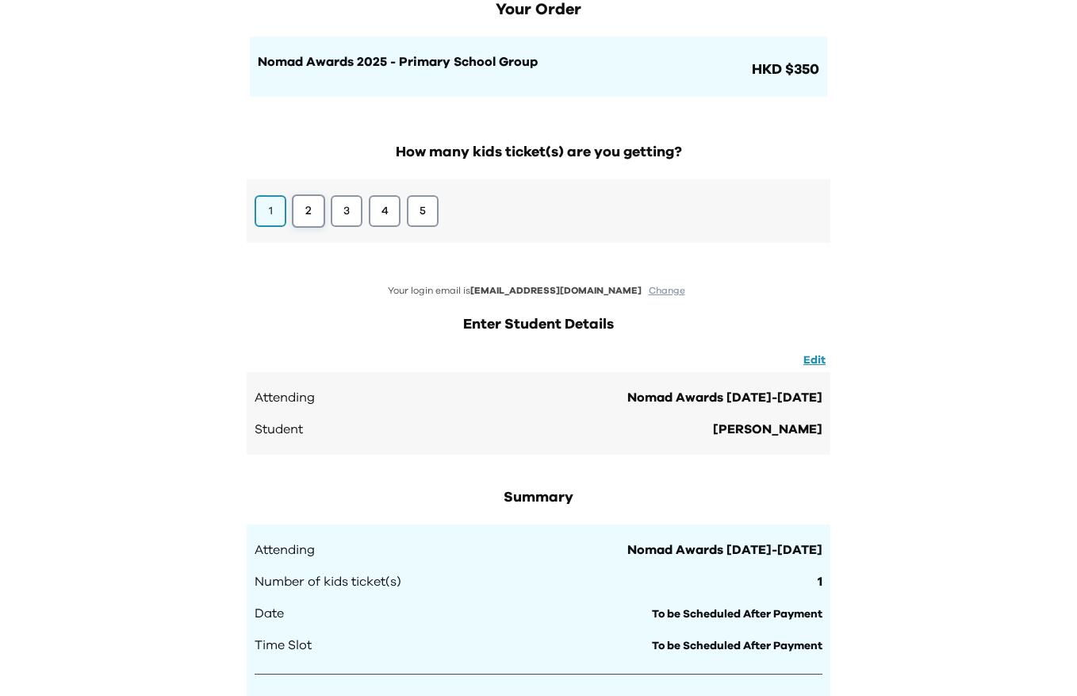
click at [299, 213] on button "2" at bounding box center [308, 210] width 33 height 33
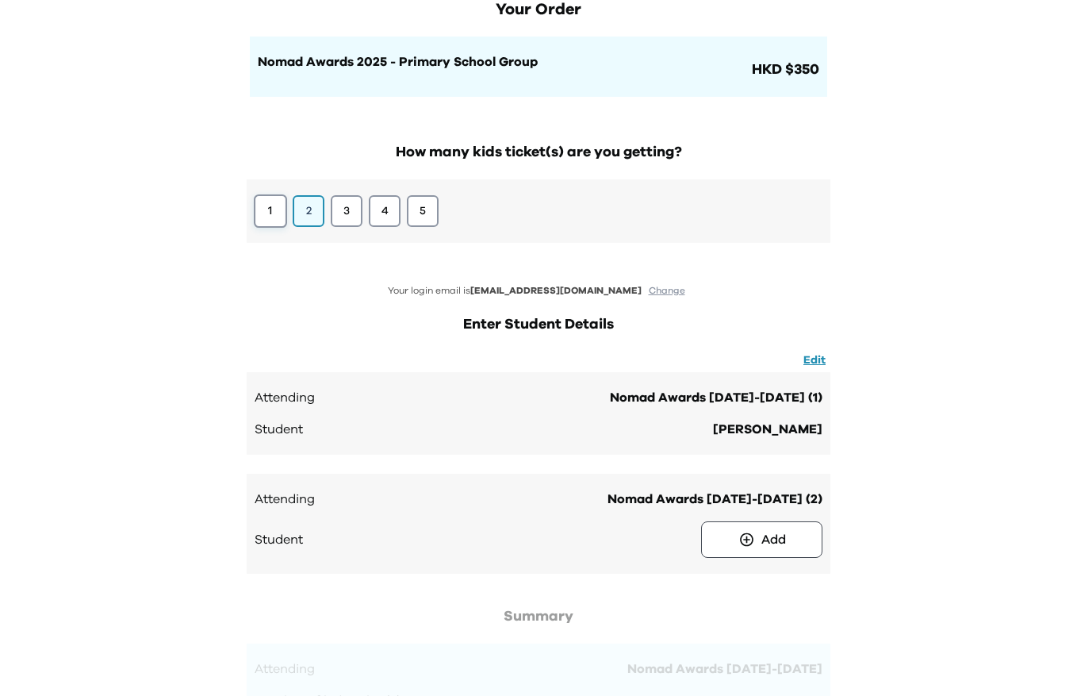
click at [278, 216] on button "1" at bounding box center [270, 210] width 33 height 33
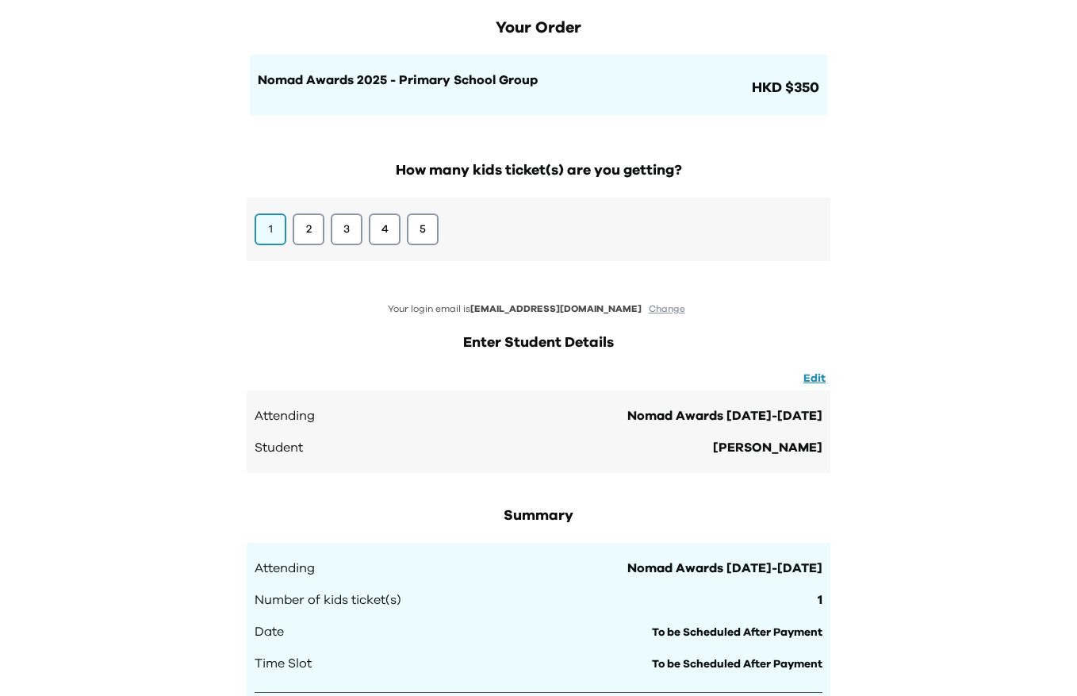
scroll to position [0, 0]
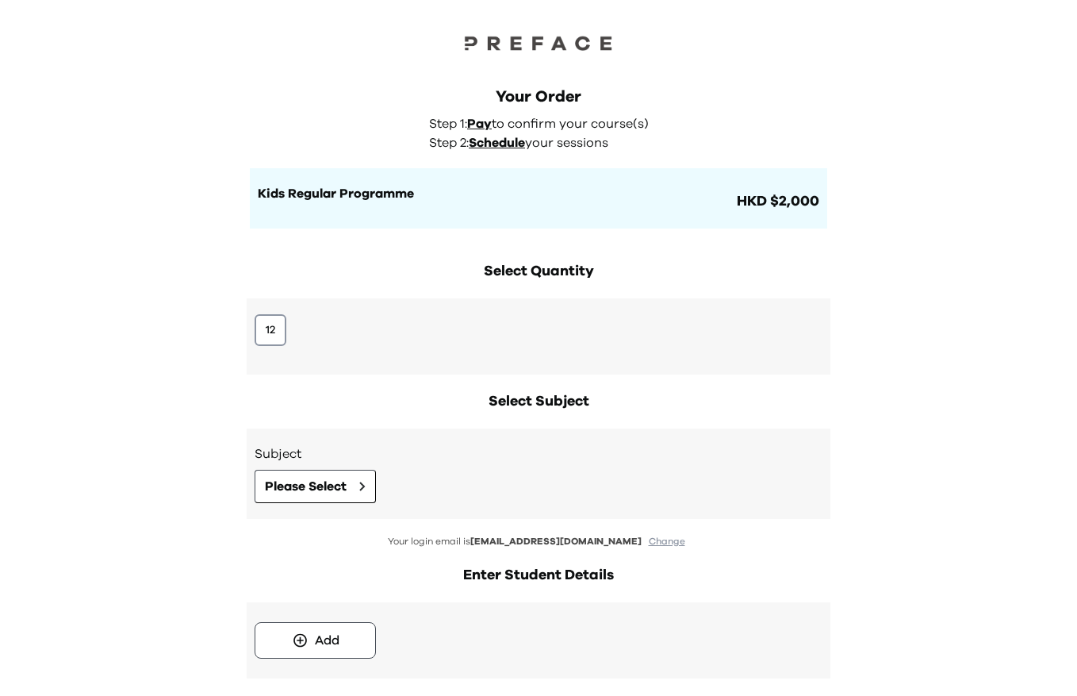
click at [776, 208] on span "HKD $2,000" at bounding box center [777, 201] width 86 height 22
click at [337, 489] on span "Please Select" at bounding box center [306, 486] width 82 height 19
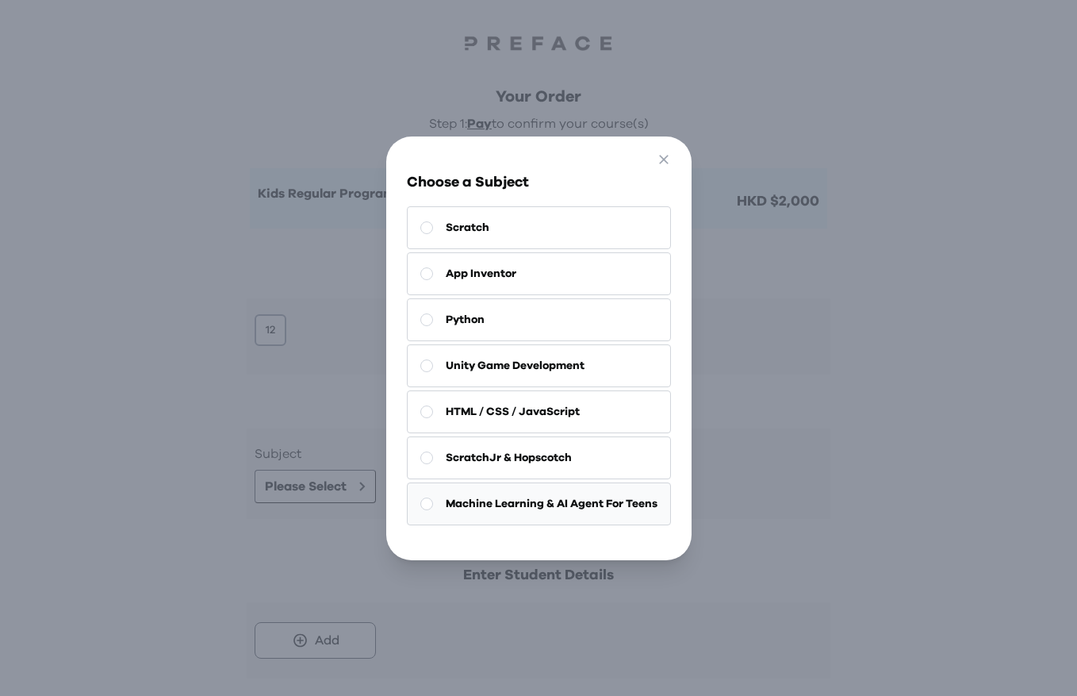
click at [622, 511] on span "Machine Learning & AI Agent For Teens" at bounding box center [552, 504] width 212 height 16
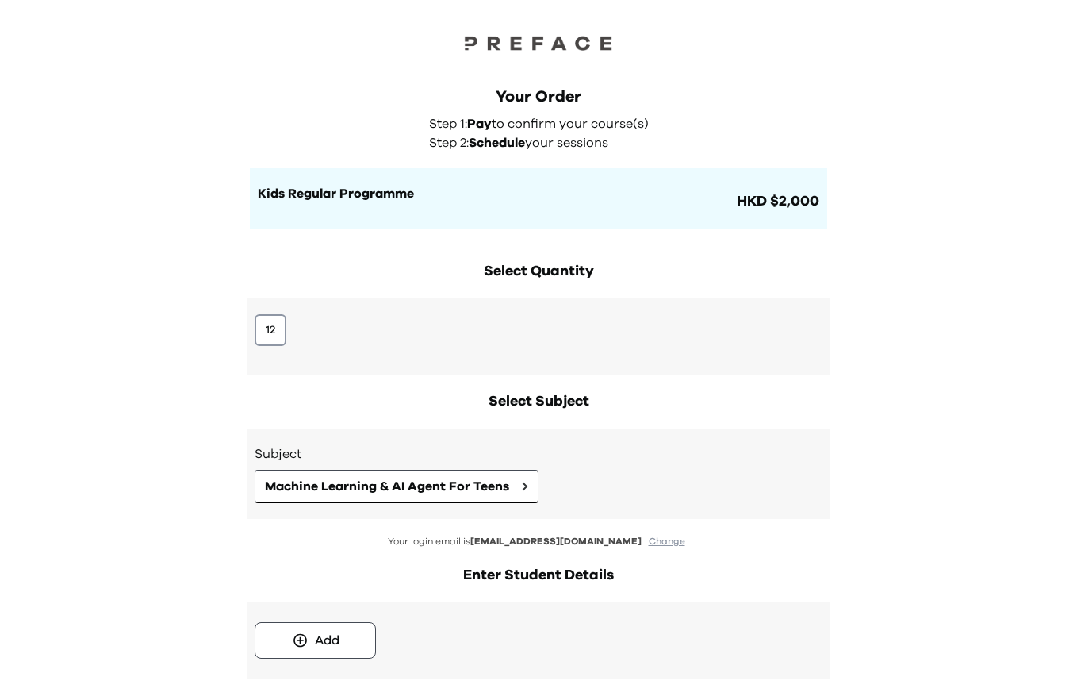
scroll to position [248, 0]
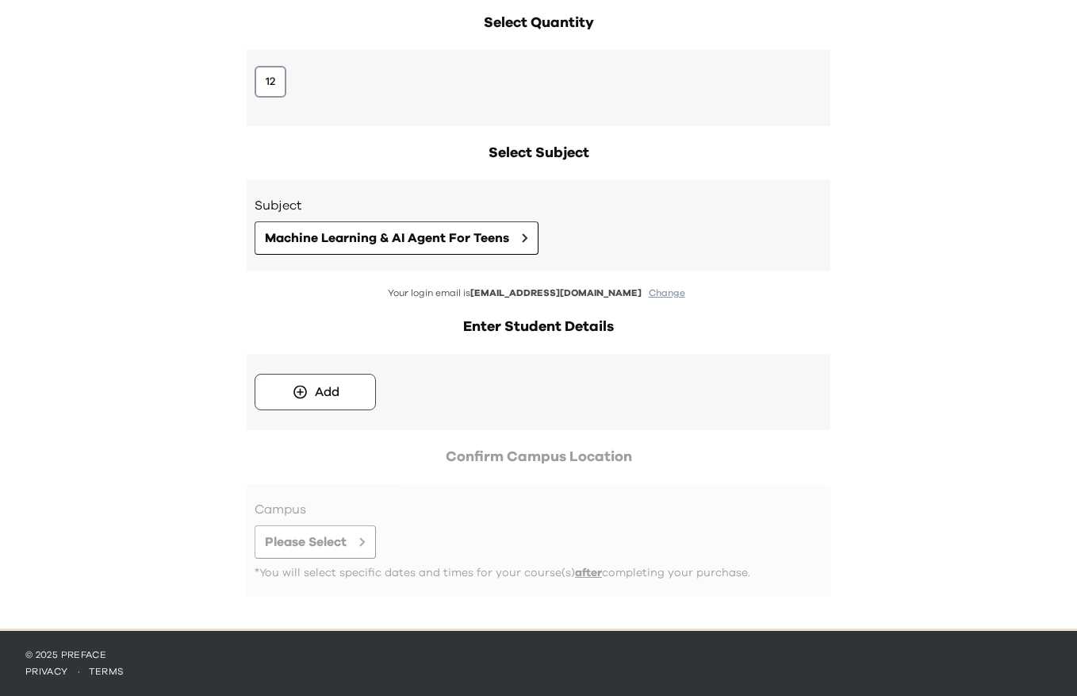
click at [356, 420] on div "Add" at bounding box center [539, 392] width 584 height 76
click at [356, 403] on button "Add" at bounding box center [315, 392] width 121 height 36
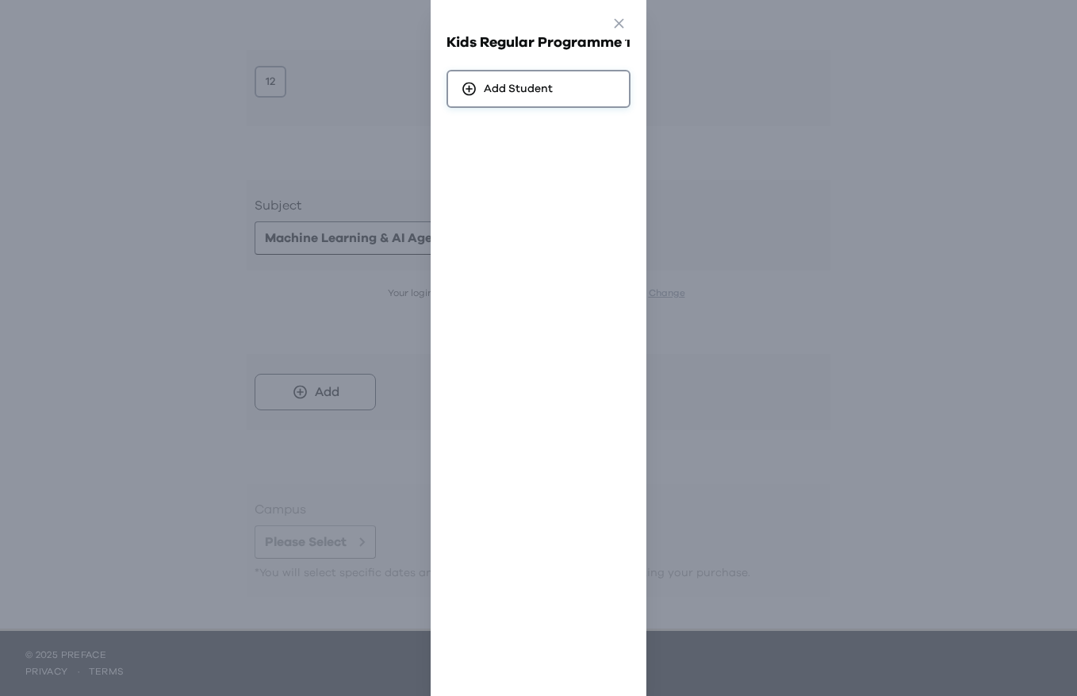
click at [558, 84] on div "Add Student" at bounding box center [539, 89] width 184 height 38
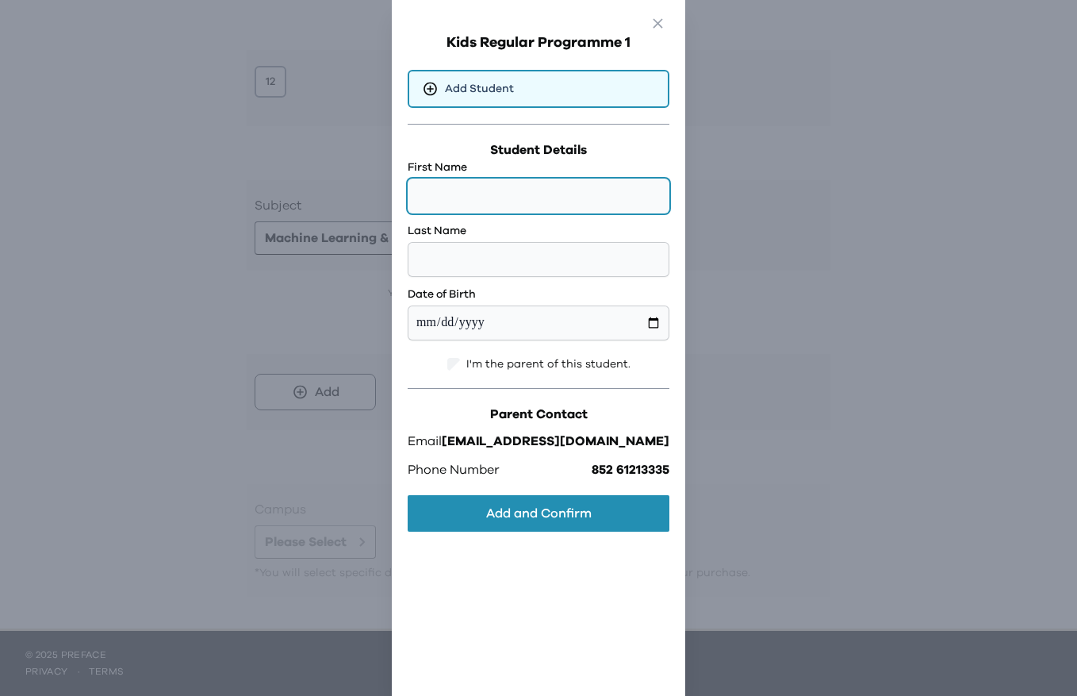
click at [573, 206] on input "text" at bounding box center [539, 195] width 262 height 35
type input "****"
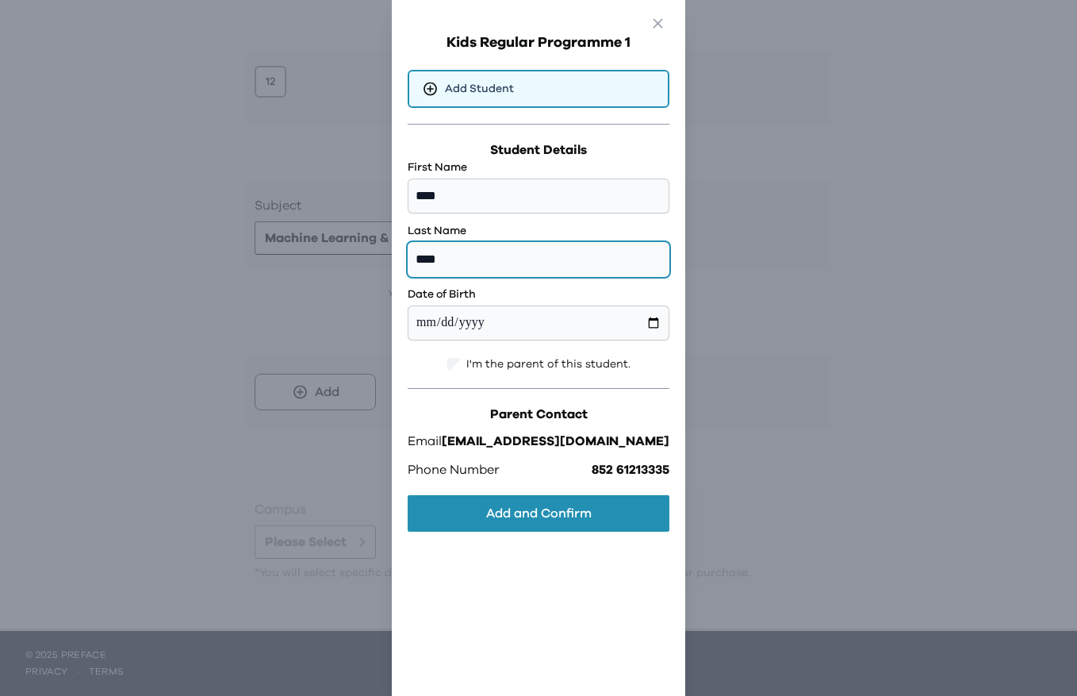
type input "****"
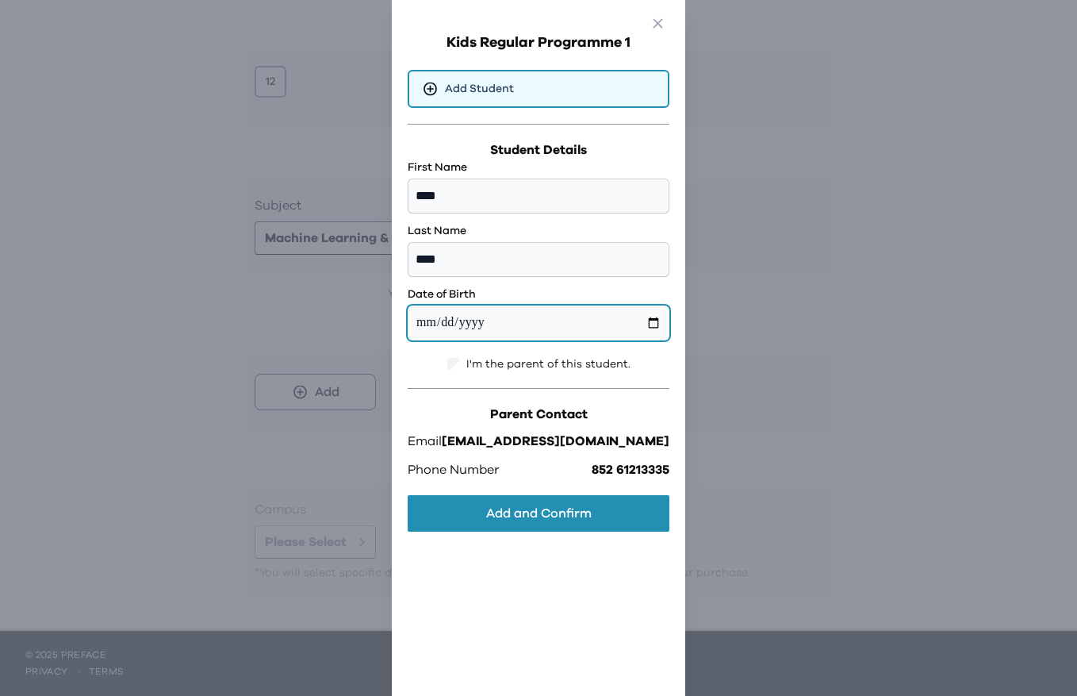
click at [545, 335] on input "date" at bounding box center [539, 322] width 262 height 35
click at [617, 336] on input "date" at bounding box center [539, 322] width 262 height 35
click at [617, 330] on input "date" at bounding box center [539, 322] width 262 height 35
type input "**********"
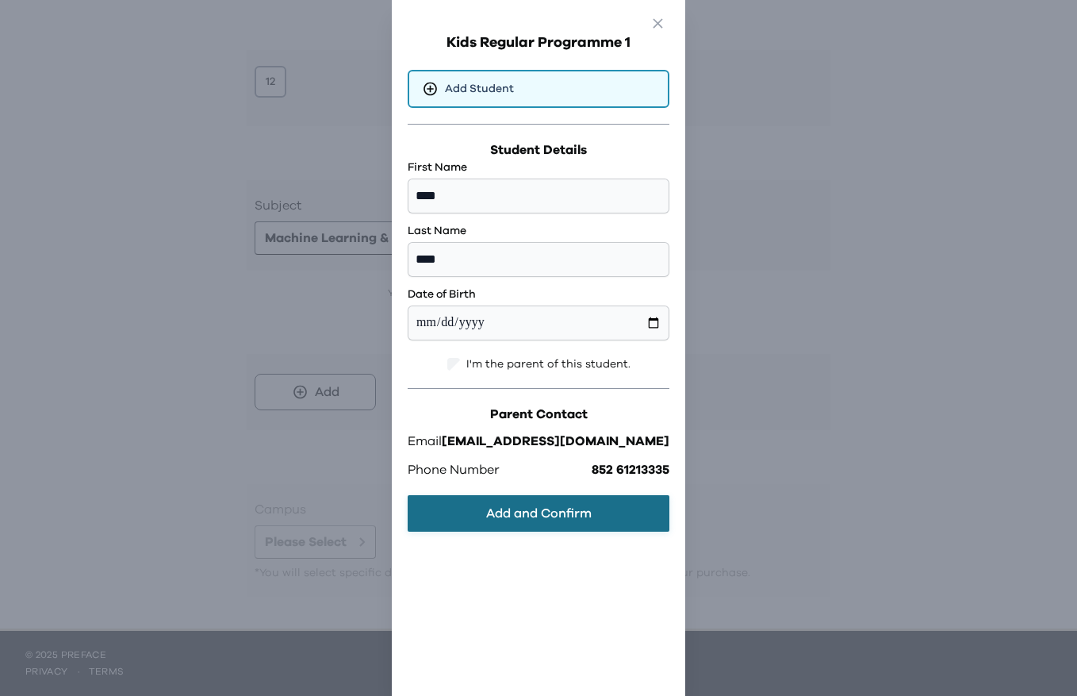
click at [528, 526] on button "Add and Confirm" at bounding box center [539, 513] width 262 height 36
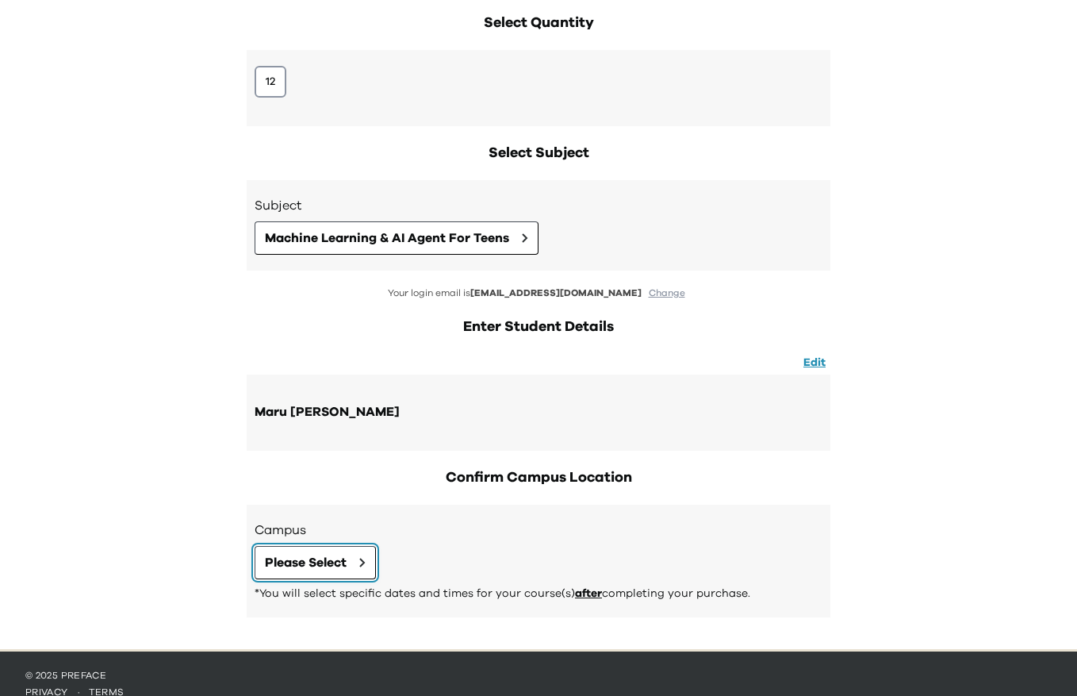
click at [334, 556] on span "Please Select" at bounding box center [306, 562] width 82 height 19
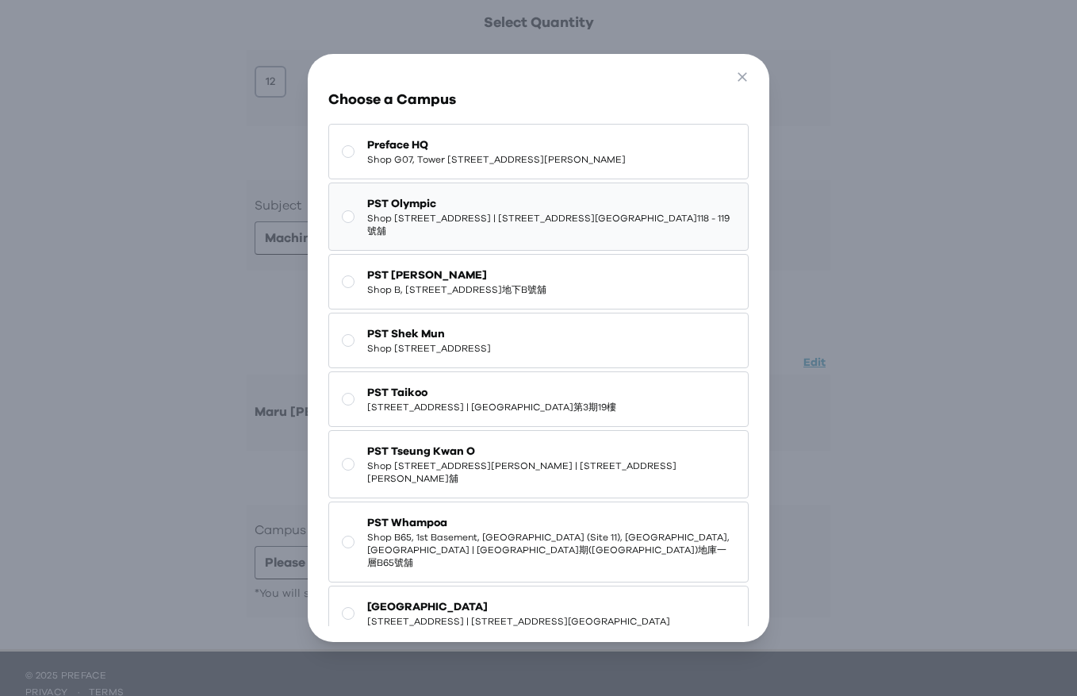
click at [408, 251] on button "PST Olympic Shop 118-119, 1/F, Olympian City 1, 11 Hoi Fai Road, Tai Kok Tsui |…" at bounding box center [538, 216] width 420 height 68
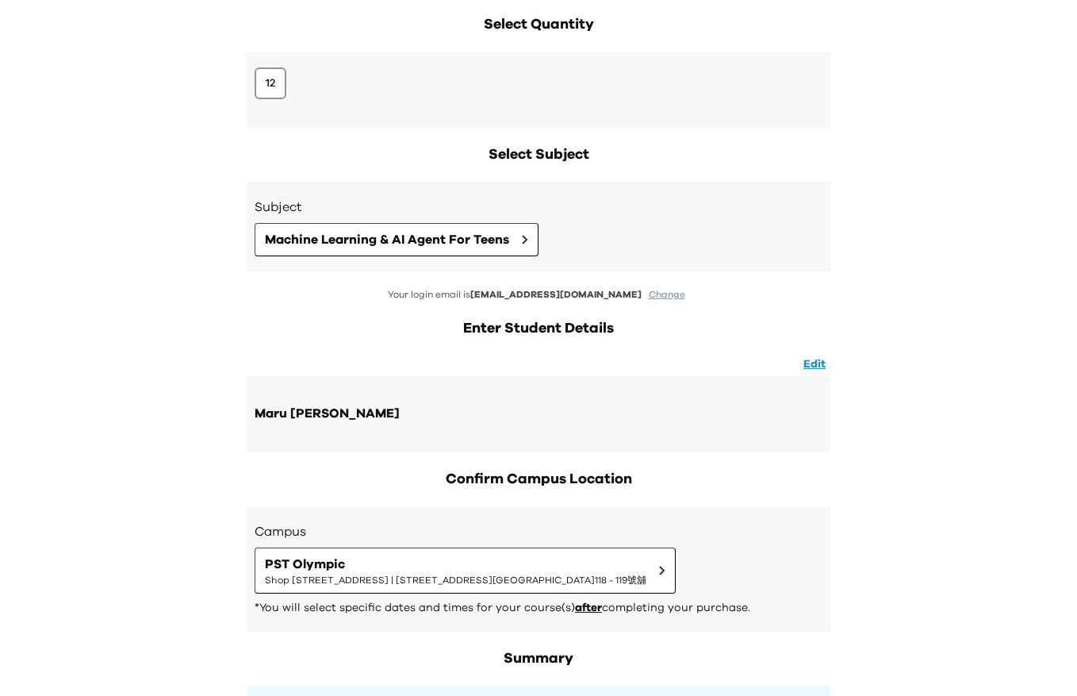
scroll to position [0, 0]
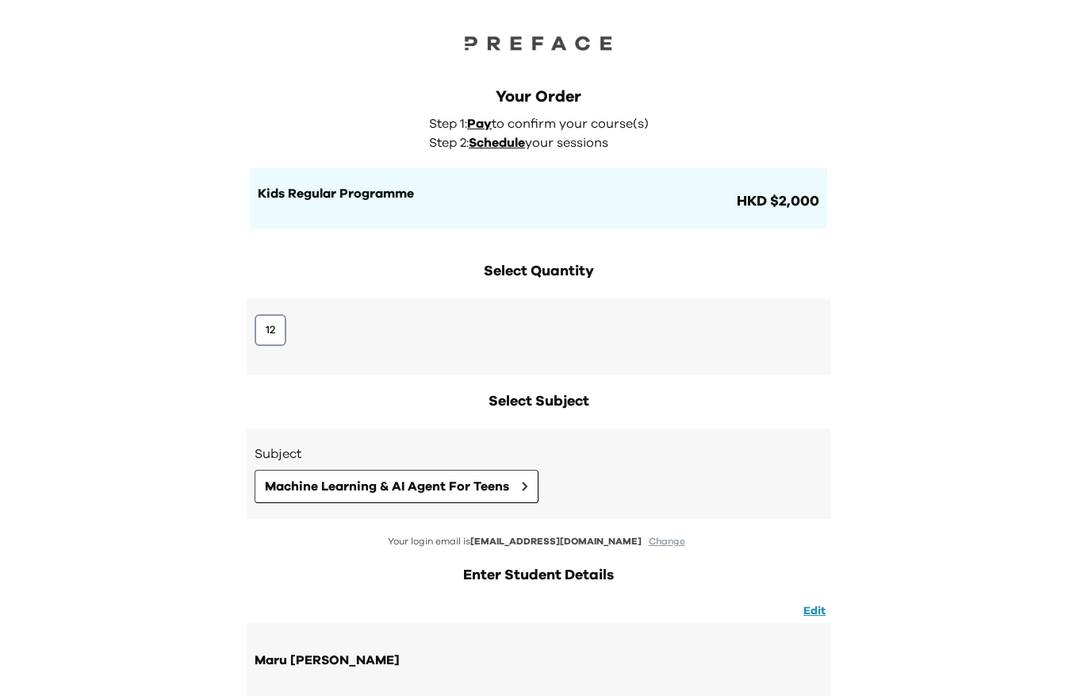
click at [698, 286] on div "Select Quantity 12" at bounding box center [539, 317] width 584 height 114
click at [489, 147] on span "Schedule" at bounding box center [497, 142] width 56 height 13
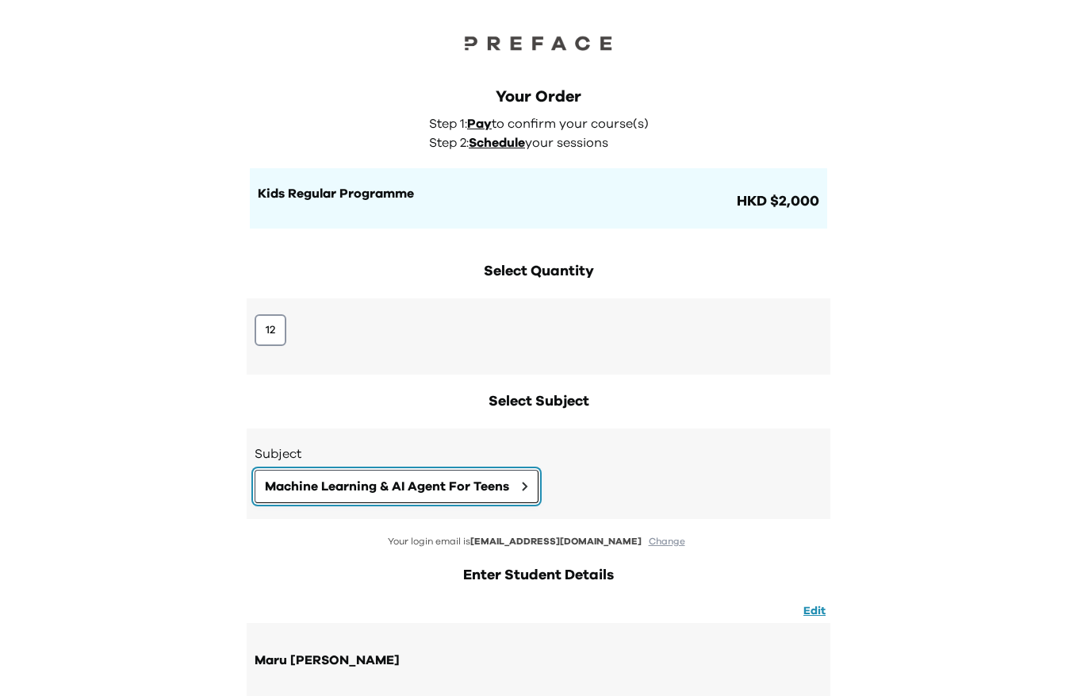
click at [524, 478] on button "Machine Learning & AI Agent For Teens" at bounding box center [397, 486] width 284 height 33
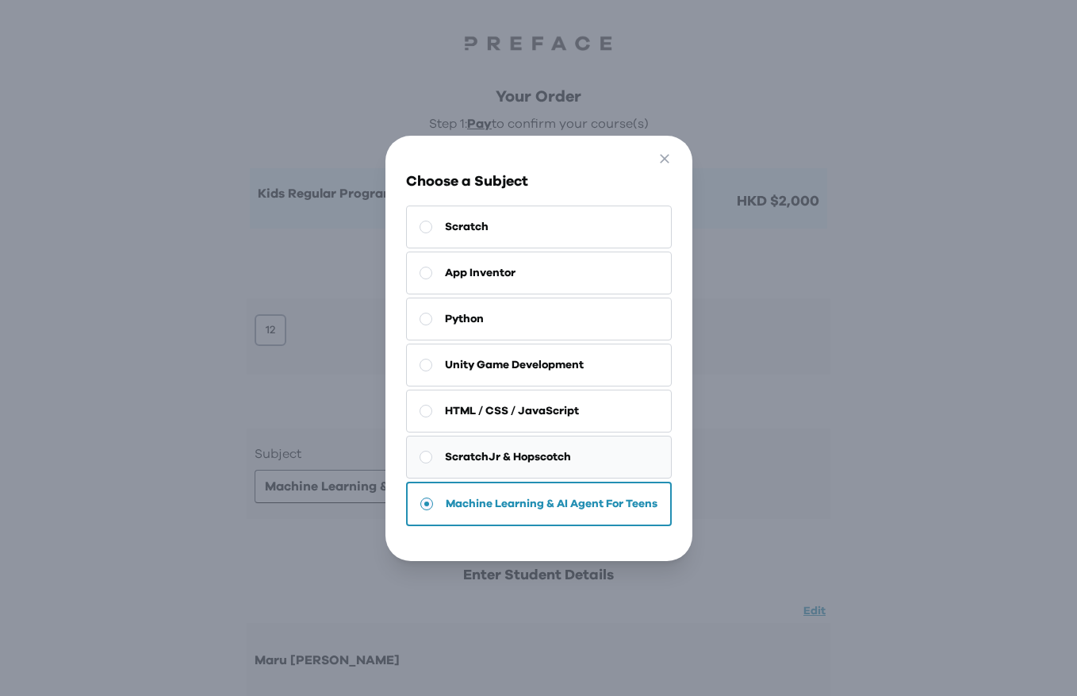
click at [537, 469] on button "ScratchJr & Hopscotch" at bounding box center [539, 456] width 266 height 43
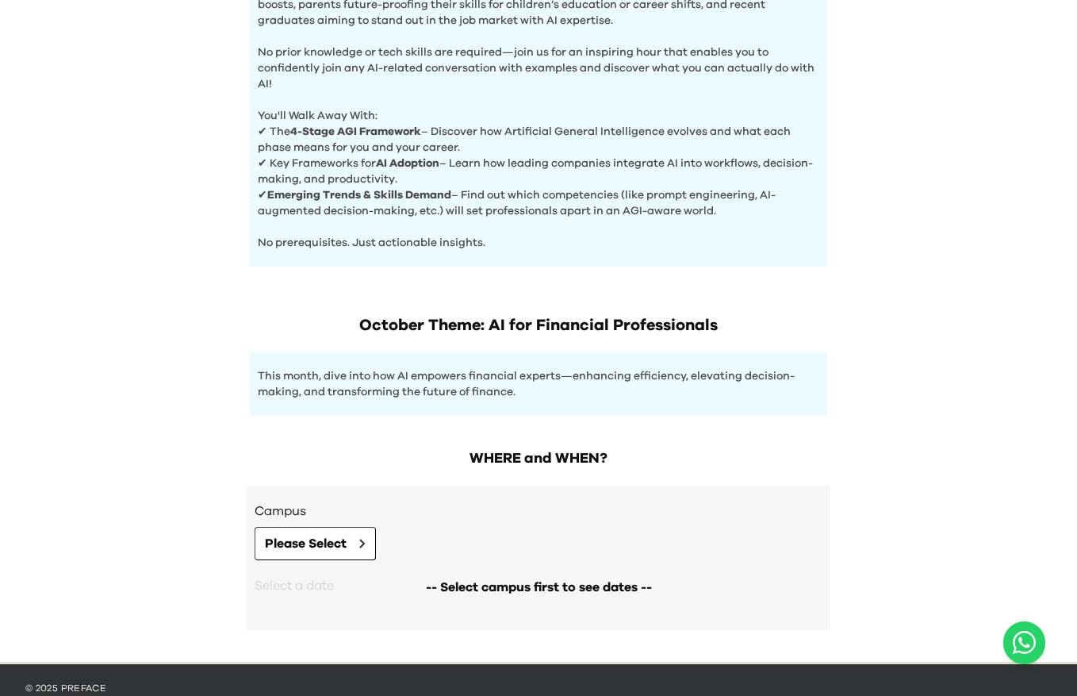
scroll to position [591, 0]
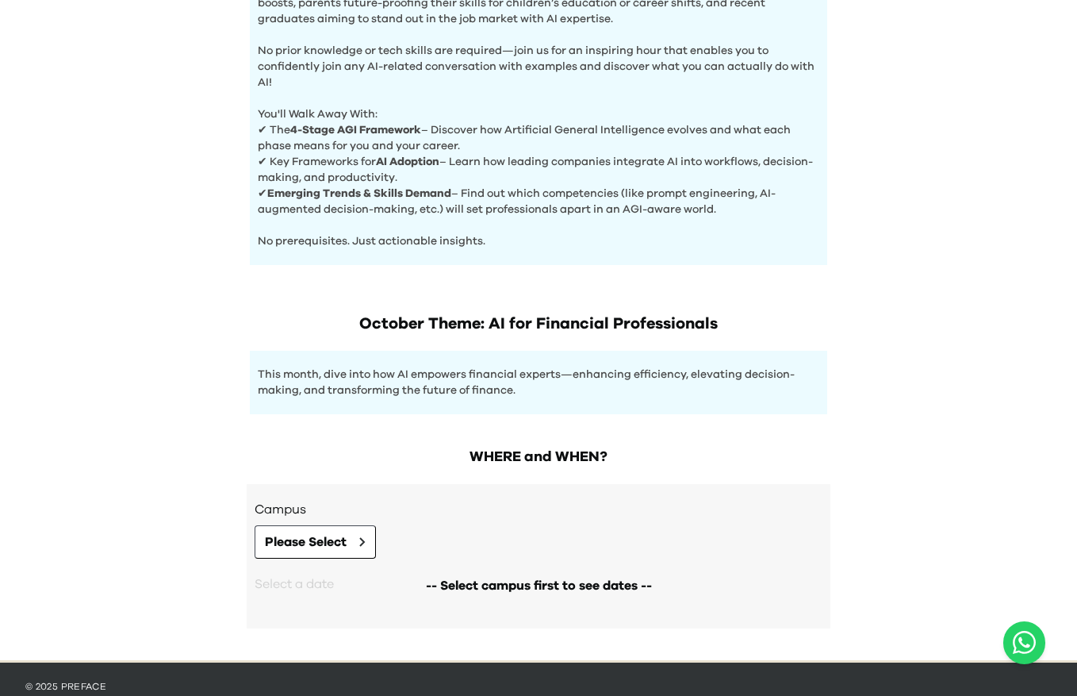
click at [332, 517] on h3 "Campus" at bounding box center [539, 509] width 568 height 19
click at [332, 532] on span "Please Select" at bounding box center [306, 541] width 82 height 19
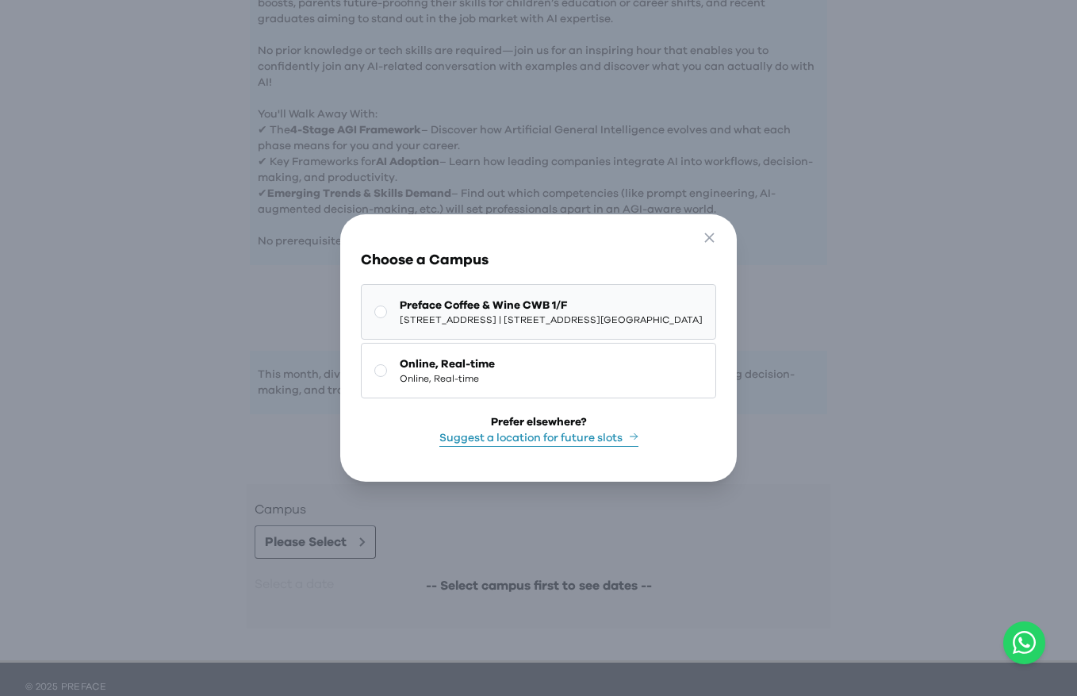
click at [553, 317] on span "1/F, The Sharp, 11 Sharp Street East, Causeway Bay | 銅鑼灣霎東街11號The Sharp 1樓" at bounding box center [551, 319] width 303 height 13
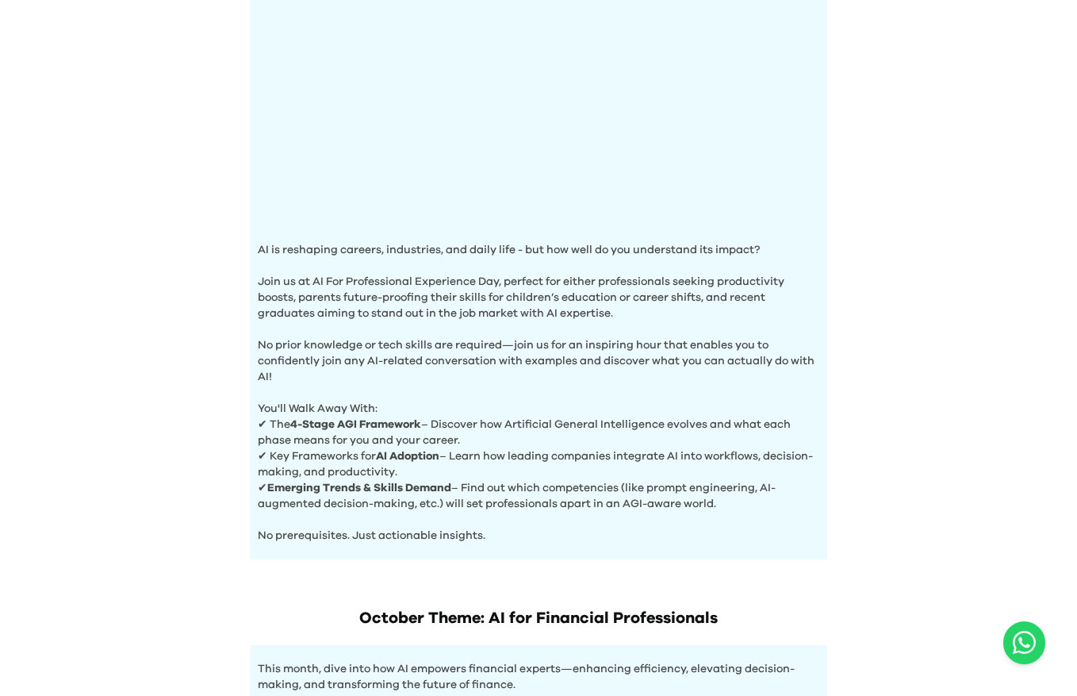
scroll to position [0, 0]
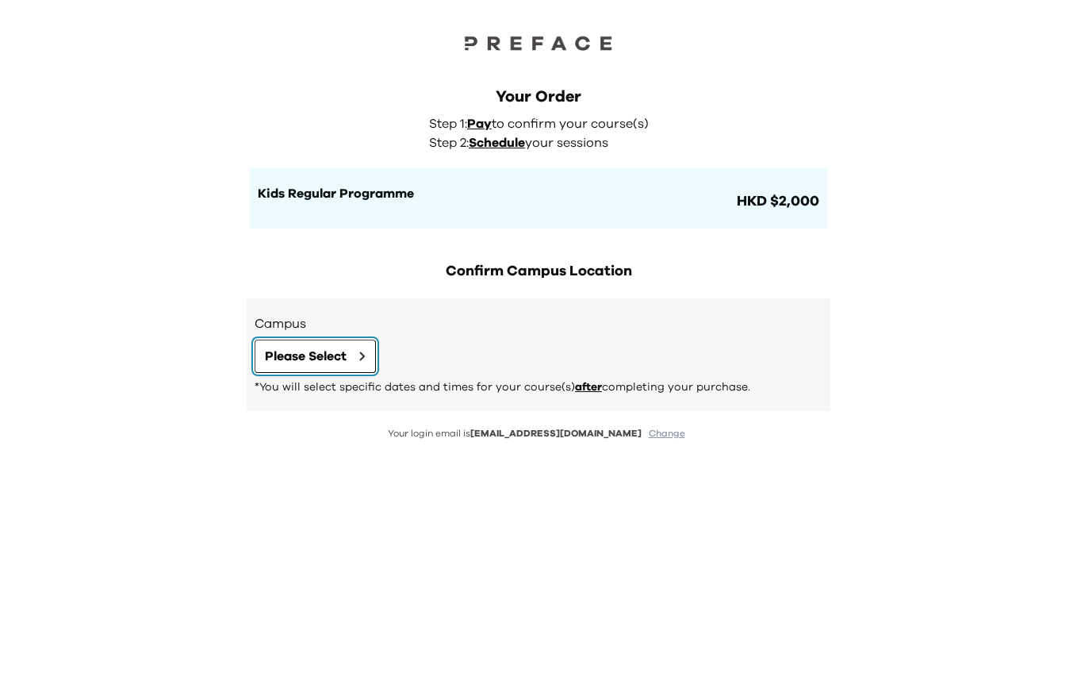
click at [360, 358] on icon at bounding box center [362, 356] width 6 height 10
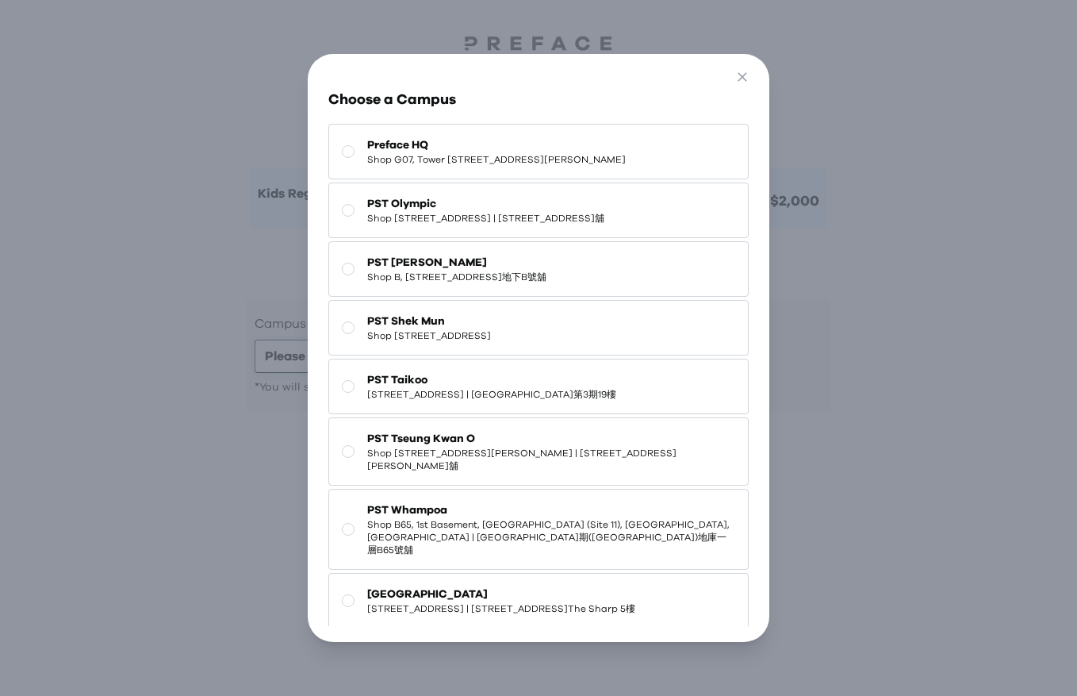
click at [360, 355] on button "PST Shek Mun Shop [STREET_ADDRESS]" at bounding box center [538, 328] width 420 height 56
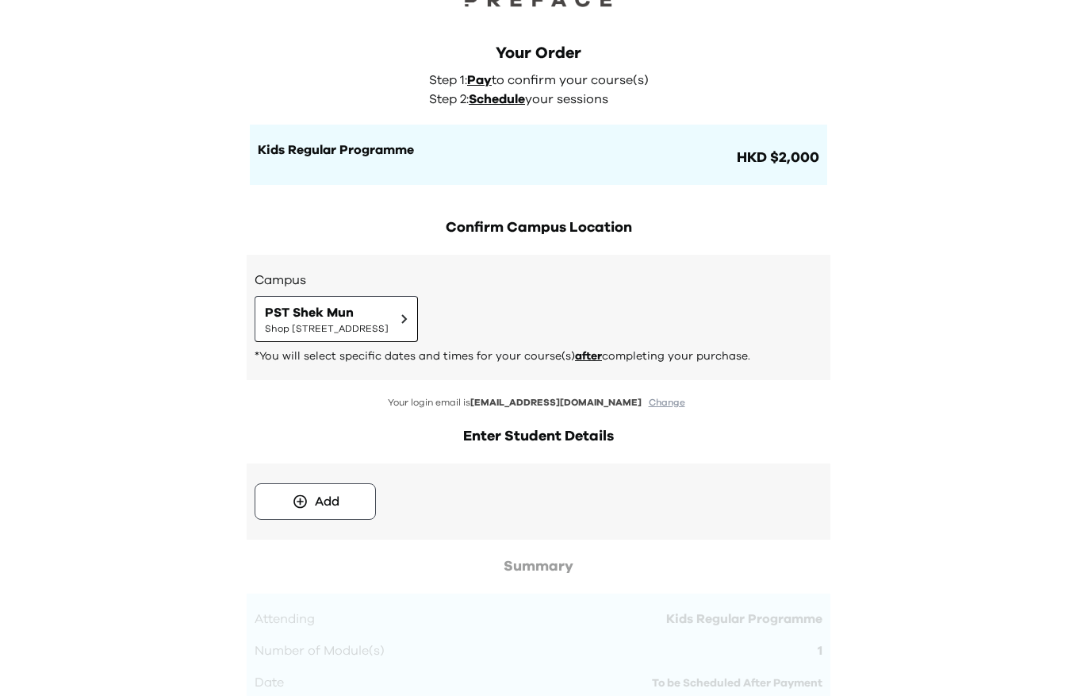
scroll to position [47, 0]
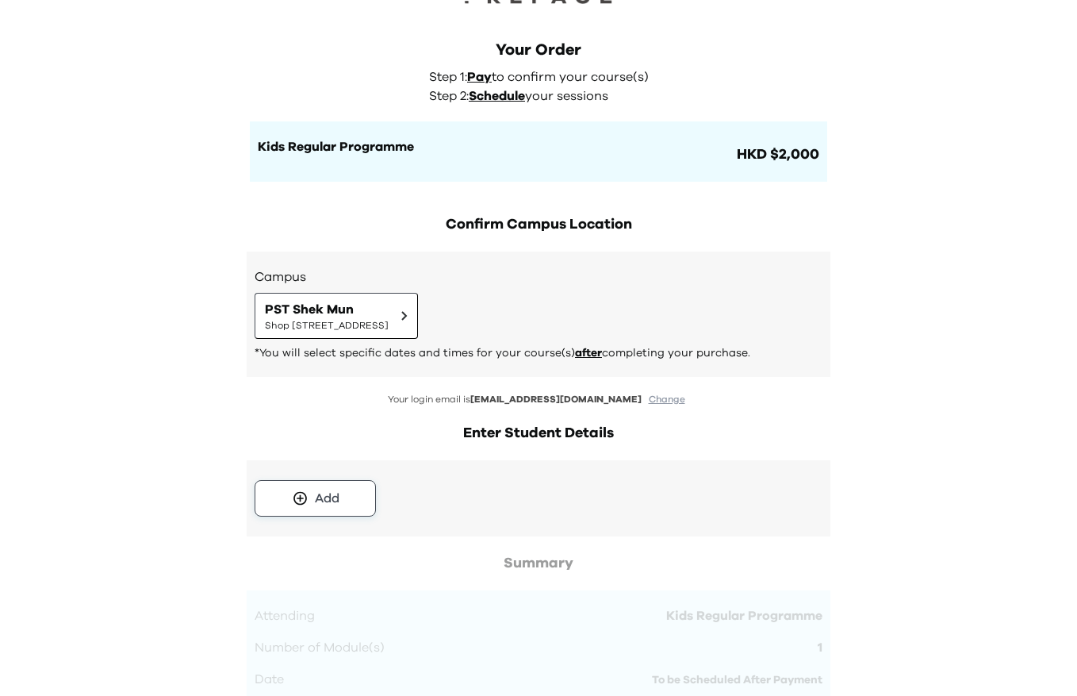
click at [366, 485] on button "Add" at bounding box center [315, 498] width 121 height 36
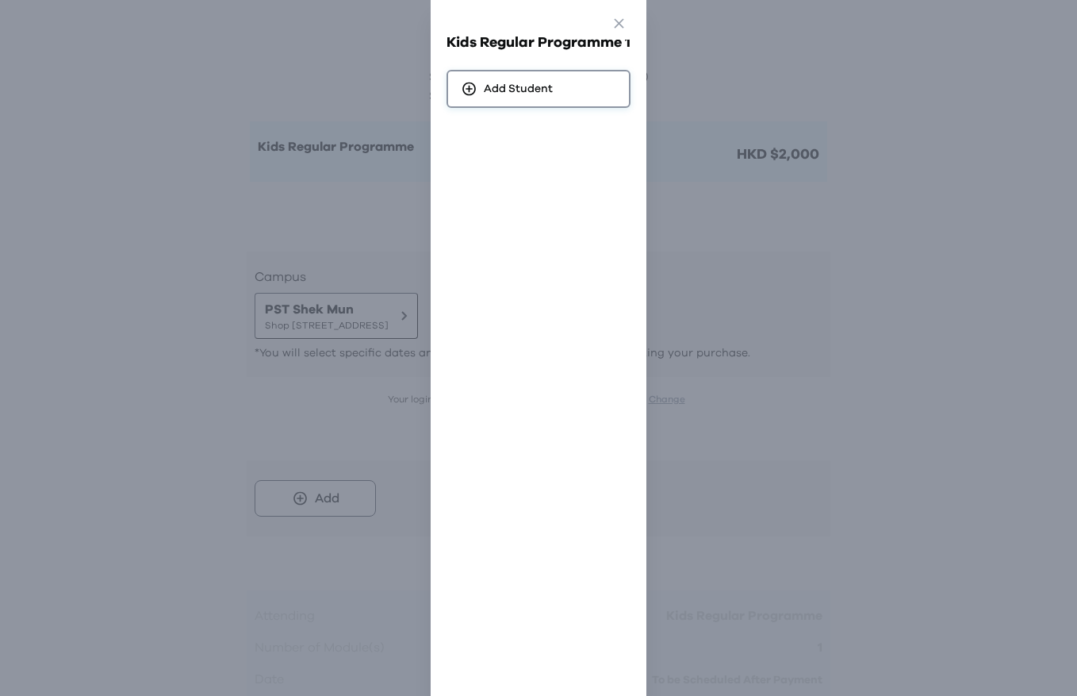
click at [546, 82] on span "Add Student" at bounding box center [518, 89] width 69 height 16
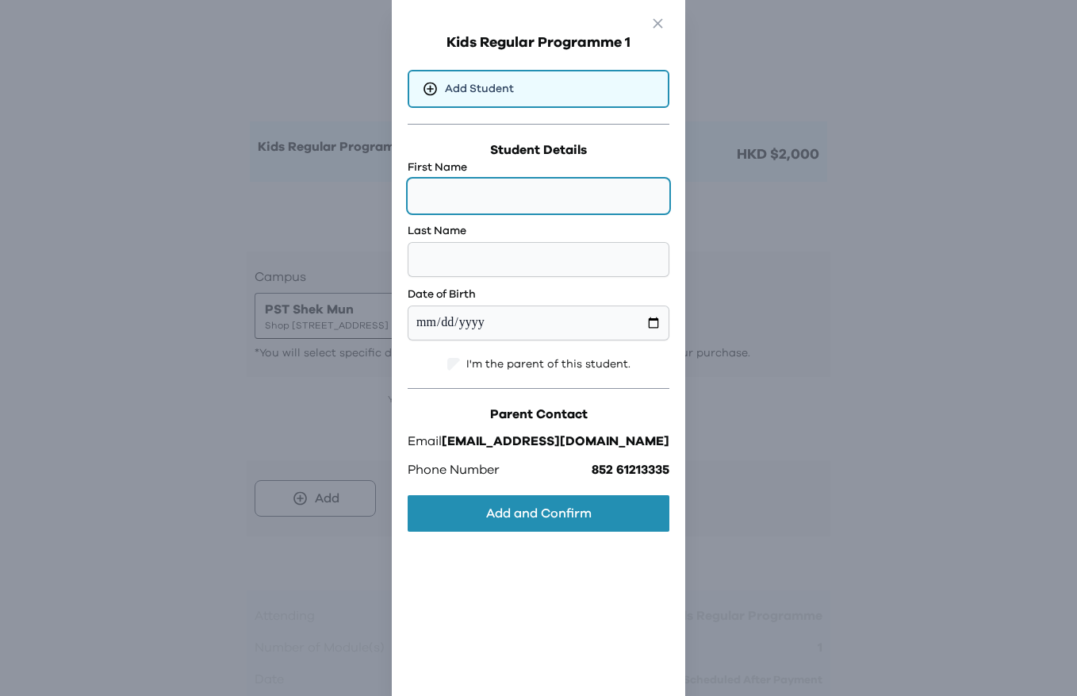
click at [533, 206] on input "text" at bounding box center [539, 195] width 262 height 35
click at [476, 198] on input "text" at bounding box center [539, 195] width 262 height 35
type input "****"
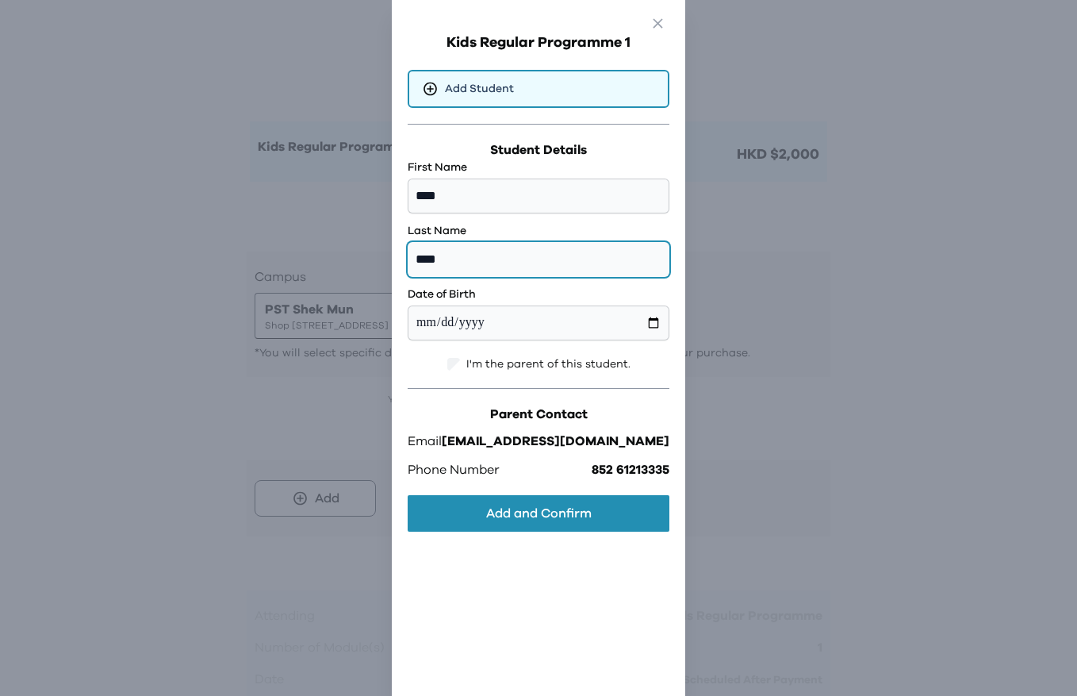
type input "****"
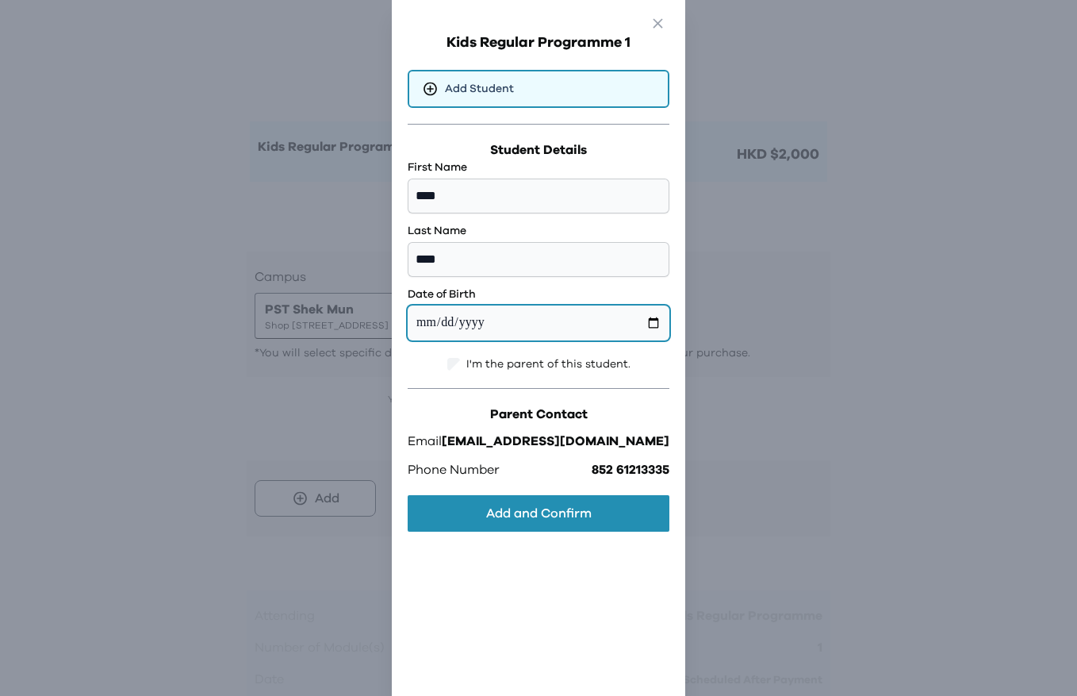
click at [485, 339] on input "date" at bounding box center [539, 322] width 262 height 35
click at [507, 324] on input "date" at bounding box center [539, 322] width 262 height 35
click at [612, 324] on input "date" at bounding box center [539, 322] width 262 height 35
type input "**********"
click at [568, 531] on div "**********" at bounding box center [539, 338] width 262 height 397
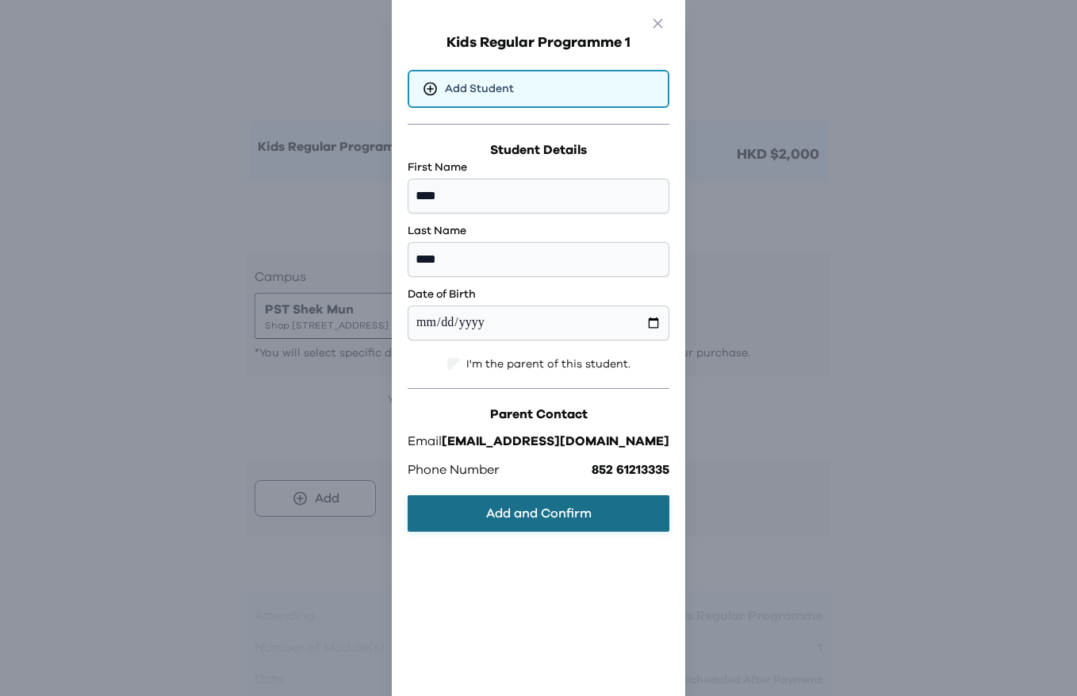
click at [568, 516] on button "Add and Confirm" at bounding box center [539, 513] width 262 height 36
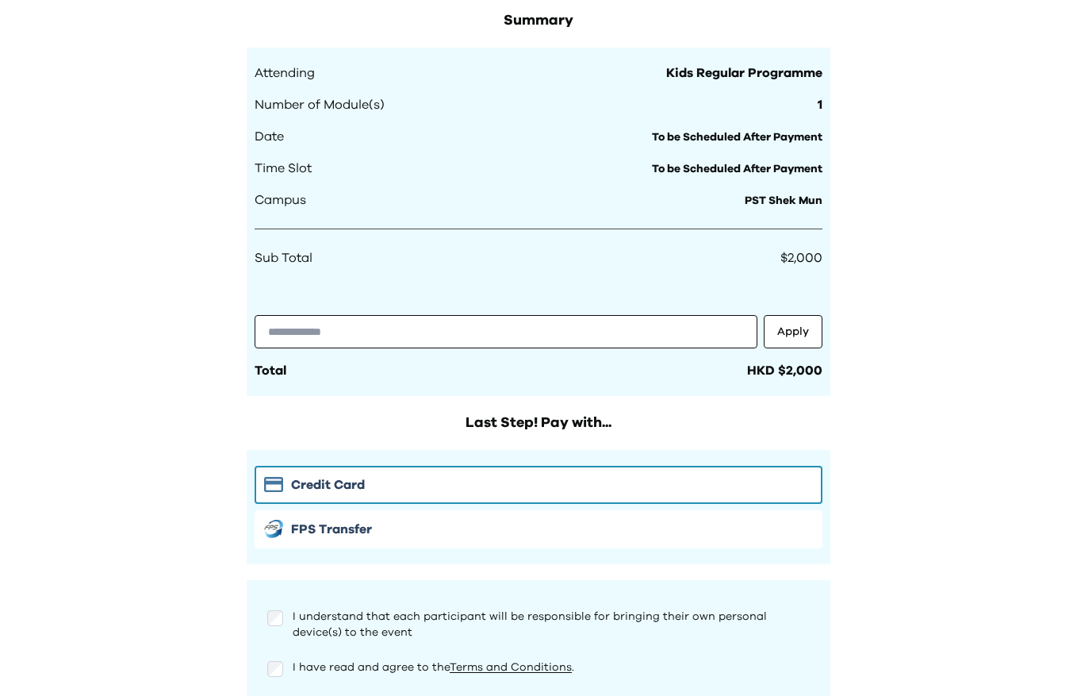
scroll to position [0, 0]
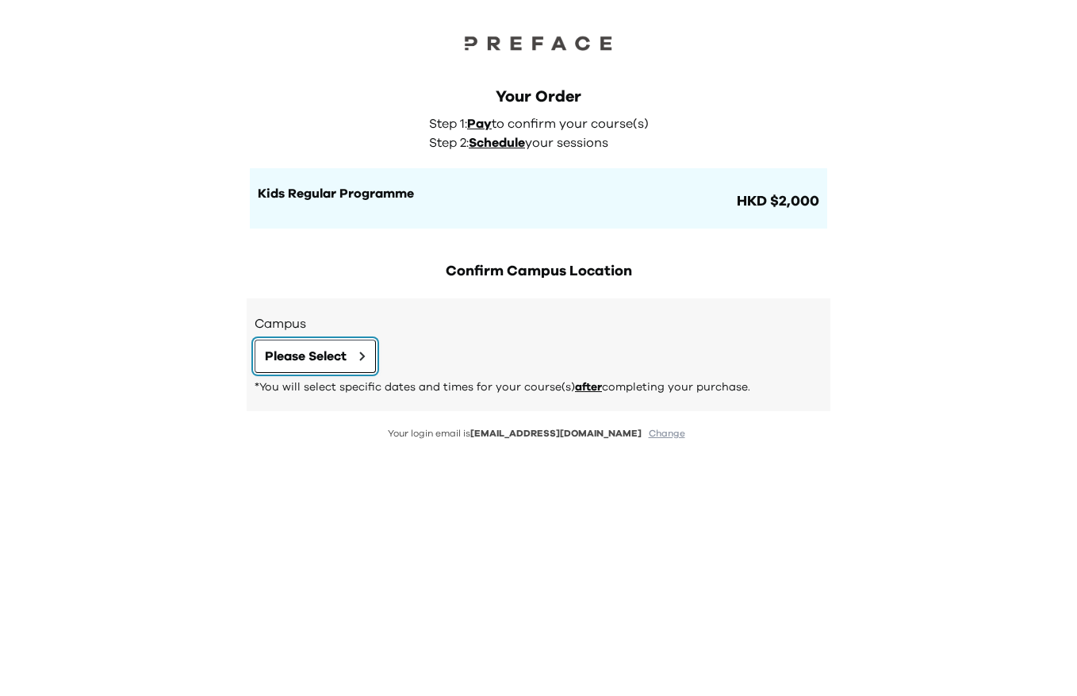
click at [325, 362] on span "Please Select" at bounding box center [306, 356] width 82 height 19
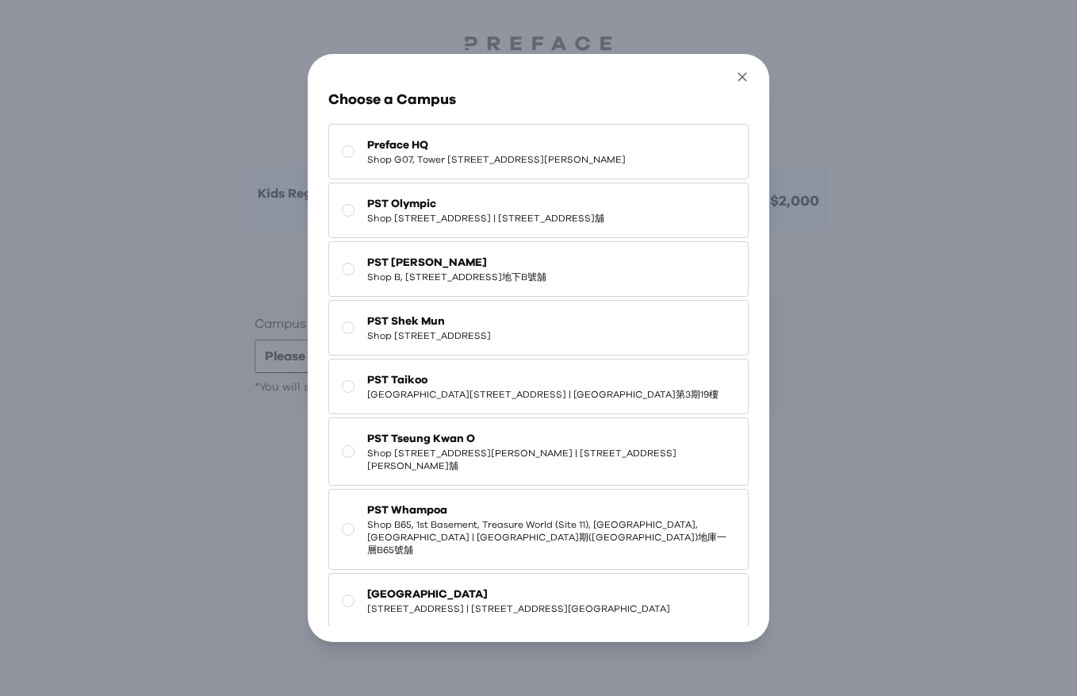
click at [742, 76] on icon "button" at bounding box center [743, 77] width 10 height 10
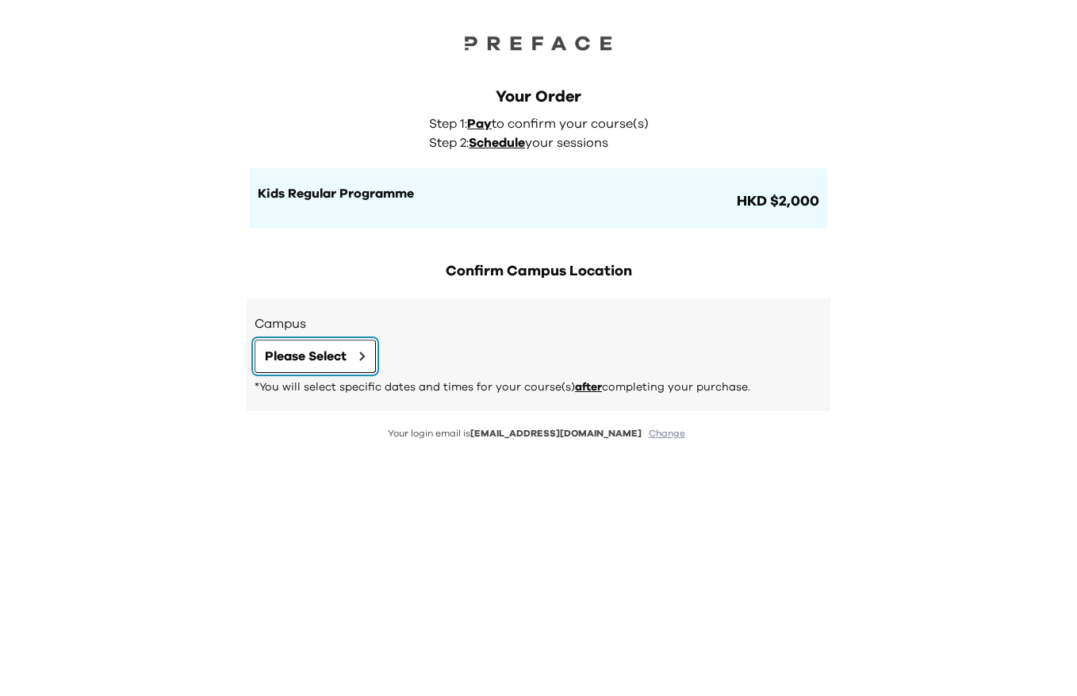
click at [370, 362] on button "Please Select" at bounding box center [315, 355] width 121 height 33
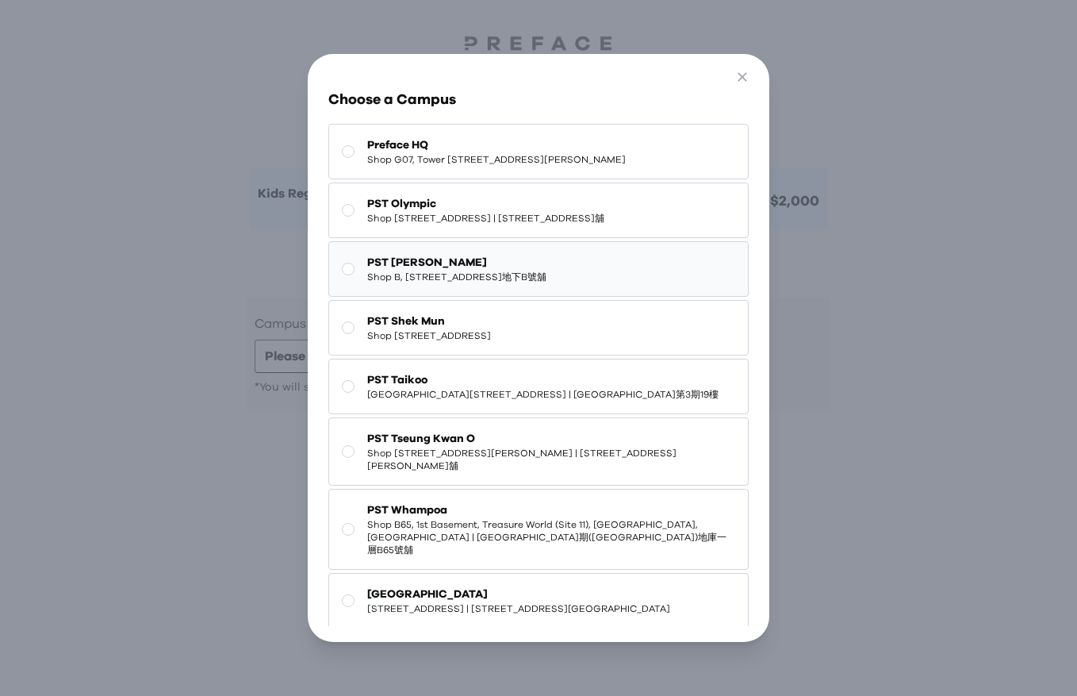
click at [407, 270] on span "PST [PERSON_NAME]" at bounding box center [456, 263] width 179 height 16
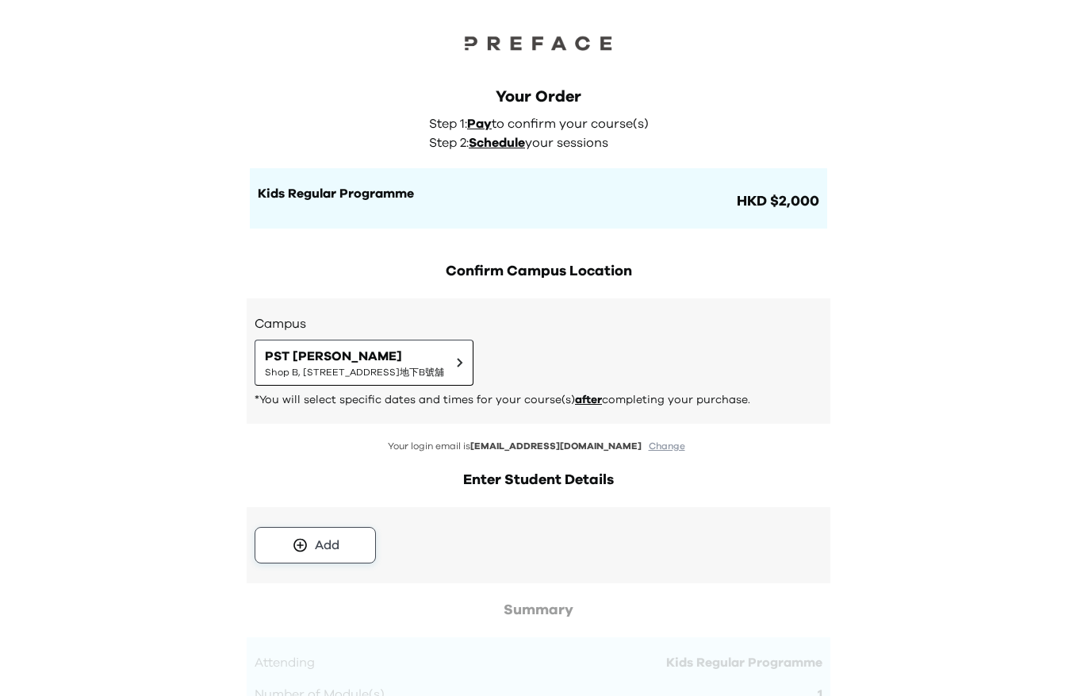
click at [366, 550] on button "Add" at bounding box center [315, 545] width 121 height 36
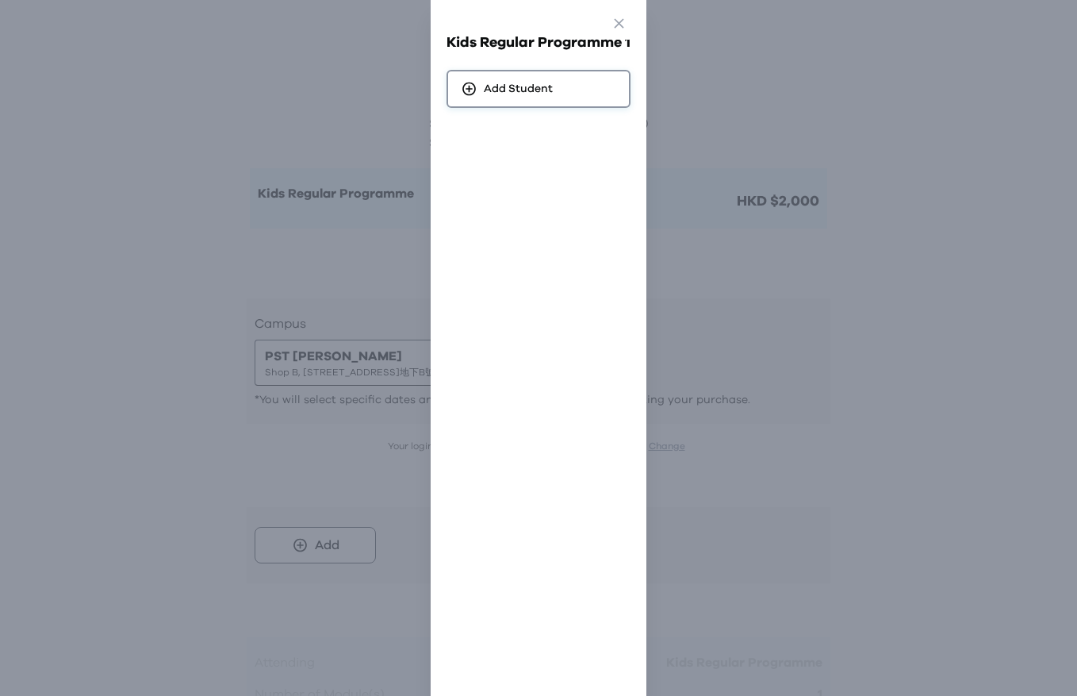
click at [497, 89] on span "Add Student" at bounding box center [518, 89] width 69 height 16
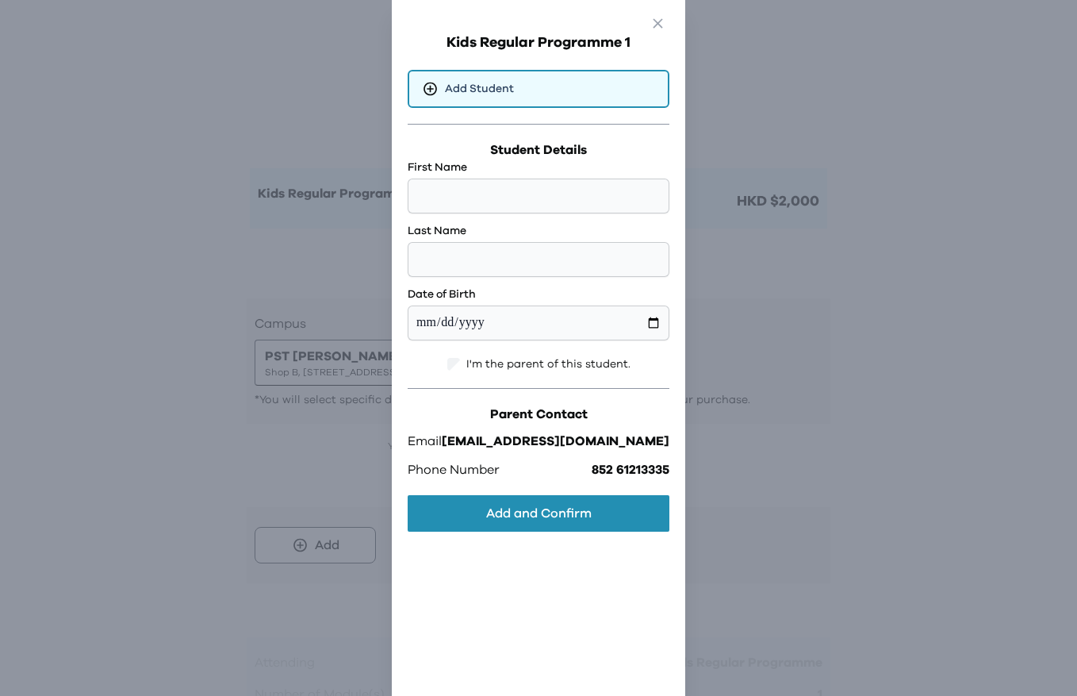
click at [529, 217] on div "First Name Last Name Date of Birth" at bounding box center [539, 249] width 262 height 181
click at [529, 213] on div "First Name Last Name Date of Birth" at bounding box center [539, 249] width 262 height 181
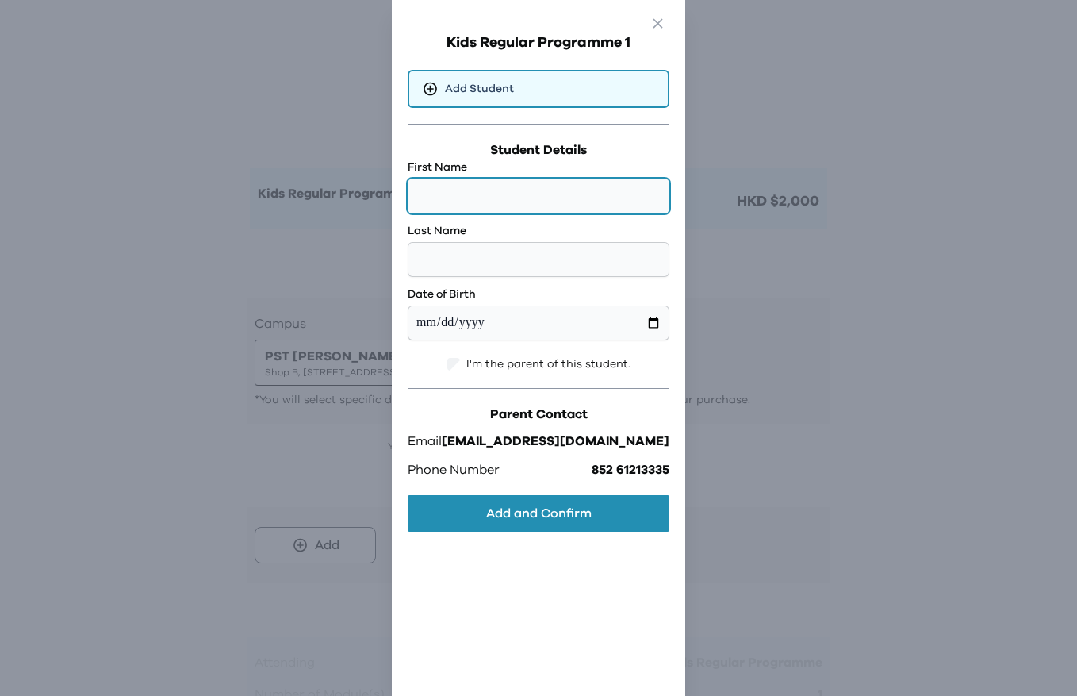
click at [529, 183] on input "text" at bounding box center [539, 195] width 262 height 35
type input "********"
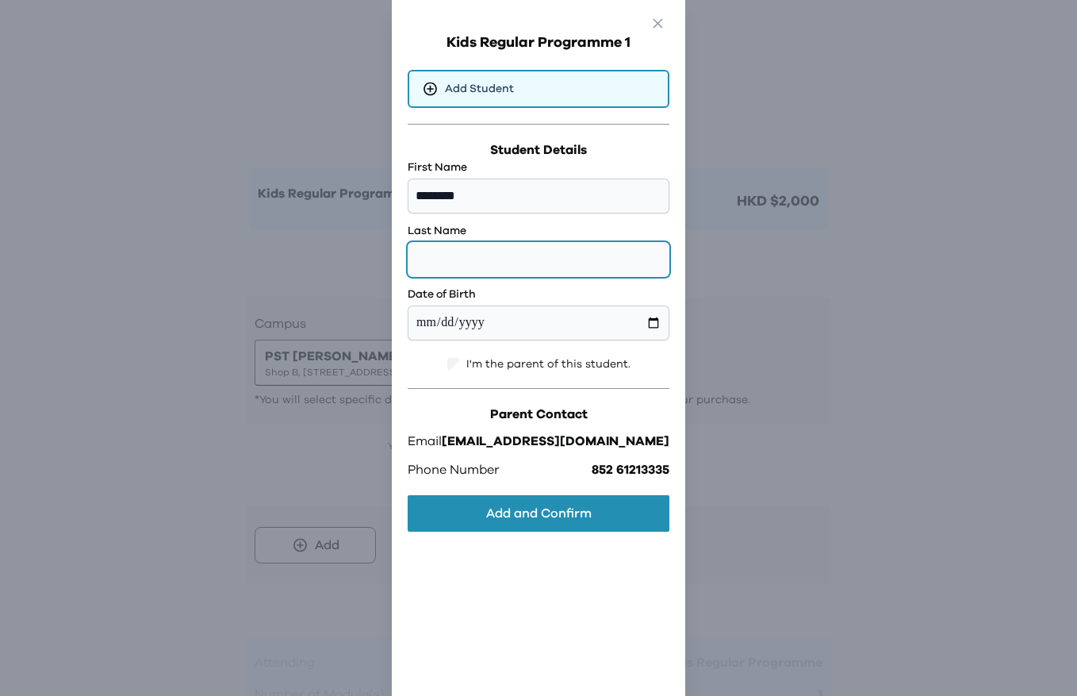
type input "******"
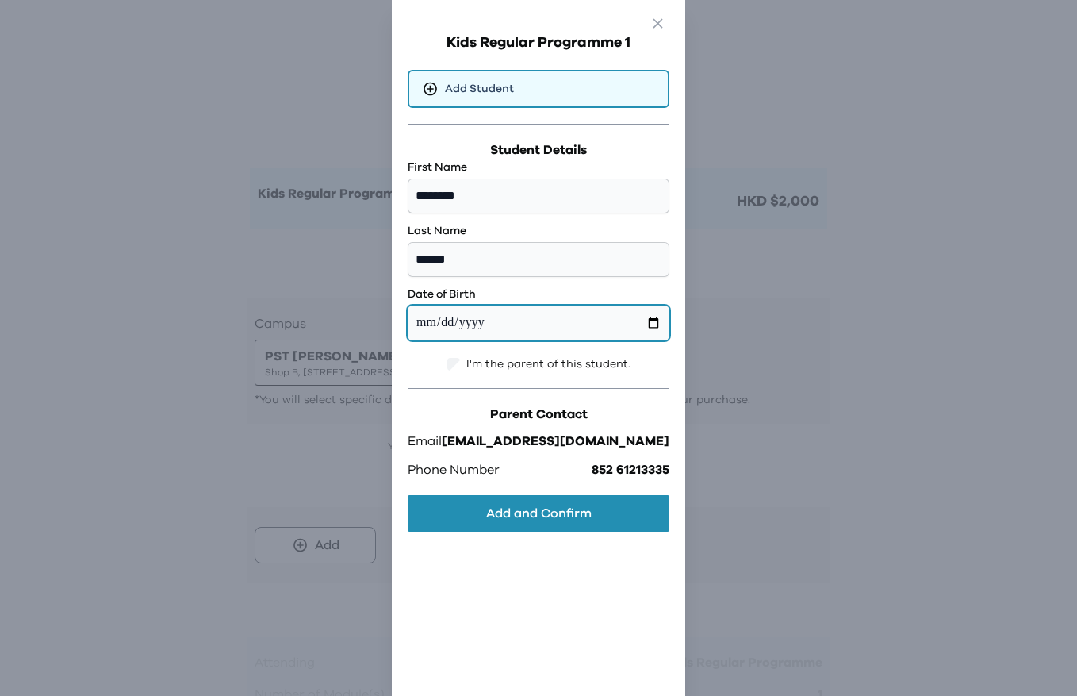
drag, startPoint x: 546, startPoint y: 329, endPoint x: 567, endPoint y: 328, distance: 21.5
click at [549, 329] on input "date" at bounding box center [539, 322] width 262 height 35
click at [622, 327] on input "date" at bounding box center [539, 322] width 262 height 35
type input "**********"
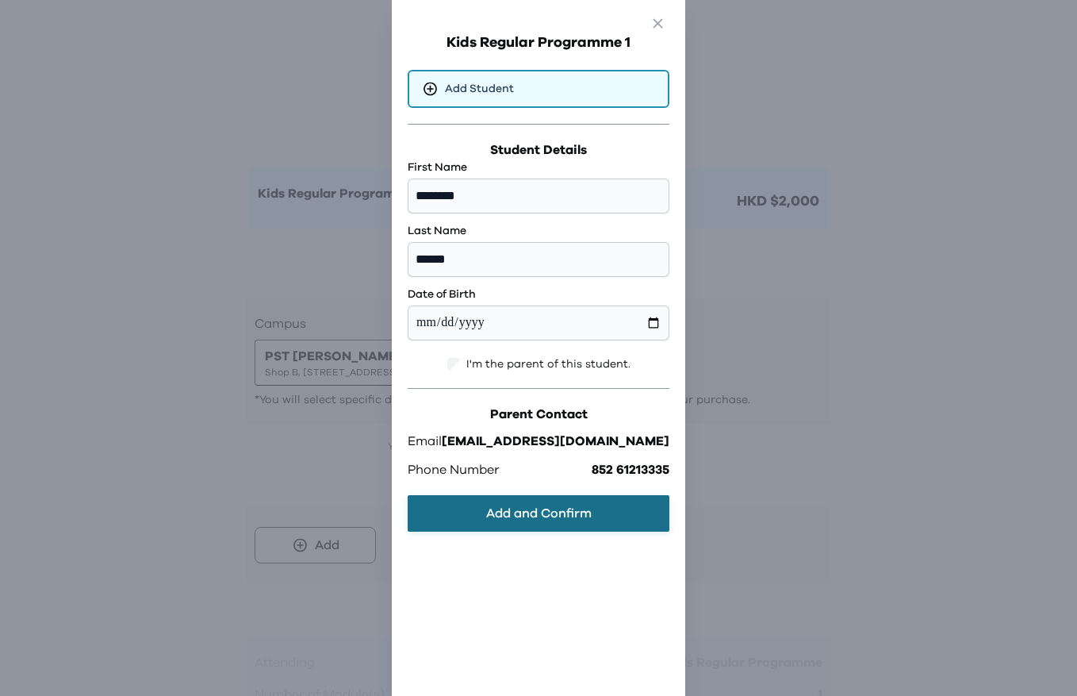
click at [566, 515] on button "Add and Confirm" at bounding box center [539, 513] width 262 height 36
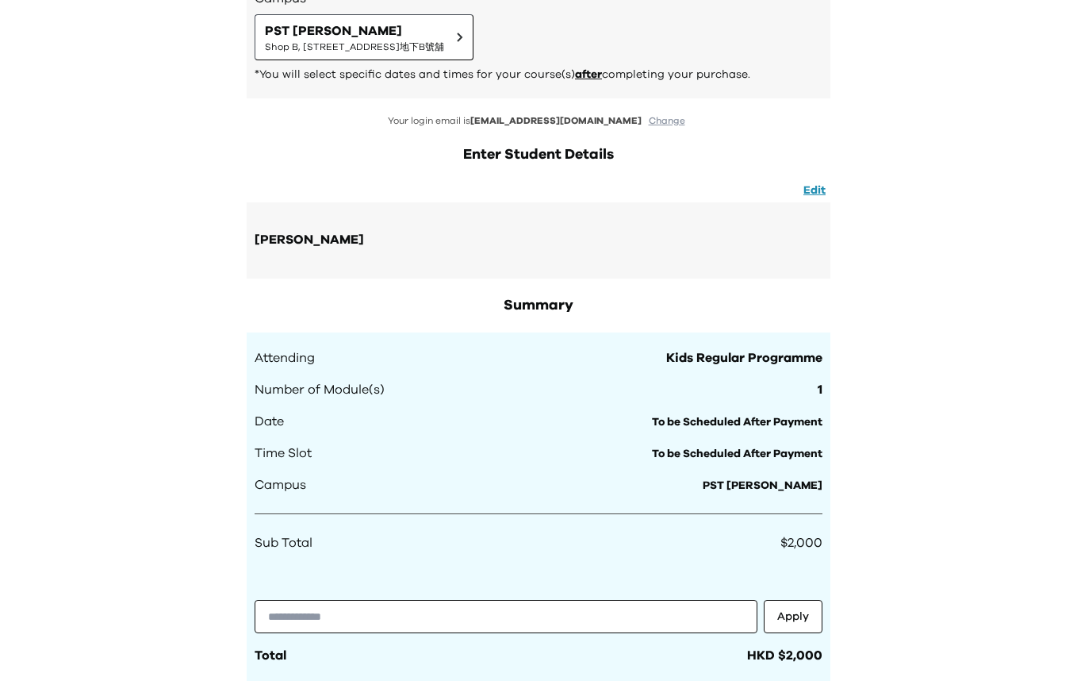
scroll to position [273, 0]
